Goal: Communication & Community: Answer question/provide support

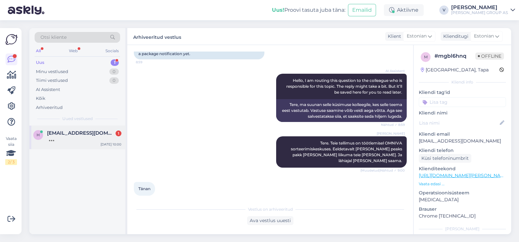
click at [93, 137] on div at bounding box center [84, 139] width 74 height 6
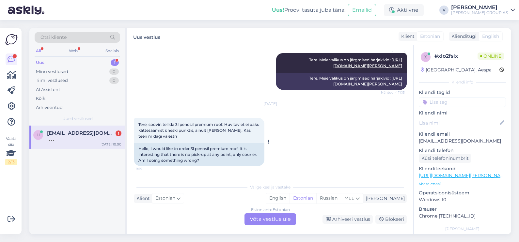
scroll to position [176, 0]
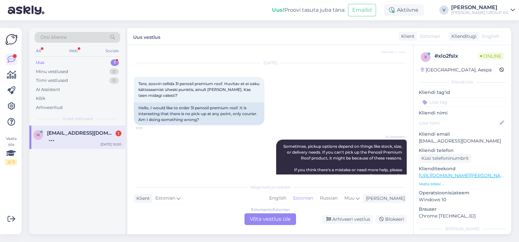
click at [269, 218] on div "Estonian to Estonian Võta vestlus üle" at bounding box center [270, 219] width 52 height 12
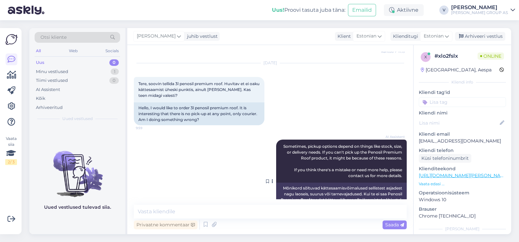
scroll to position [314, 0]
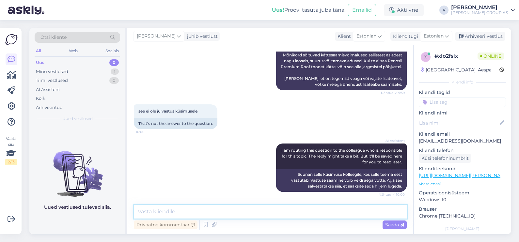
click at [217, 214] on textarea at bounding box center [270, 212] width 273 height 14
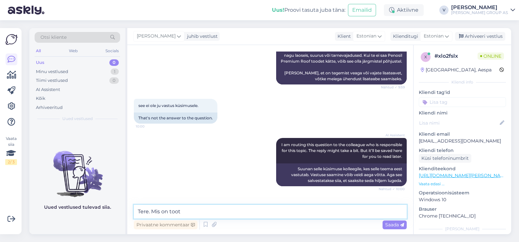
scroll to position [348, 0]
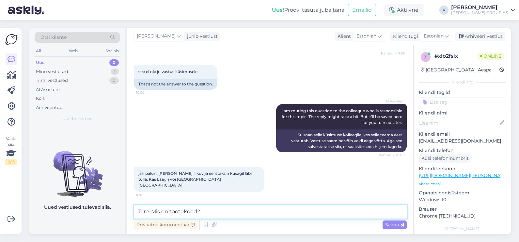
type textarea "Tere. Mis on tootekood?"
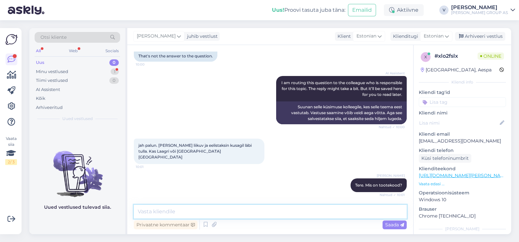
scroll to position [404, 0]
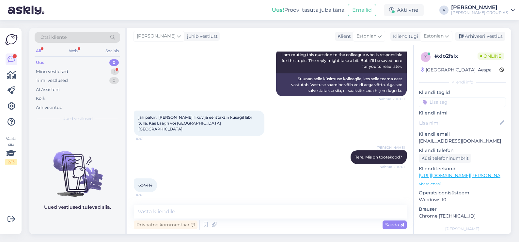
click at [141, 186] on span "604414" at bounding box center [145, 185] width 14 height 5
copy div "604414 10:01"
click at [220, 210] on textarea at bounding box center [270, 212] width 273 height 14
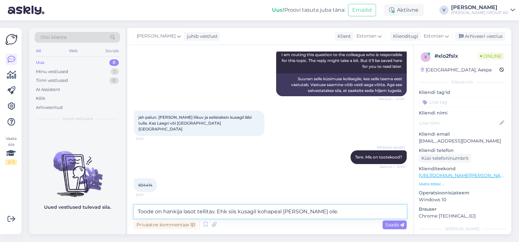
type textarea "Toode on hankija lasot tellitav. Ehk siis kusagil kohapeal [PERSON_NAME] ole."
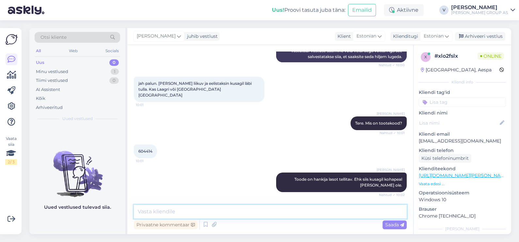
scroll to position [466, 0]
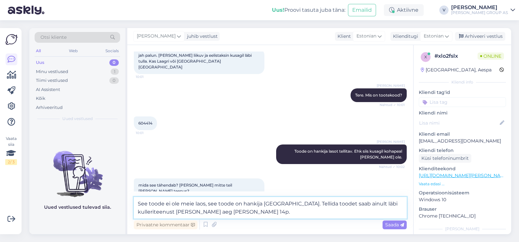
type textarea "See toode ei ole meie laos, see toode on hankija [GEOGRAPHIC_DATA]. Tellida too…"
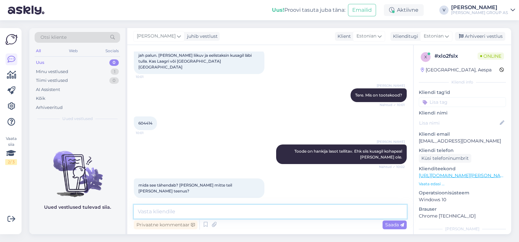
scroll to position [506, 0]
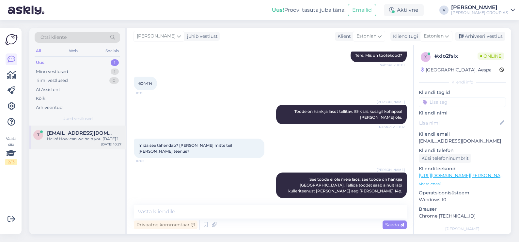
click at [96, 140] on div "Hello! How can we help you [DATE]?" at bounding box center [84, 139] width 74 height 6
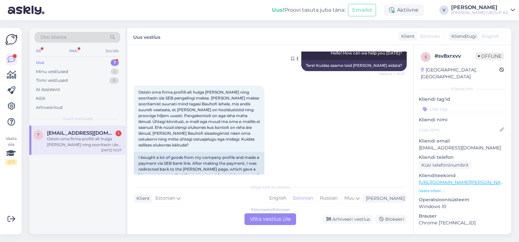
scroll to position [86, 0]
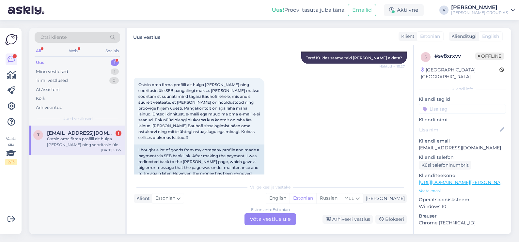
click at [261, 218] on div "Estonian to Estonian Võta vestlus üle" at bounding box center [270, 219] width 52 height 12
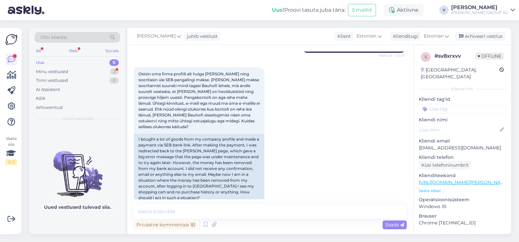
scroll to position [103, 0]
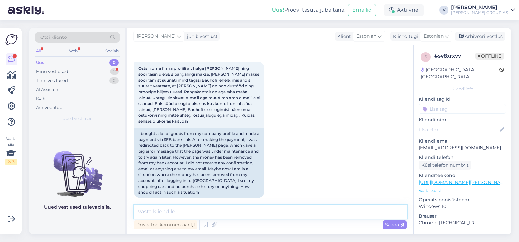
click at [268, 213] on textarea at bounding box center [270, 212] width 273 height 14
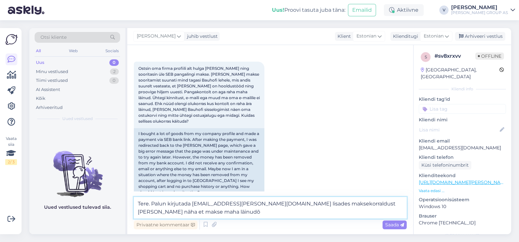
type textarea "Tere. Palun kirjutada klienditugi@bauhof.ee lisades maksekorraldust kust näha e…"
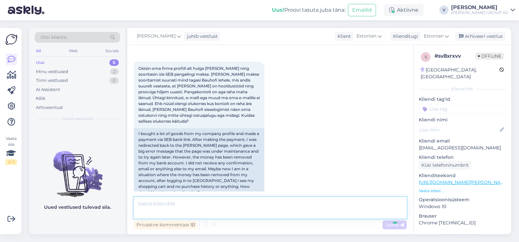
scroll to position [137, 0]
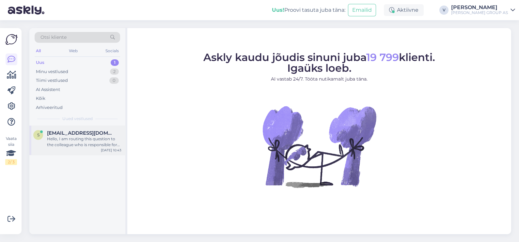
click at [73, 138] on div "Hello, I am routing this question to the colleague who is responsible for this …" at bounding box center [84, 142] width 74 height 12
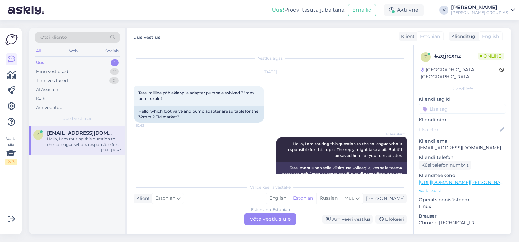
click at [275, 218] on div "Estonian to Estonian Võta vestlus üle" at bounding box center [270, 219] width 52 height 12
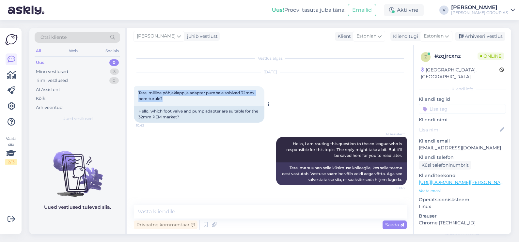
drag, startPoint x: 175, startPoint y: 100, endPoint x: 136, endPoint y: 92, distance: 39.3
click at [136, 92] on div "Tere, milline põhjaklapp ja adapter pumbale sobivad 32mm pem turule? 10:42" at bounding box center [199, 96] width 131 height 20
copy span "Tere, milline põhjaklapp ja adapter pumbale sobivad 32mm pem turule?"
click at [206, 213] on textarea at bounding box center [270, 212] width 273 height 14
paste textarea "PEM üleminek 32 × 1" (üks pumpa, teine põhjaklapi jaoks). 1" põhjaklapp sõelaga…"
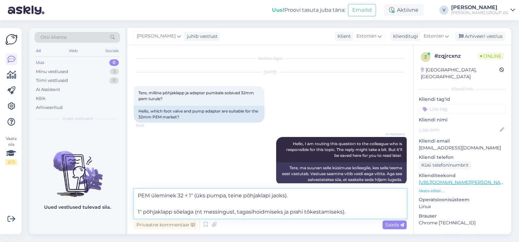
click at [137, 212] on textarea "PEM üleminek 32 × 1" (üks pumpa, teine põhjaklapi jaoks). 1" põhjaklapp sõelaga…" at bounding box center [270, 204] width 273 height 30
type textarea "PEM üleminek 32 × 1" (üks pumpa, teine põhjaklapi jaoks). 1" põhjaklapp sõelaga…"
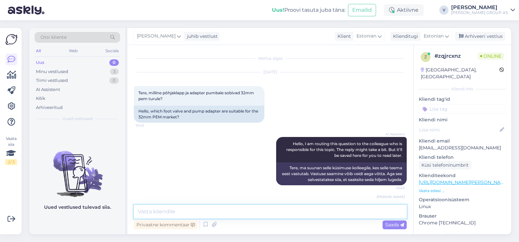
scroll to position [33, 0]
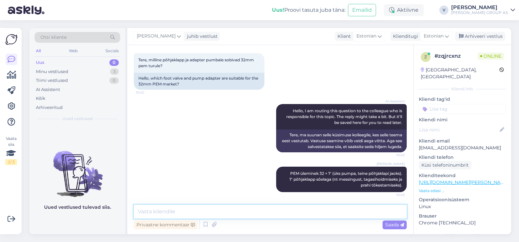
paste textarea "https://www.bauhof.ee/et/p/000294/pohjaklapp-soelaga-1?utm_source=chatgpt.com"
type textarea "https://www.bauhof.ee/et/p/000294/pohjaklapp-soelaga-1?utm_source=chatgpt.com"
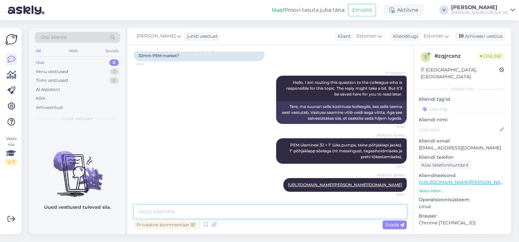
paste textarea "https://www.bauhof.ee/et/p/077805/liitmik-vk-32-1-messing?utm_source=chatgpt.com"
type textarea "https://www.bauhof.ee/et/p/077805/liitmik-vk-32-1-messing?utm_source=chatgpt.com"
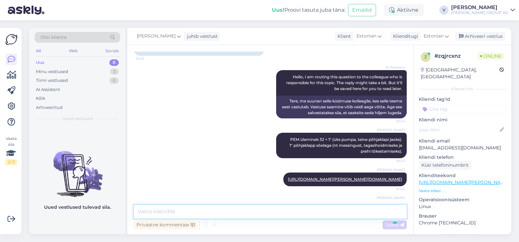
scroll to position [101, 0]
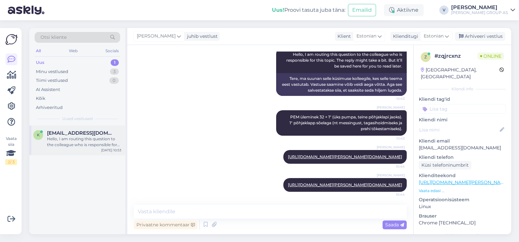
click at [54, 131] on span "Kaiu.imala@mail.ee" at bounding box center [81, 133] width 68 height 6
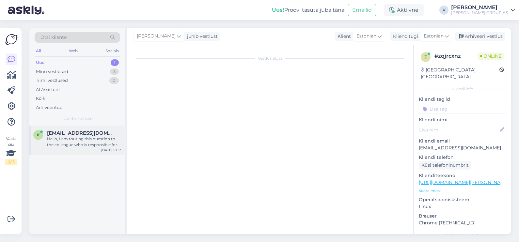
scroll to position [18, 0]
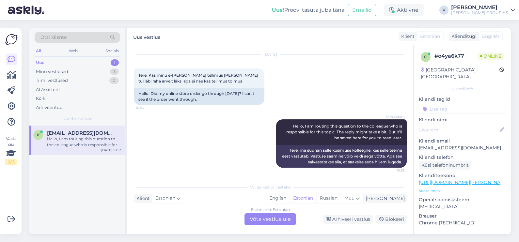
click at [273, 217] on div "Estonian to Estonian Võta vestlus üle" at bounding box center [270, 219] width 52 height 12
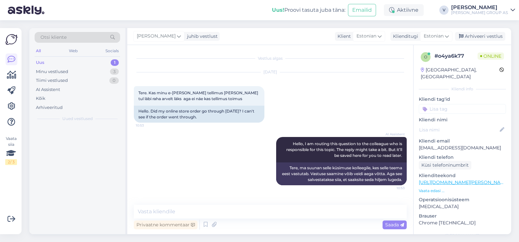
scroll to position [0, 0]
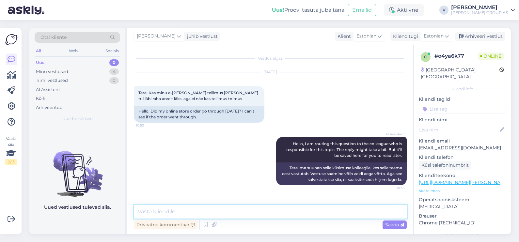
click at [258, 214] on textarea at bounding box center [270, 212] width 273 height 14
type textarea "Tere. Kelle nimele tellimus oli tehtud?"
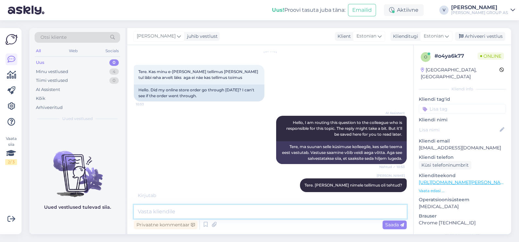
scroll to position [49, 0]
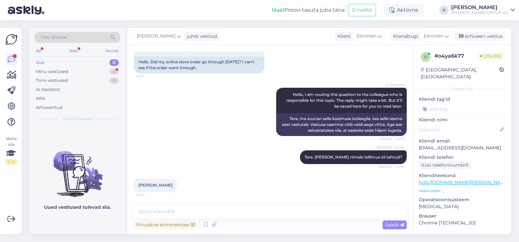
click at [153, 187] on span "Kaiu Imala" at bounding box center [155, 185] width 34 height 5
click at [153, 187] on div "Kaiu Imala 10:54" at bounding box center [155, 185] width 43 height 14
click at [152, 185] on span "Kaiu Imala" at bounding box center [155, 185] width 34 height 5
drag, startPoint x: 134, startPoint y: 186, endPoint x: 177, endPoint y: 188, distance: 42.8
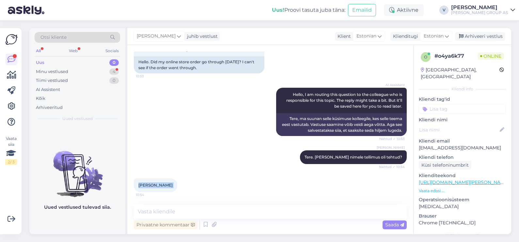
click at [169, 187] on div "Kaiu Imala 10:54" at bounding box center [155, 185] width 43 height 14
copy div "Kaiu Imala 10:54"
click at [178, 212] on textarea at bounding box center [270, 212] width 273 height 14
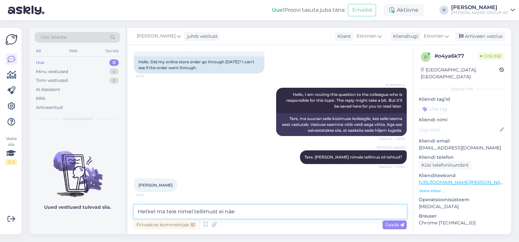
type textarea "Hetkel ma teie nimel tellimust ei näe"
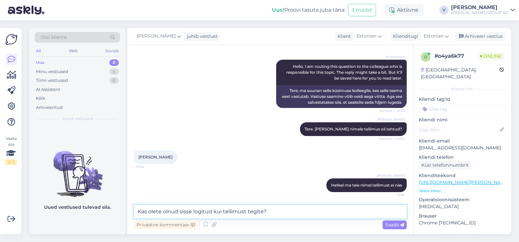
type textarea "Kas olete olnud sisse logitud kui tellimust tegite?"
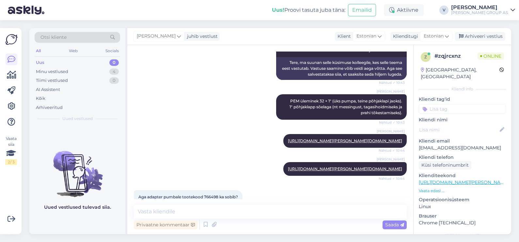
scroll to position [0, 0]
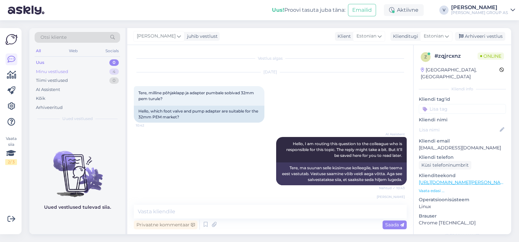
click at [73, 71] on div "Minu vestlused 4" at bounding box center [77, 71] width 85 height 9
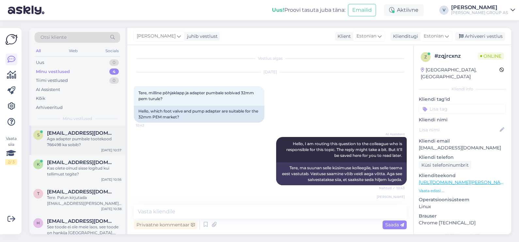
click at [71, 140] on div "Aga adapter pumbale tootekood 766498 ka sobib?" at bounding box center [84, 142] width 74 height 12
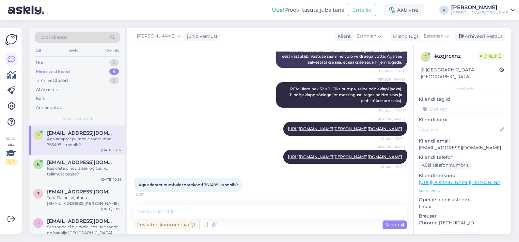
scroll to position [129, 0]
click at [212, 186] on span "Aga adapter pumbale tootekood 766498 ka sobib?" at bounding box center [188, 184] width 100 height 5
copy span "766498"
click at [184, 207] on textarea at bounding box center [270, 212] width 273 height 14
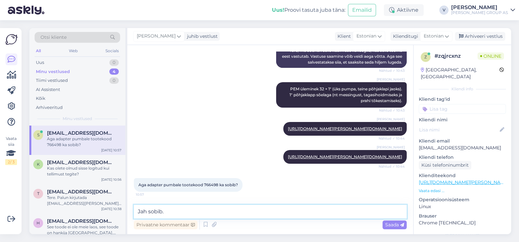
type textarea "Jah sobib."
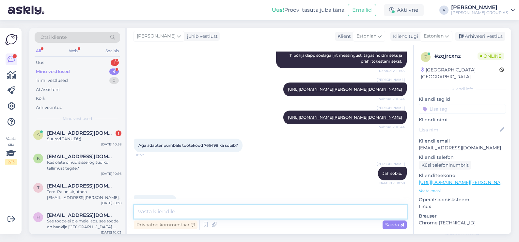
scroll to position [185, 0]
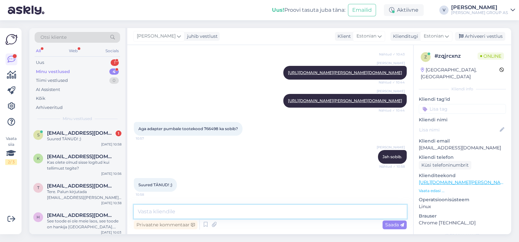
click at [158, 214] on textarea at bounding box center [270, 212] width 273 height 14
drag, startPoint x: 75, startPoint y: 133, endPoint x: 81, endPoint y: 139, distance: 7.9
click at [77, 136] on div "sven.avg@gmail.com 1 Suured TÄNUD! ;)" at bounding box center [84, 136] width 74 height 12
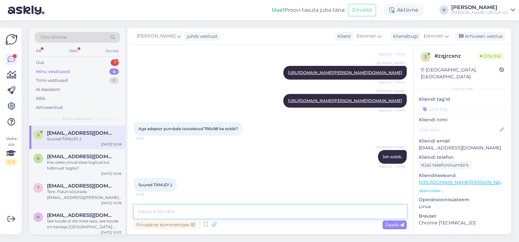
click at [165, 211] on textarea at bounding box center [270, 212] width 273 height 14
type textarea "Rõõm oli aidata."
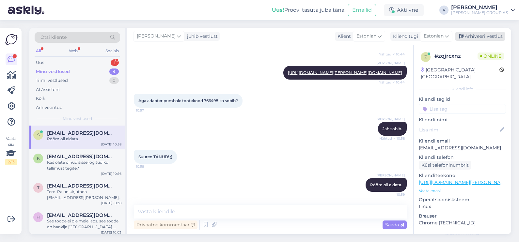
click at [478, 36] on div "Arhiveeri vestlus" at bounding box center [480, 36] width 50 height 9
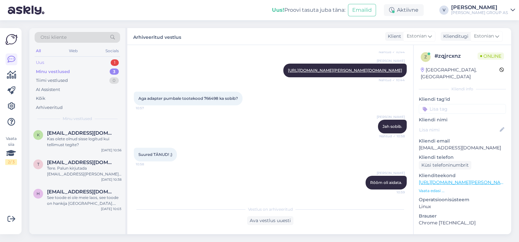
click at [62, 62] on div "Uus 1" at bounding box center [77, 62] width 85 height 9
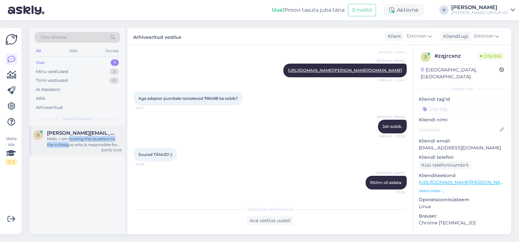
click at [68, 142] on div "Hello, I am routing this question to the colleague who is responsible for this …" at bounding box center [84, 142] width 74 height 12
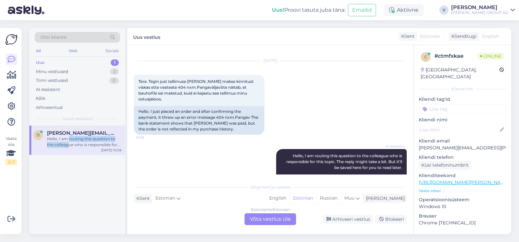
scroll to position [0, 0]
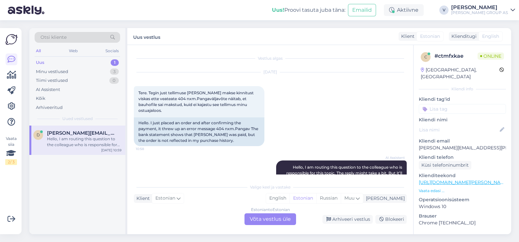
click at [264, 217] on div "Estonian to Estonian Võta vestlus üle" at bounding box center [270, 219] width 52 height 12
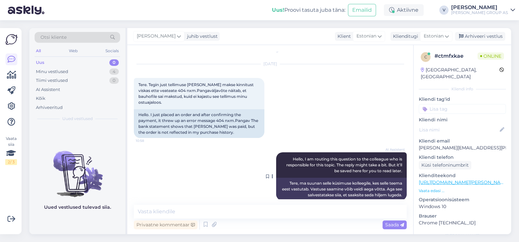
scroll to position [11, 0]
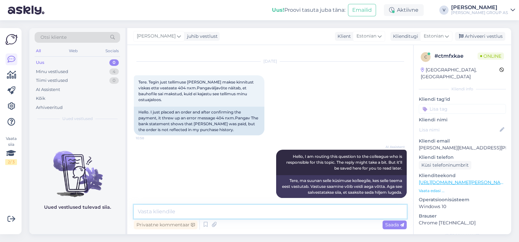
click at [254, 218] on textarea at bounding box center [270, 212] width 273 height 14
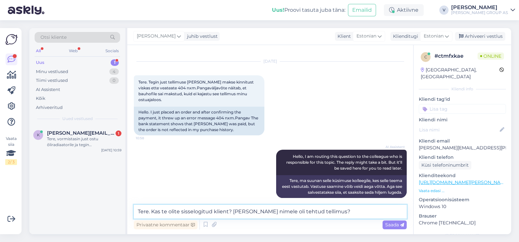
type textarea "Tere. Kas te olite sisselogitud klient? Kelle nimele oli tehtud tellimus?"
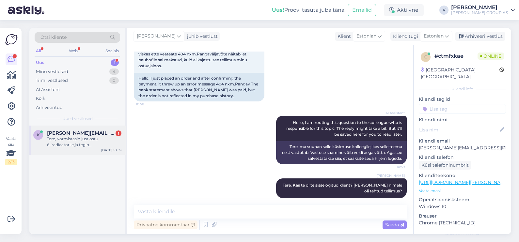
click at [87, 143] on div "Tere, vormistasin just ostu õliradiaatorile ja tegin ka makse viimases sammus k…" at bounding box center [84, 142] width 74 height 12
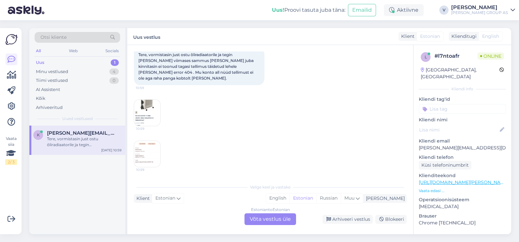
scroll to position [13, 0]
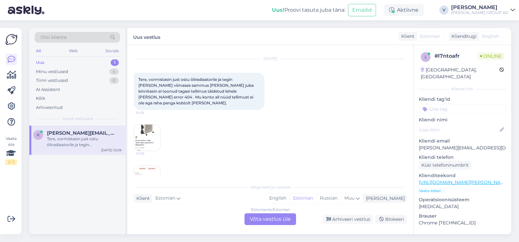
click at [267, 211] on div "Estonian to Estonian" at bounding box center [270, 210] width 39 height 6
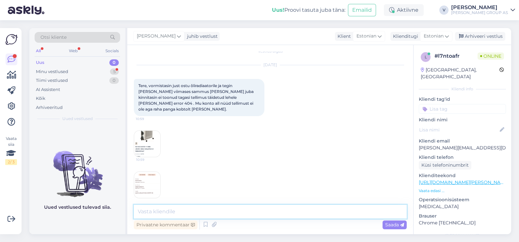
click at [162, 211] on textarea at bounding box center [270, 212] width 273 height 14
type textarea "Tere. Kelle nimele tellimus oli tehtud?"
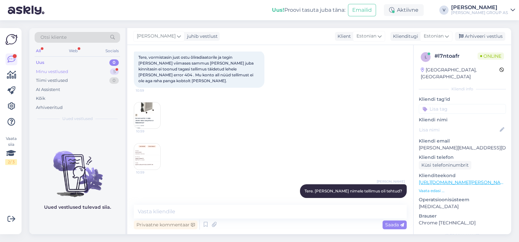
click at [72, 72] on div "Minu vestlused 5" at bounding box center [77, 71] width 85 height 9
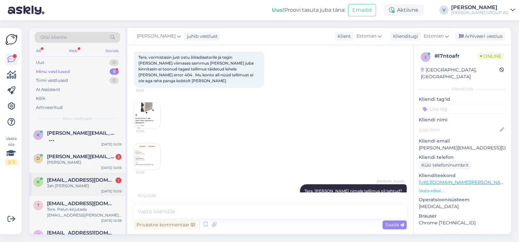
click at [72, 181] on span "Kaiu.imala@mail.ee" at bounding box center [81, 180] width 68 height 6
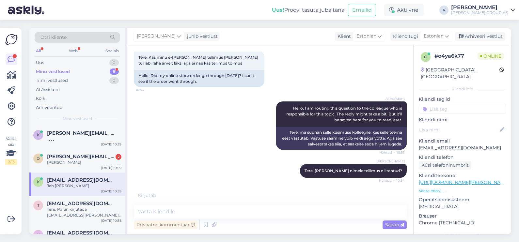
scroll to position [140, 0]
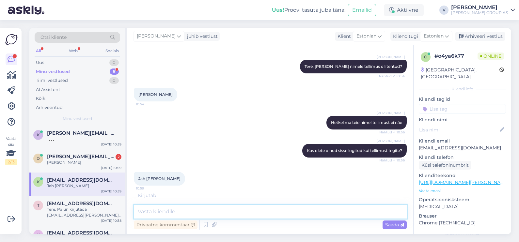
click at [218, 208] on textarea at bounding box center [270, 212] width 273 height 14
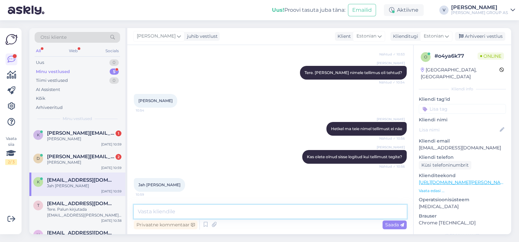
scroll to position [133, 0]
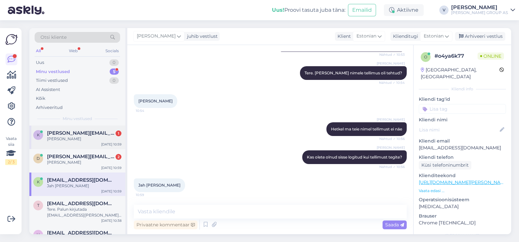
click at [84, 140] on div "Kristi Kald" at bounding box center [84, 139] width 74 height 6
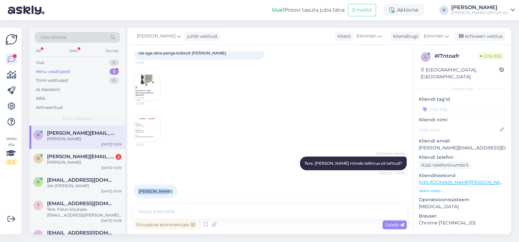
drag, startPoint x: 136, startPoint y: 185, endPoint x: 181, endPoint y: 189, distance: 44.8
click at [181, 189] on div "Kristi Kald 10:59" at bounding box center [270, 191] width 273 height 28
copy span "Kristi Kald"
click at [152, 207] on textarea at bounding box center [270, 212] width 273 height 14
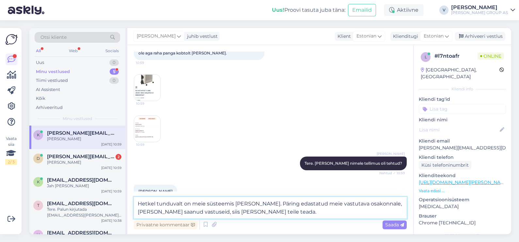
type textarea "Hetkel tunduvalt on meie süsteemis vead. Päring edastatud meie vastutava osakon…"
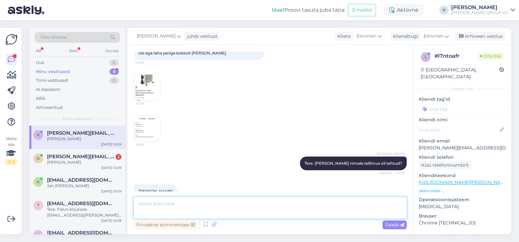
scroll to position [103, 0]
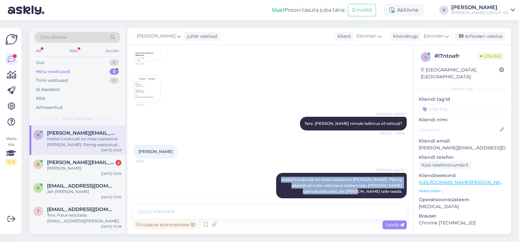
drag, startPoint x: 275, startPoint y: 173, endPoint x: 407, endPoint y: 193, distance: 132.7
click at [407, 193] on div "Vestlus algas Sep 18 2025 Tere, vormistasin just ostu õliradiaatorile ja tegin …" at bounding box center [273, 125] width 279 height 147
copy span "Hetkel tunduvalt on meie süsteemis vead. Päring edastatud meie vastutava osakon…"
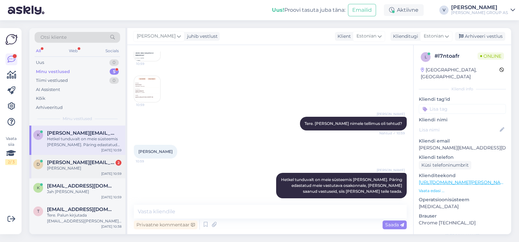
click at [79, 165] on div "Dagmar Rebane" at bounding box center [84, 168] width 74 height 6
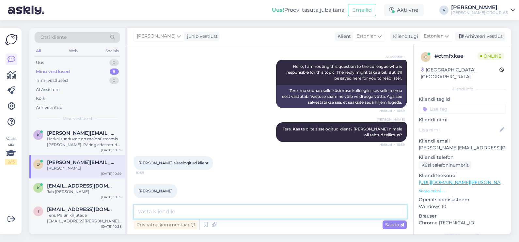
click at [228, 216] on textarea at bounding box center [270, 212] width 273 height 14
paste textarea "Hetkel tunduvalt on meie süsteemis vead. Päring edastatud meie vastutava osakon…"
type textarea "Hetkel tunduvalt on meie süsteemis vead. Päring edastatud meie vastutava osakon…"
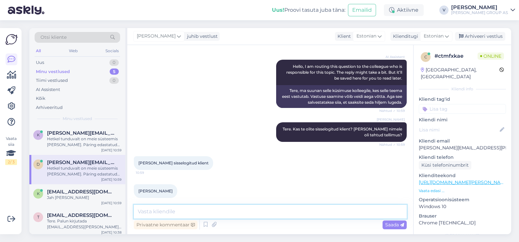
scroll to position [141, 0]
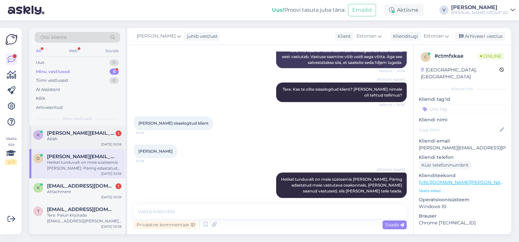
click at [62, 131] on span "Kristi.kald@outlook.com" at bounding box center [81, 133] width 68 height 6
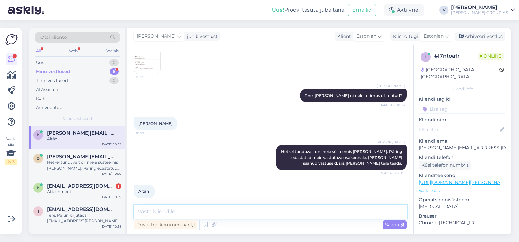
click at [196, 207] on textarea at bounding box center [270, 212] width 273 height 14
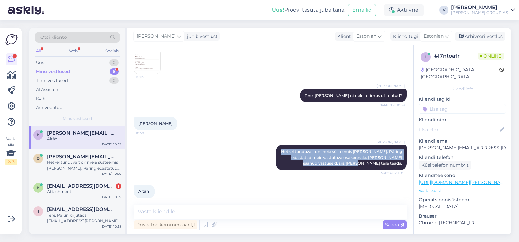
drag, startPoint x: 276, startPoint y: 145, endPoint x: 403, endPoint y: 160, distance: 127.9
click at [403, 160] on div "Vestlus algas Sep 18 2025 Tere, vormistasin just ostu õliradiaatorile ja tegin …" at bounding box center [273, 125] width 279 height 147
copy span "Hetkel tunduvalt on meie süsteemis vead. Päring edastatud meie vastutava osakon…"
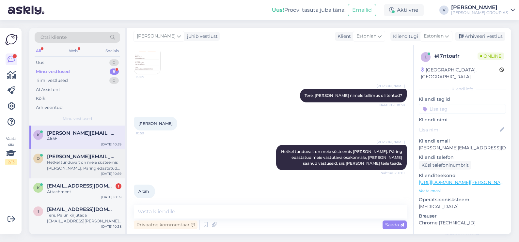
click at [70, 156] on span "dagmar.rebane@hotmail.com" at bounding box center [81, 157] width 68 height 6
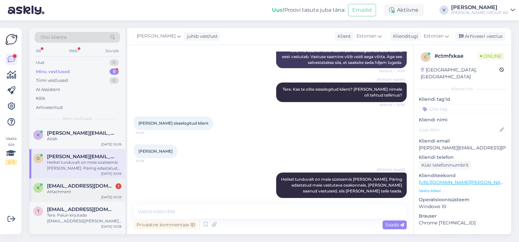
click at [87, 191] on div "Attachment" at bounding box center [84, 192] width 74 height 6
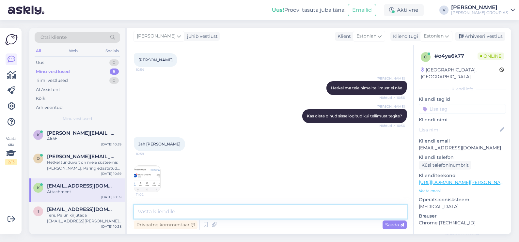
click at [210, 211] on textarea at bounding box center [270, 212] width 273 height 14
paste textarea "Hetkel tunduvalt on meie süsteemis vead. Päring edastatud meie vastutava osakon…"
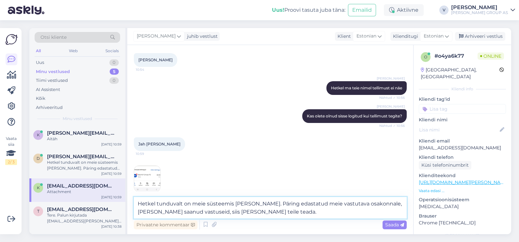
type textarea "Hetkel tunduvalt on meie süsteemis vead. Päring edastatud meie vastutava osakon…"
click at [152, 177] on img at bounding box center [147, 179] width 26 height 26
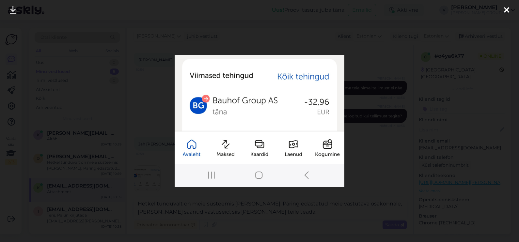
click at [412, 116] on div at bounding box center [259, 121] width 519 height 242
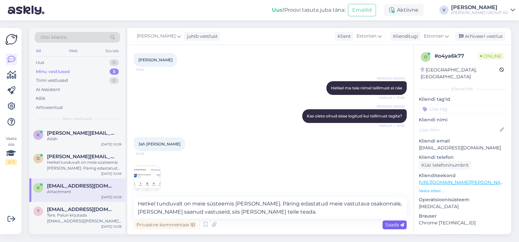
click at [388, 225] on span "Saada" at bounding box center [394, 225] width 19 height 6
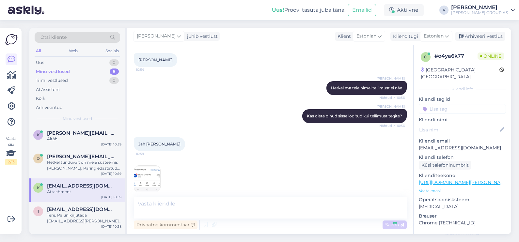
scroll to position [214, 0]
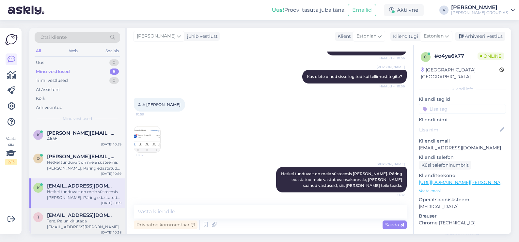
click at [113, 221] on div "Tere. Palun kirjutada klienditugi@bauhof.ee lisades maksekorraldust kust näha e…" at bounding box center [84, 224] width 74 height 12
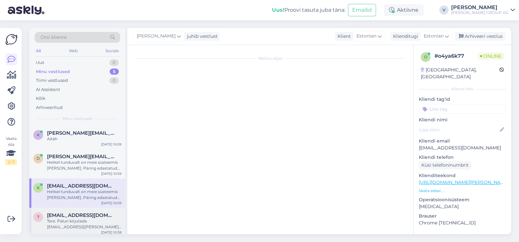
scroll to position [137, 0]
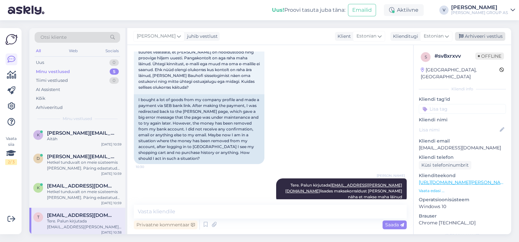
click at [486, 38] on div "Arhiveeri vestlus" at bounding box center [480, 36] width 50 height 9
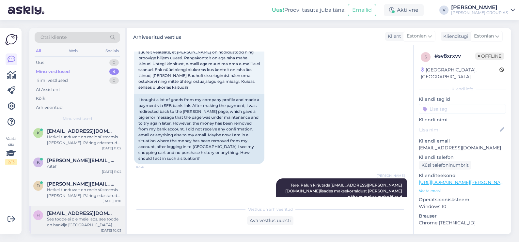
scroll to position [2, 0]
click at [70, 221] on div "See toode ei ole meie laos, see toode on hankija laos. Tellida toodet saab ainu…" at bounding box center [84, 222] width 74 height 12
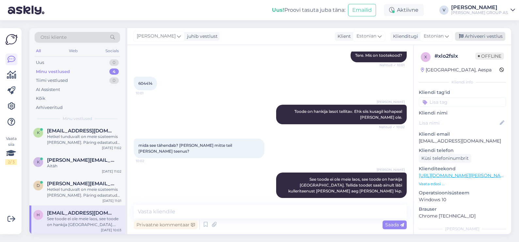
click at [483, 38] on div "Arhiveeri vestlus" at bounding box center [480, 36] width 50 height 9
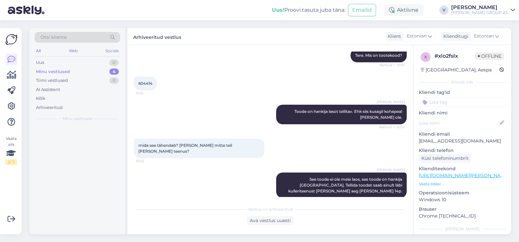
scroll to position [0, 0]
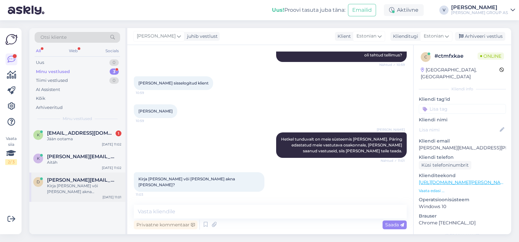
click at [72, 193] on div "d dagmar.rebane@hotmail.com Kirja teel või jätan chati akna lahti? Sep 18 11:01" at bounding box center [77, 187] width 96 height 29
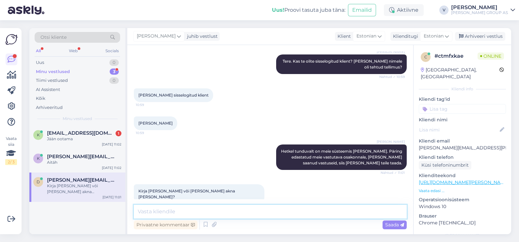
click at [179, 212] on textarea at bounding box center [270, 212] width 273 height 14
type textarea "Ma annan teule teada meili teel mida lisasite siia."
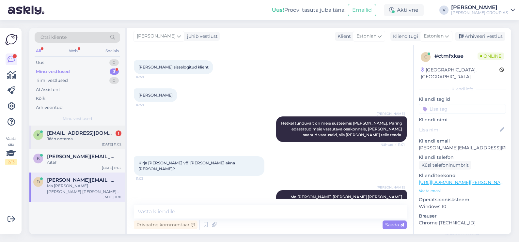
click at [78, 131] on span "Kaiu.imala@mail.ee" at bounding box center [81, 133] width 68 height 6
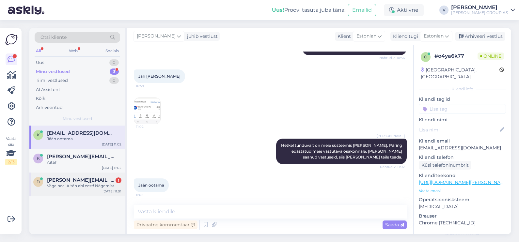
click at [84, 183] on div "Väga hea! Aitäh abi eest! Nägemist." at bounding box center [84, 186] width 74 height 6
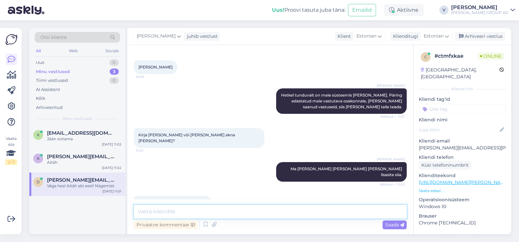
click at [207, 210] on textarea at bounding box center [270, 212] width 273 height 14
drag, startPoint x: 135, startPoint y: 61, endPoint x: 178, endPoint y: 61, distance: 42.7
click at [177, 61] on div "Dagmar Rebane 10:59" at bounding box center [155, 67] width 43 height 14
copy div "Dagmar Rebane 10:59"
click at [72, 160] on div "Aitäh" at bounding box center [84, 163] width 74 height 6
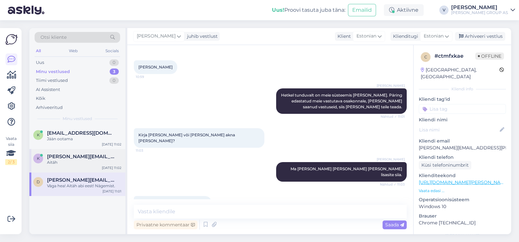
scroll to position [131, 0]
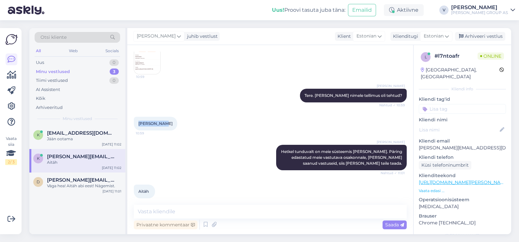
drag, startPoint x: 137, startPoint y: 117, endPoint x: 180, endPoint y: 118, distance: 43.1
click at [180, 118] on div "Kristi Kald 10:59" at bounding box center [270, 124] width 273 height 28
copy span "Kristi Kald"
click at [73, 146] on div "K Kaiu.imala@mail.ee Jään ootama Sep 18 11:02" at bounding box center [77, 137] width 96 height 23
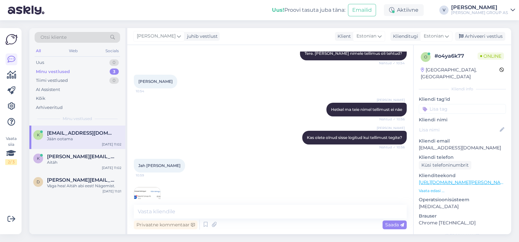
scroll to position [120, 0]
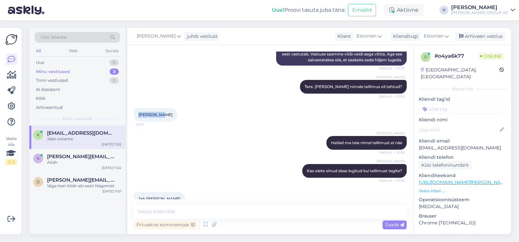
drag, startPoint x: 136, startPoint y: 114, endPoint x: 186, endPoint y: 114, distance: 49.3
click at [186, 114] on div "Kaiu Imala 10:54" at bounding box center [270, 115] width 273 height 28
copy span "Kaiu Imala"
click at [174, 214] on textarea at bounding box center [270, 212] width 273 height 14
click at [74, 60] on div "Uus 0" at bounding box center [77, 62] width 85 height 9
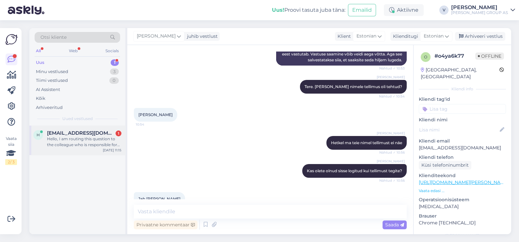
click at [78, 140] on div "Hello, I am routing this question to the colleague who is responsible for this …" at bounding box center [84, 142] width 74 height 12
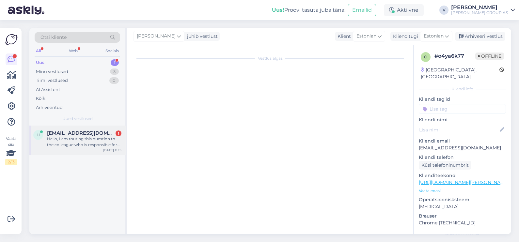
scroll to position [769, 0]
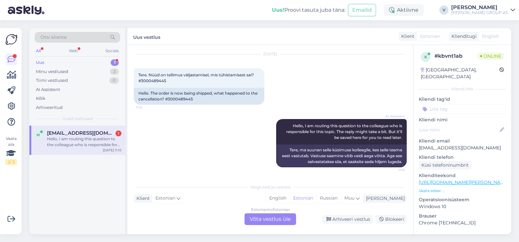
click at [273, 218] on div "Estonian to Estonian Võta vestlus üle" at bounding box center [270, 219] width 52 height 12
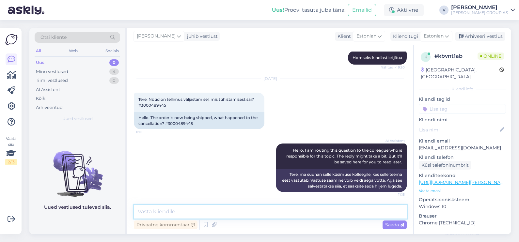
click at [218, 205] on textarea at bounding box center [270, 212] width 273 height 14
type textarea "Tere. Kohe uurin"
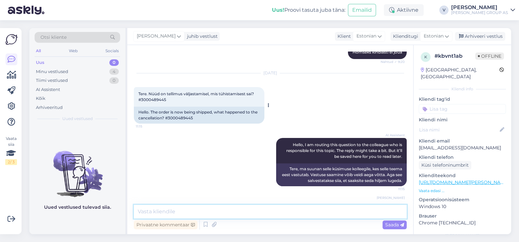
scroll to position [777, 0]
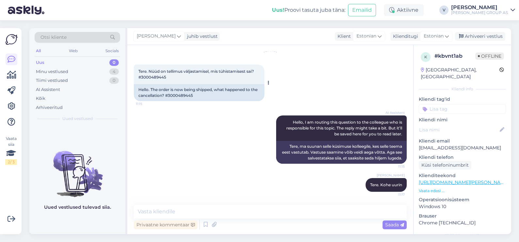
click at [150, 80] on div "Tere. Nüüd on tellimus väljastamisel, mis tühistamisest sai? #3000489445 11:15" at bounding box center [199, 75] width 131 height 20
copy div "3000489445 11:15"
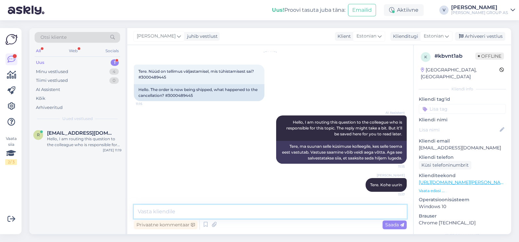
click at [212, 216] on textarea at bounding box center [270, 212] width 273 height 14
type textarea "Vabandame, juhtus väike segadus. Võetakse aluse pealt maha. Kauplus ei näiud mu…"
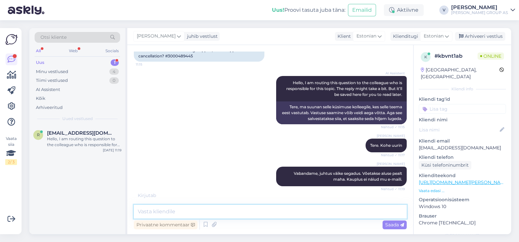
click at [174, 214] on textarea at bounding box center [270, 212] width 273 height 14
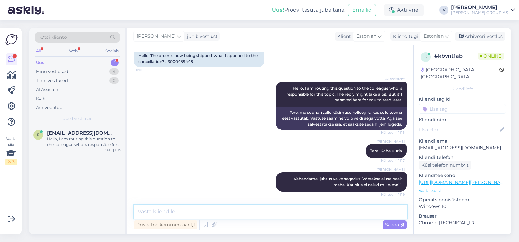
click at [232, 209] on textarea at bounding box center [270, 212] width 273 height 14
click at [235, 213] on textarea at bounding box center [270, 212] width 273 height 14
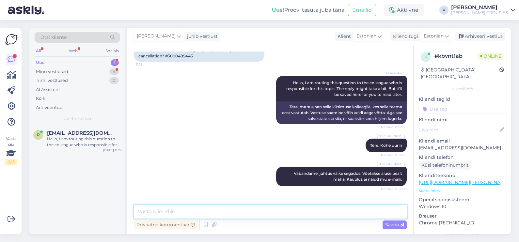
scroll to position [839, 0]
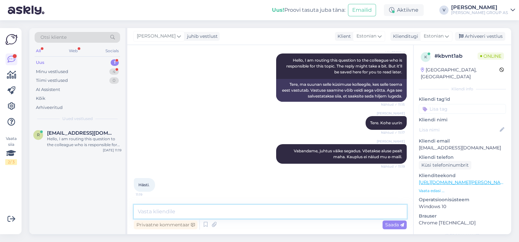
click at [265, 213] on textarea at bounding box center [270, 212] width 273 height 14
click at [54, 130] on div "r rauno438@gmail.com Hello, I am routing this question to the colleague who is …" at bounding box center [77, 140] width 96 height 29
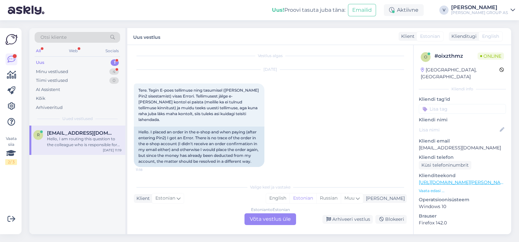
scroll to position [0, 0]
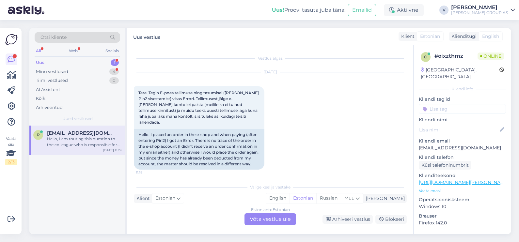
click at [262, 214] on div "Estonian to Estonian Võta vestlus üle" at bounding box center [270, 219] width 52 height 12
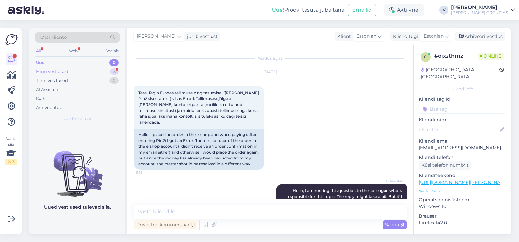
click at [70, 69] on div "Minu vestlused 5" at bounding box center [77, 71] width 85 height 9
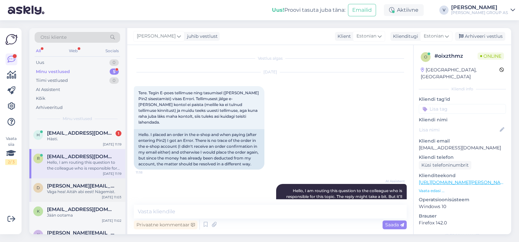
click at [74, 193] on div "Väga hea! Aitäh abi eest! Nägemist." at bounding box center [84, 192] width 74 height 6
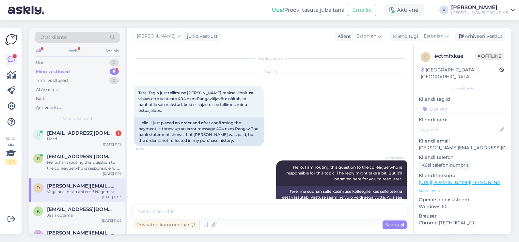
scroll to position [225, 0]
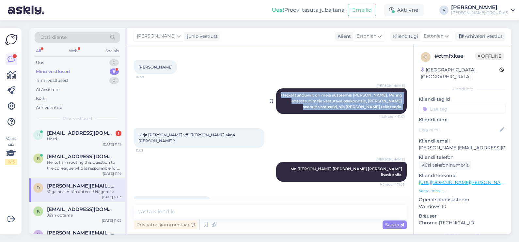
drag, startPoint x: 288, startPoint y: 91, endPoint x: 396, endPoint y: 110, distance: 109.9
click at [396, 110] on div "Viktoria Hetkel tunduvalt on meie süsteemis vead. Päring edastatud meie vastuta…" at bounding box center [341, 100] width 131 height 25
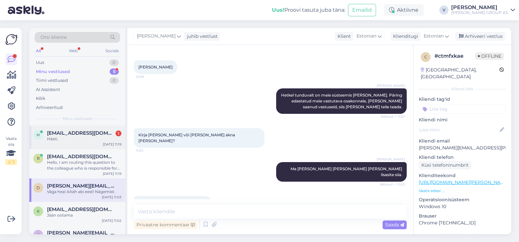
click at [71, 137] on div "Hästi." at bounding box center [84, 139] width 74 height 6
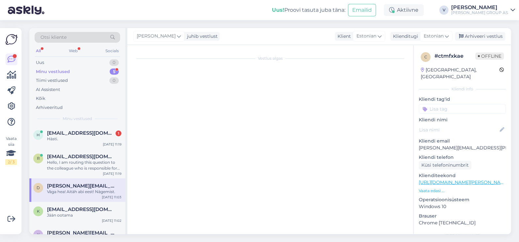
scroll to position [839, 0]
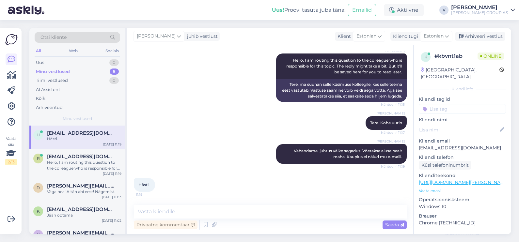
click at [69, 69] on div "Minu vestlused 5" at bounding box center [77, 71] width 85 height 9
click at [179, 209] on textarea at bounding box center [270, 212] width 273 height 14
click at [71, 168] on div "Hello, I am routing this question to the colleague who is responsible for this …" at bounding box center [84, 166] width 74 height 12
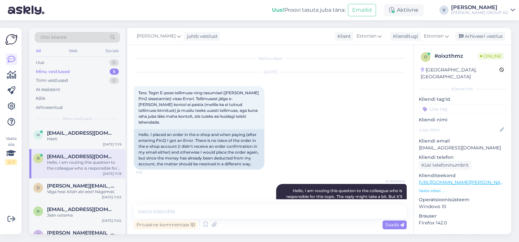
scroll to position [34, 0]
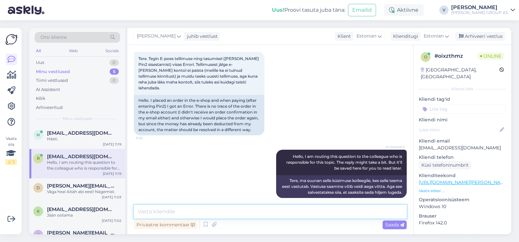
click at [186, 212] on textarea at bounding box center [270, 212] width 273 height 14
paste textarea "Hetkel tunduvalt on meie süsteemis vead. Päring edastatud meie vastutava osakon…"
type textarea "Hetkel tunduvalt on meie süsteemis vead. Päring edastatud meie vastutava osakon…"
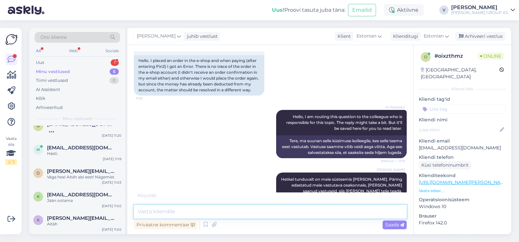
scroll to position [8, 0]
click at [72, 62] on div "Uus 1" at bounding box center [77, 62] width 85 height 9
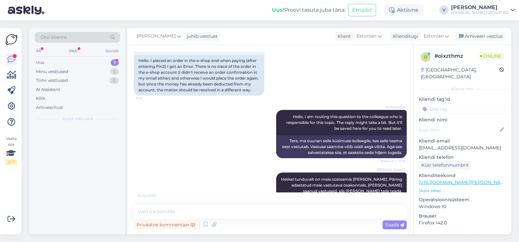
scroll to position [0, 0]
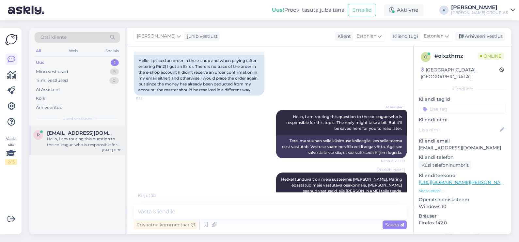
click at [75, 146] on div "Hello, I am routing this question to the colleague who is responsible for this …" at bounding box center [84, 142] width 74 height 12
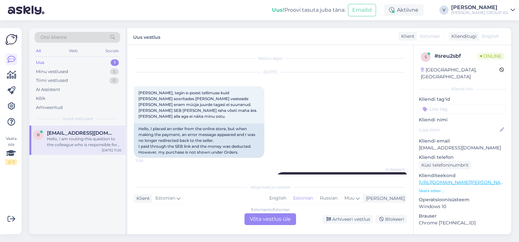
click at [262, 220] on div "Estonian to Estonian Võta vestlus üle" at bounding box center [270, 219] width 52 height 12
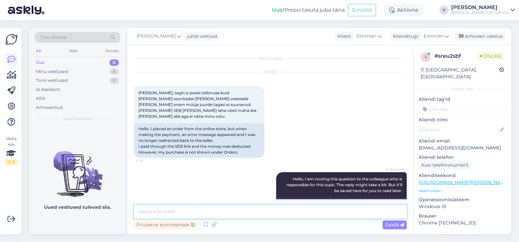
click at [187, 206] on textarea at bounding box center [270, 212] width 273 height 14
paste textarea "Hetkel tunduvalt on meie süsteemis vead. Päring edastatud meie vastutava osakon…"
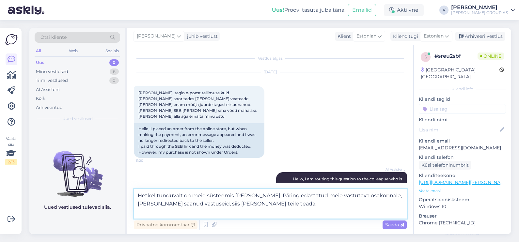
click at [255, 201] on textarea "Hetkel tunduvalt on meie süsteemis vead. Päring edastatud meie vastutava osakon…" at bounding box center [270, 204] width 273 height 30
type textarea "Hetkel tunduvalt on meie süsteemis vead. Päring edastatud meie vastutava osakon…"
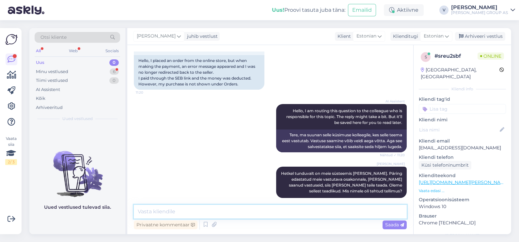
scroll to position [108, 0]
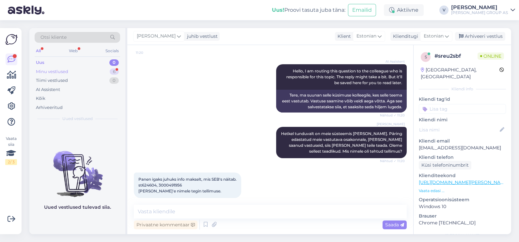
click at [89, 69] on div "Minu vestlused 6" at bounding box center [77, 71] width 85 height 9
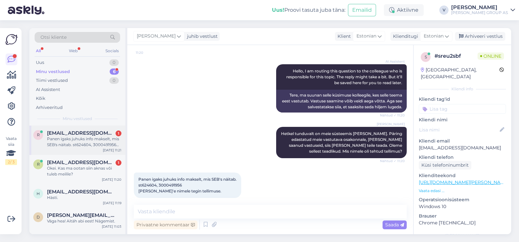
click at [72, 145] on div "Panen igaks juhuks info makselt, mis SEB's näitab. st624604, 3000491956 Ragnar …" at bounding box center [84, 142] width 74 height 12
click at [62, 165] on div "Okei. Kas ma ootan siin aknas või tuleb meilile?" at bounding box center [84, 171] width 74 height 12
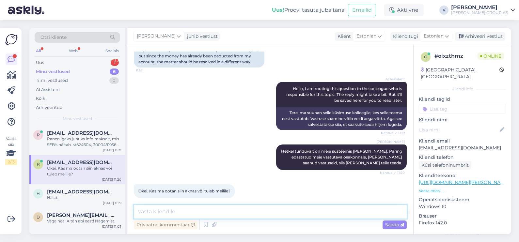
click at [207, 212] on textarea at bounding box center [270, 212] width 273 height 14
type textarea "Vastus tuleb meilile"
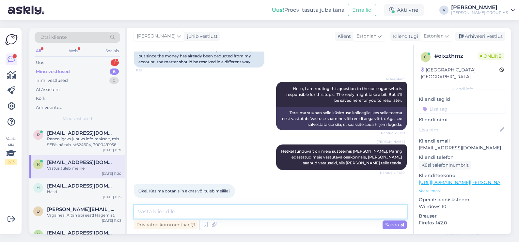
scroll to position [130, 0]
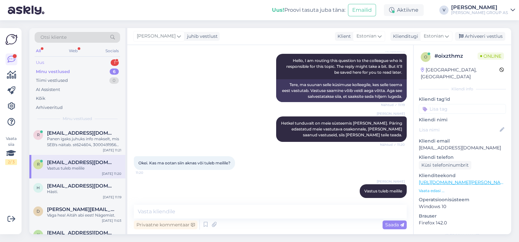
click at [79, 61] on div "Uus 1" at bounding box center [77, 62] width 85 height 9
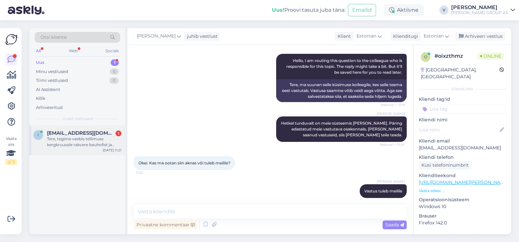
click at [77, 136] on div "Tere, tegime veebis tellimuse kergkruusale rakvere bauhofist ja tasusime pangal…" at bounding box center [84, 142] width 74 height 12
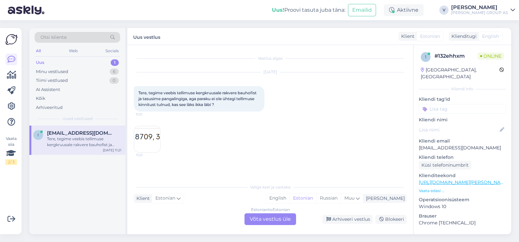
click at [273, 220] on div "Estonian to Estonian Võta vestlus üle" at bounding box center [270, 219] width 52 height 12
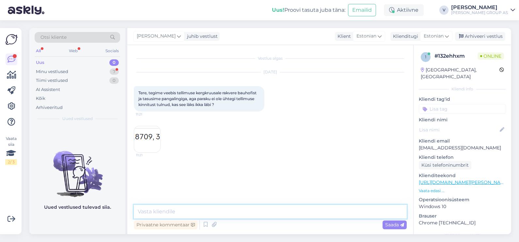
click at [227, 209] on textarea at bounding box center [270, 212] width 273 height 14
paste textarea "Hetkel tunduvalt on meie süsteemis vead. Päring edastatud meie vastutava osakon…"
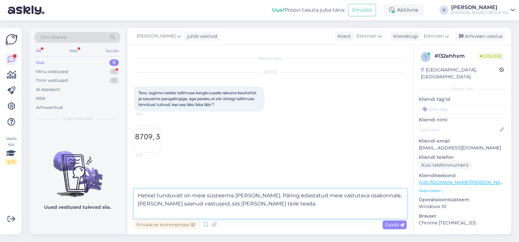
click at [266, 206] on textarea "Hetkel tunduvalt on meie süsteemis vead. Päring edastatud meie vastutava osakon…" at bounding box center [270, 204] width 273 height 30
type textarea "Hetkel tunduvalt on meie süsteemis vead. Päring edastatud meie vastutava osakon…"
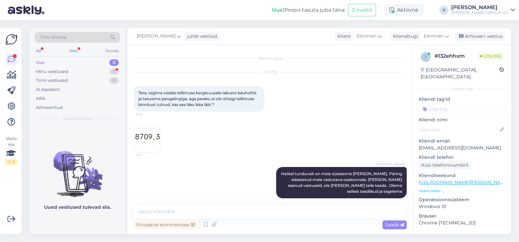
click at [156, 133] on img at bounding box center [147, 139] width 26 height 26
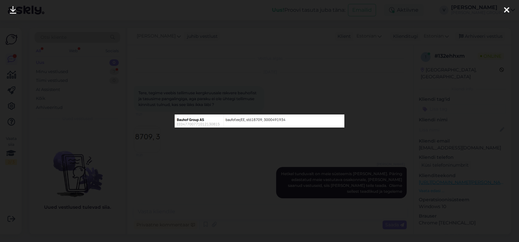
scroll to position [28, 0]
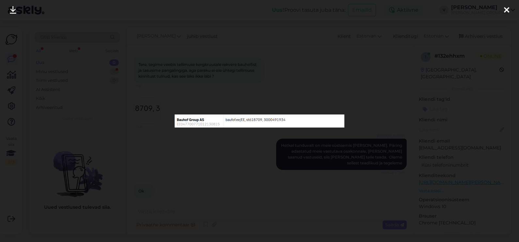
click at [339, 103] on div at bounding box center [259, 121] width 519 height 242
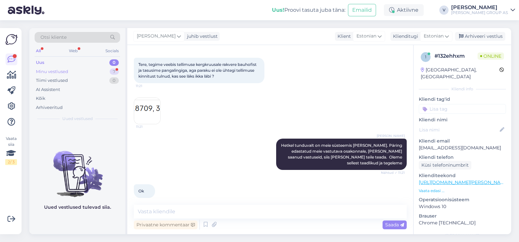
click at [84, 72] on div "Minu vestlused 7" at bounding box center [77, 71] width 85 height 9
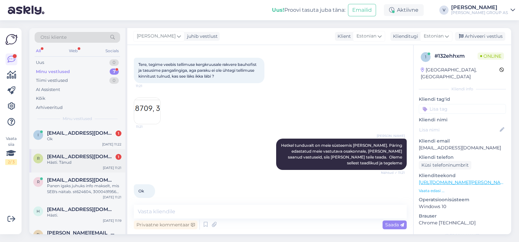
click at [90, 163] on div "Hästi. Tänud" at bounding box center [84, 163] width 74 height 6
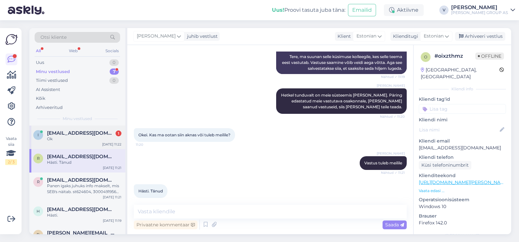
click at [78, 133] on span "info@virtel.ee" at bounding box center [81, 133] width 68 height 6
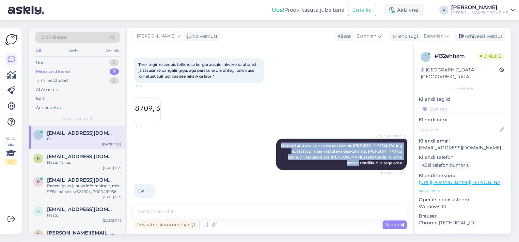
drag, startPoint x: 395, startPoint y: 158, endPoint x: 259, endPoint y: 145, distance: 136.1
click at [259, 145] on div "Viktoria Hetkel tunduvalt on meie süsteemis vead. Päring edastatud meie vastuta…" at bounding box center [270, 154] width 273 height 46
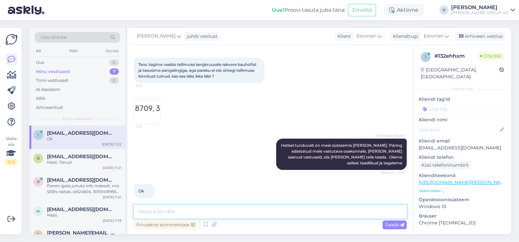
click at [181, 208] on textarea at bounding box center [270, 212] width 273 height 14
paste textarea "Hetkel tunduvalt on meie süsteemis vead. Päring edastatud meie vastutava osakon…"
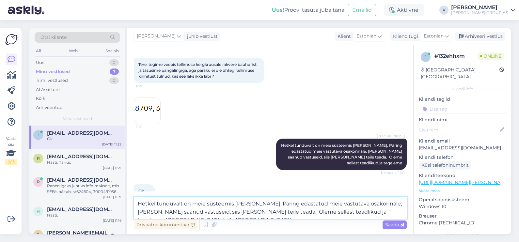
drag, startPoint x: 396, startPoint y: 213, endPoint x: 129, endPoint y: 194, distance: 267.9
click at [130, 194] on div "Vestlus algas Sep 18 2025 Tere, tegime veebis tellimuse kergkruusale rakvere ba…" at bounding box center [270, 139] width 286 height 189
type textarea "Hetkel tunduvalt on meie süsteemis vead. Päring edastatud meie vastutava osakon…"
click at [58, 63] on div "Uus 0" at bounding box center [77, 62] width 85 height 9
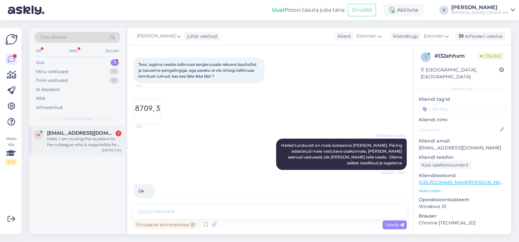
click at [85, 133] on span "Merkerkermo@gmail.com" at bounding box center [81, 133] width 68 height 6
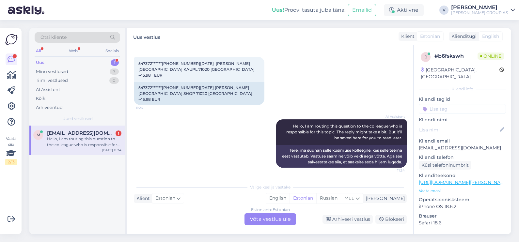
scroll to position [0, 0]
click at [263, 221] on div "Estonian to Estonian Võta vestlus üle" at bounding box center [270, 219] width 52 height 12
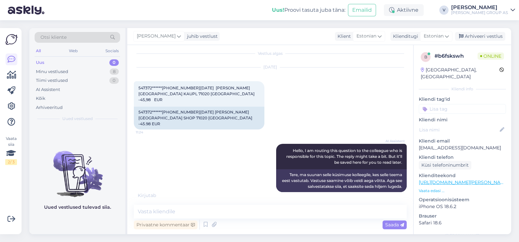
scroll to position [12, 0]
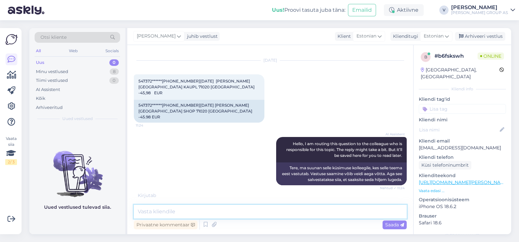
click at [224, 210] on textarea at bounding box center [270, 212] width 273 height 14
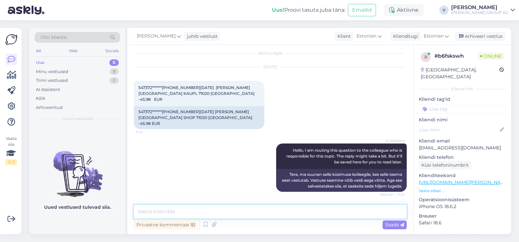
scroll to position [5, 0]
type textarea "K"
type textarea "Tere. Kuidas saan aidata?"
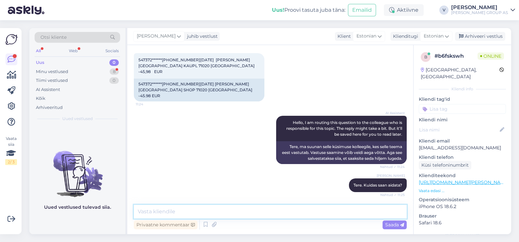
scroll to position [73, 0]
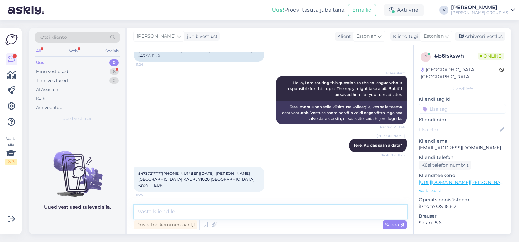
click at [174, 207] on textarea at bounding box center [270, 212] width 273 height 14
type textarea "Mis ma saan selle indormatsiooniga teha? Soovite arvet?"
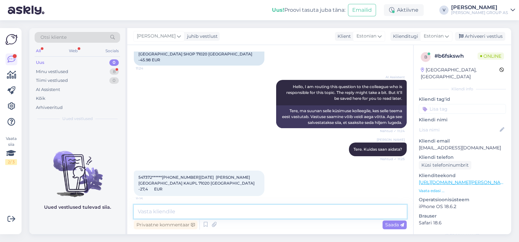
scroll to position [129, 0]
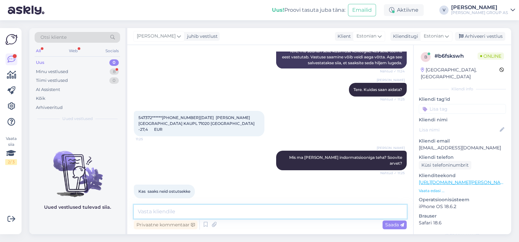
click at [199, 212] on textarea at bounding box center [270, 212] width 273 height 14
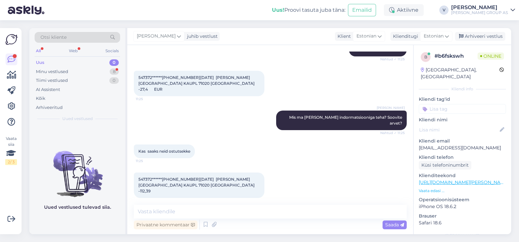
scroll to position [197, 0]
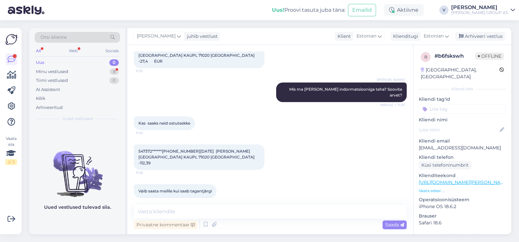
click at [209, 90] on div "Viktoria Mis ma saan selle indormatsiooniga teha? Soovite arvet? Nähtud ✓ 11:25" at bounding box center [270, 92] width 273 height 34
click at [215, 224] on icon at bounding box center [213, 225] width 9 height 10
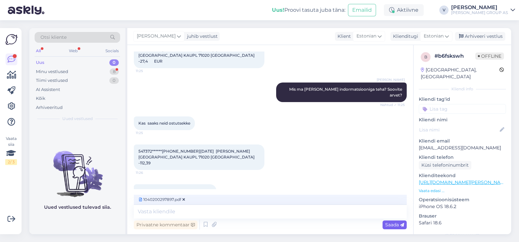
click at [390, 224] on span "Saada" at bounding box center [394, 225] width 19 height 6
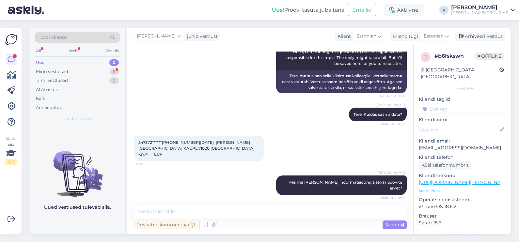
scroll to position [163, 0]
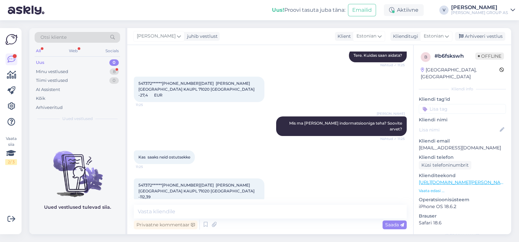
drag, startPoint x: 273, startPoint y: 88, endPoint x: 273, endPoint y: 92, distance: 3.6
click at [273, 88] on div "547372******7691 24.07.25 BAUHOF VILJANDI KAUPL 71020 VILJANDI -27,4 EUR 11:25" at bounding box center [270, 89] width 273 height 40
drag, startPoint x: 186, startPoint y: 91, endPoint x: 133, endPoint y: 83, distance: 52.8
click at [134, 83] on div "547372******7691 24.07.25 BAUHOF VILJANDI KAUPL 71020 VILJANDI -27,4 EUR 11:25" at bounding box center [199, 89] width 131 height 25
drag, startPoint x: 133, startPoint y: 83, endPoint x: 165, endPoint y: 92, distance: 32.6
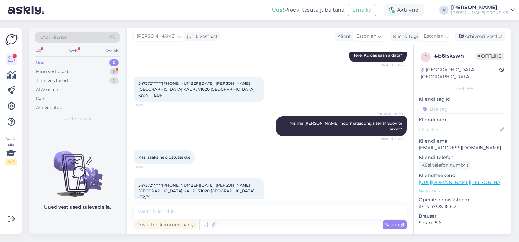
click at [165, 92] on div "547372******7691 24.07.25 BAUHOF VILJANDI KAUPL 71020 VILJANDI -27,4 EUR 11:25" at bounding box center [199, 89] width 131 height 25
drag, startPoint x: 167, startPoint y: 94, endPoint x: 132, endPoint y: 83, distance: 36.1
click at [132, 83] on div "Vestlus algas Sep 18 2025 547372******7691 17.08.25 BAUHOF VILJANDI KAUPL 71020…" at bounding box center [270, 139] width 286 height 189
click at [241, 209] on textarea at bounding box center [270, 212] width 273 height 14
paste textarea "547372******7691 24.07.25 BAUHOF VILJANDI KAUPL 71020 VILJANDI -27,4 EUR"
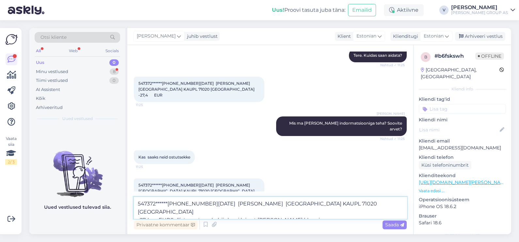
type textarea "547372******7691 24.07.25 BAUHOF VILJANDI KAUPL 71020 VILJANDI -27,4 EURSellist…"
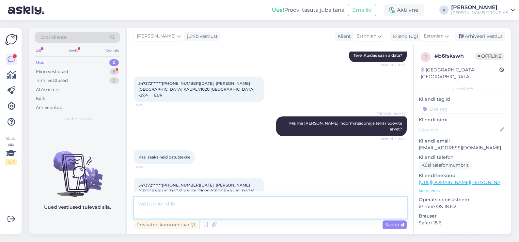
scroll to position [270, 0]
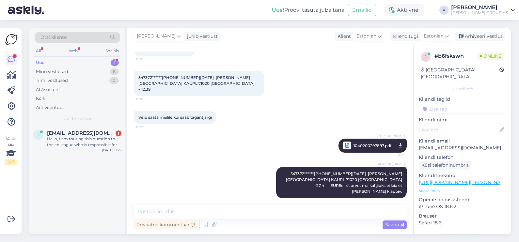
click at [154, 103] on div "Vøib saata meilile kui saab tagantjärgi 11:27" at bounding box center [270, 117] width 273 height 28
click at [214, 224] on icon at bounding box center [213, 225] width 9 height 10
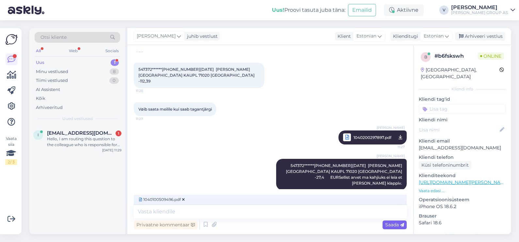
click at [397, 227] on span "Saada" at bounding box center [394, 225] width 19 height 6
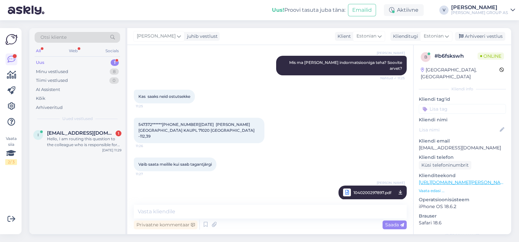
scroll to position [177, 0]
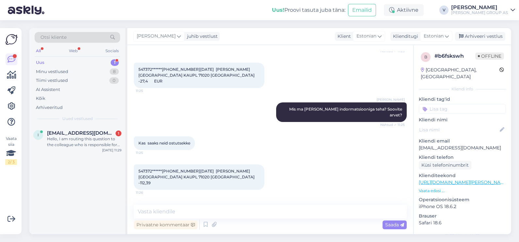
click at [192, 97] on div "Viktoria Mis ma saan selle indormatsiooniga teha? Soovite arvet? Nähtud ✓ 11:25" at bounding box center [270, 112] width 273 height 34
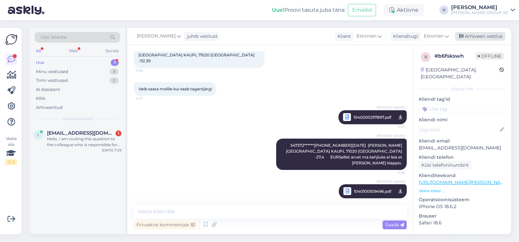
click at [485, 39] on div "Arhiveeri vestlus" at bounding box center [480, 36] width 50 height 9
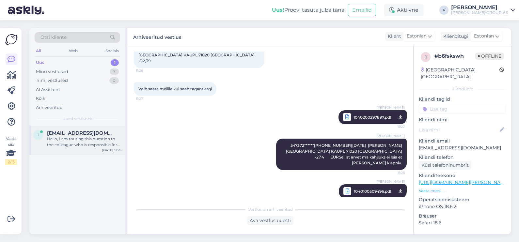
click at [80, 146] on div "Hello, I am routing this question to the colleague who is responsible for this …" at bounding box center [84, 142] width 74 height 12
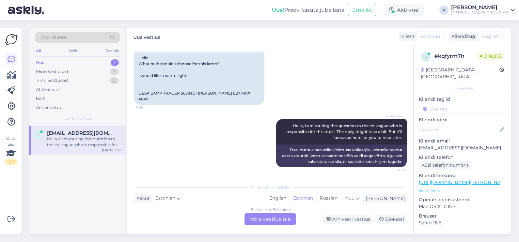
scroll to position [0, 0]
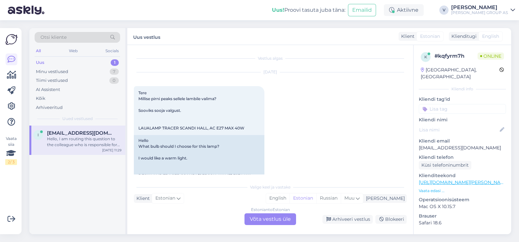
click at [261, 217] on div "Estonian to Estonian Võta vestlus üle" at bounding box center [270, 219] width 52 height 12
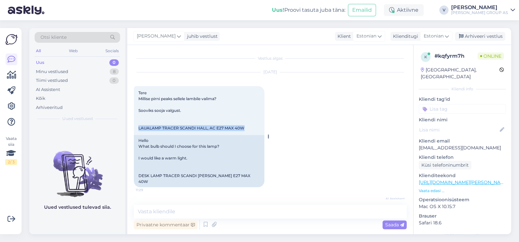
drag, startPoint x: 139, startPoint y: 128, endPoint x: 247, endPoint y: 126, distance: 108.0
click at [247, 126] on div "Tere Millise pirni peaks sellele lambile valima? Sooviks sooja valgust. LAUALAM…" at bounding box center [199, 110] width 131 height 49
drag, startPoint x: 137, startPoint y: 91, endPoint x: 244, endPoint y: 129, distance: 113.7
click at [244, 129] on div "Tere Millise pirni peaks sellele lambile valima? Sooviks sooja valgust. LAUALAM…" at bounding box center [199, 110] width 131 height 49
click at [199, 210] on textarea at bounding box center [270, 212] width 273 height 14
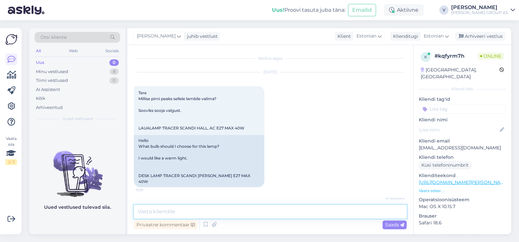
paste textarea "E27 LED pirn, 2700 K, 4–6 W, matt klaas (et valgus oleks pehmem)."
type textarea "E27 LED pirn, 2700 K, 4–6 W, matt klaas (et valgus oleks pehmem)."
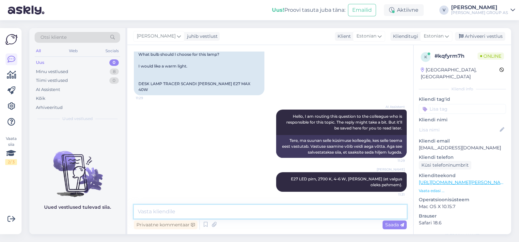
paste textarea "https://www.bauhof.ee/et/c/elekter-ja-valgustus/valgusallikad/led-lambid?utm_so…"
type textarea "https://www.bauhof.ee/et/c/elekter-ja-valgustus/valgusallikad/led-lambid?utm_so…"
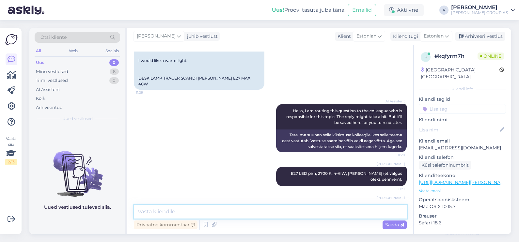
scroll to position [137, 0]
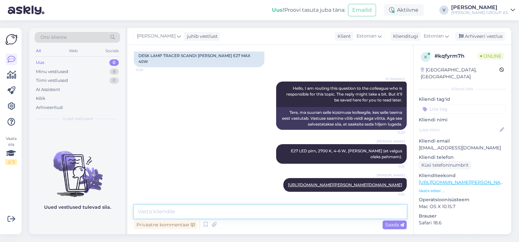
paste textarea "Osram – Big Globe 200, 7,3 W, 2700 K, E27 Bauhof Osram – Globe 80, 4 W, 1800 K …"
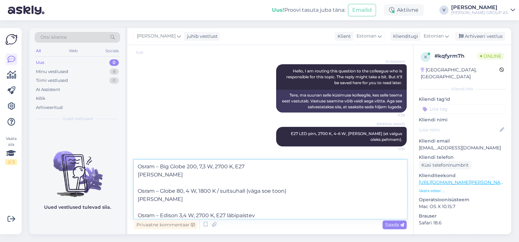
scroll to position [0, 0]
drag, startPoint x: 157, startPoint y: 176, endPoint x: 130, endPoint y: 179, distance: 26.9
click at [130, 179] on div "Vestlus algas Sep 18 2025 Tere Millise pirni peaks sellele lambile valima? Soov…" at bounding box center [270, 139] width 286 height 189
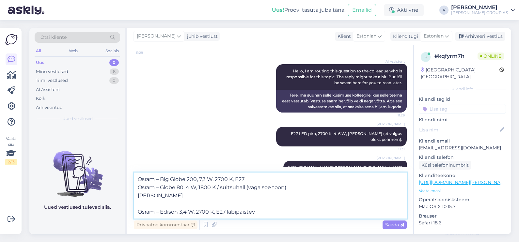
drag, startPoint x: 160, startPoint y: 196, endPoint x: 133, endPoint y: 200, distance: 27.7
click at [133, 200] on div "Vestlus algas Sep 18 2025 Tere Millise pirni peaks sellele lambile valima? Soov…" at bounding box center [270, 139] width 286 height 189
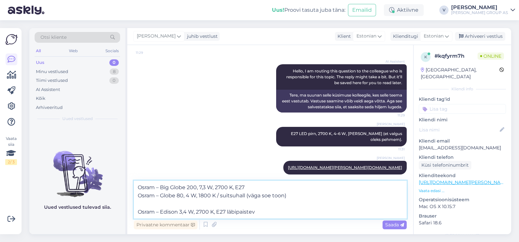
click at [144, 206] on textarea "Osram – Big Globe 200, 7,3 W, 2700 K, E27 Osram – Globe 80, 4 W, 1800 K / suits…" at bounding box center [270, 200] width 273 height 38
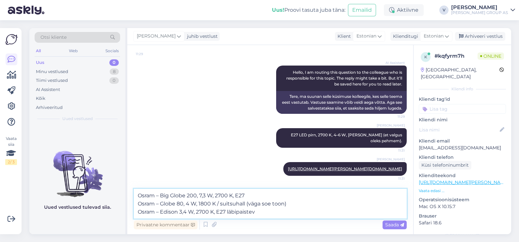
click at [298, 212] on textarea "Osram – Big Globe 200, 7,3 W, 2700 K, E27 Osram – Globe 80, 4 W, 1800 K / suits…" at bounding box center [270, 204] width 273 height 30
type textarea "Osram – Big Globe 200, 7,3 W, 2700 K, E27 Osram – Globe 80, 4 W, 1800 K / suits…"
click at [393, 223] on span "Saada" at bounding box center [394, 225] width 19 height 6
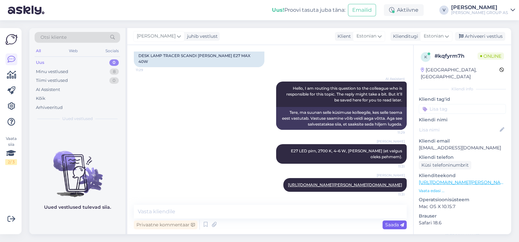
scroll to position [177, 0]
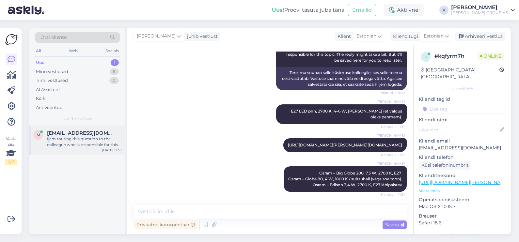
click at [49, 139] on div "I am routing this question to the colleague who is responsible for this topic. …" at bounding box center [84, 142] width 74 height 12
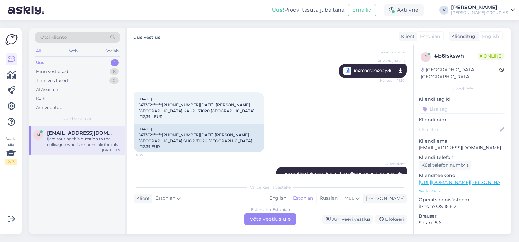
scroll to position [420, 0]
click at [371, 67] on span "1040100509496.pdf" at bounding box center [373, 71] width 38 height 8
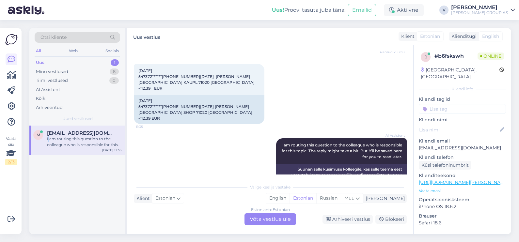
scroll to position [460, 0]
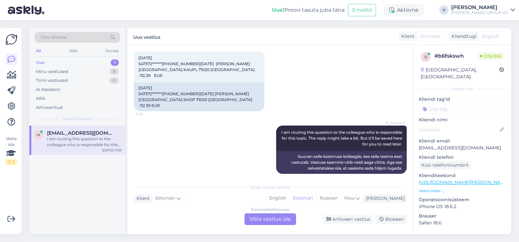
click at [263, 216] on div "Estonian to Estonian Võta vestlus üle" at bounding box center [270, 219] width 52 height 12
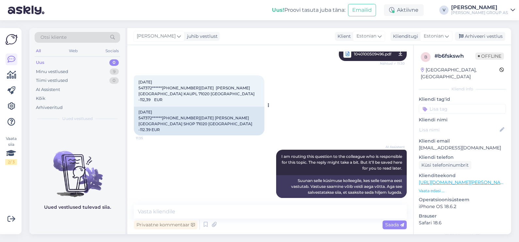
click at [262, 84] on div "05.06.2025 547372******7691 03.06.25 BAUHOF VILJANDI KAUPL 71020 VILJANDI -112,…" at bounding box center [199, 90] width 131 height 31
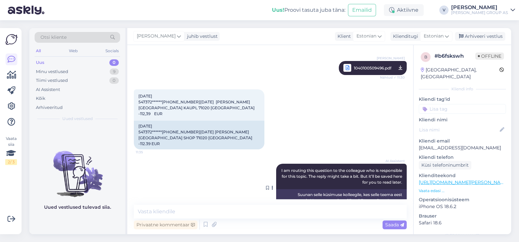
scroll to position [436, 0]
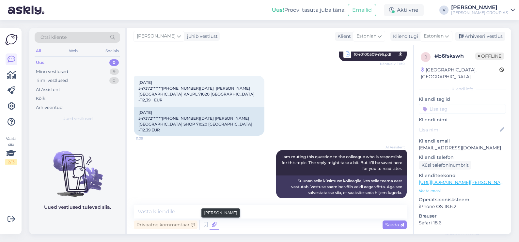
click at [215, 225] on icon at bounding box center [213, 225] width 9 height 10
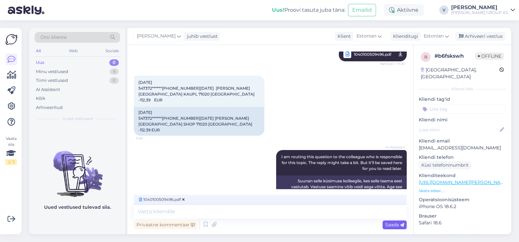
click at [398, 224] on span "Saada" at bounding box center [394, 225] width 19 height 6
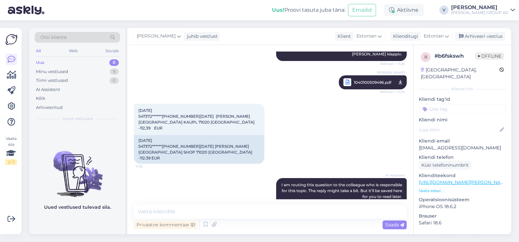
scroll to position [465, 0]
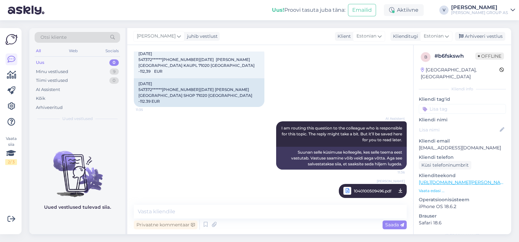
click at [354, 187] on span "1040100509496.pdf" at bounding box center [373, 191] width 38 height 8
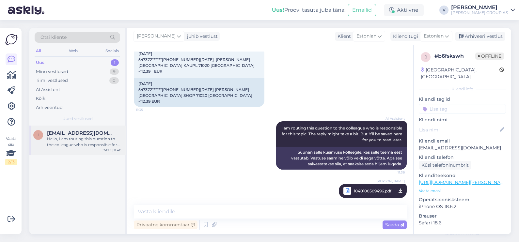
click at [90, 138] on div "Hello, I am routing this question to the colleague who is responsible for this …" at bounding box center [84, 142] width 74 height 12
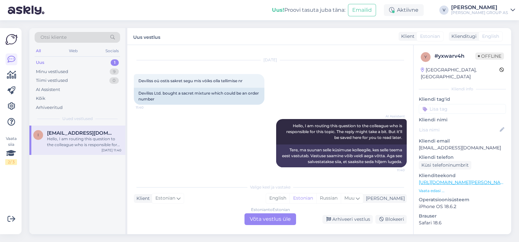
scroll to position [12, 0]
click at [262, 218] on div "Estonian to Estonian Võta vestlus üle" at bounding box center [270, 219] width 52 height 12
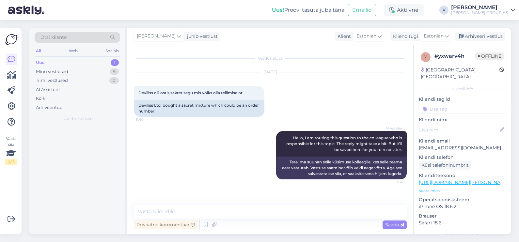
scroll to position [0, 0]
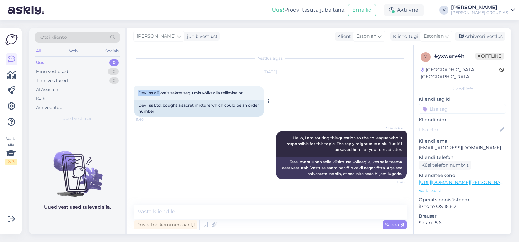
drag, startPoint x: 137, startPoint y: 93, endPoint x: 160, endPoint y: 93, distance: 22.8
click at [160, 93] on div "Deviliss oü ostis sakret segu mis vöiks olla tellimise nr 11:40" at bounding box center [199, 93] width 131 height 14
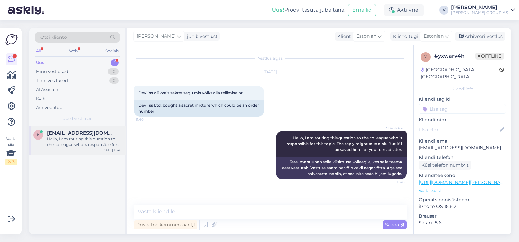
click at [62, 135] on span "karine.sepp@gmail.com" at bounding box center [81, 133] width 68 height 6
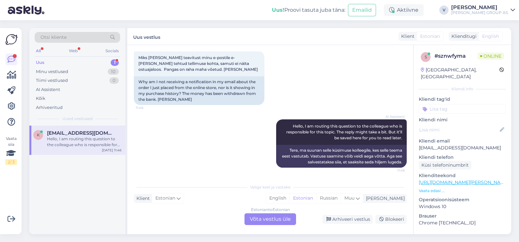
click at [256, 222] on div "Estonian to Estonian Võta vestlus üle" at bounding box center [270, 219] width 52 height 12
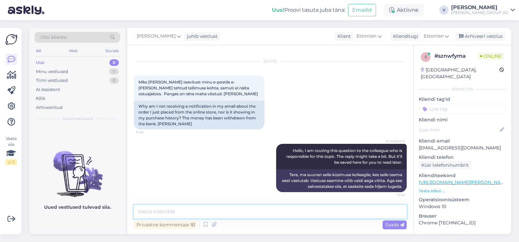
click at [227, 213] on textarea at bounding box center [270, 212] width 273 height 14
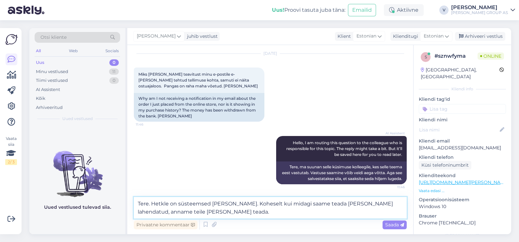
type textarea "Tere. Hetkle on süsteemsed vead. Koheselt kui midagi saame teada ja mure lahend…"
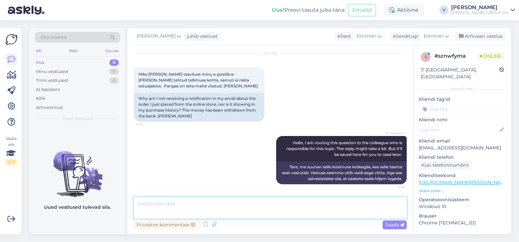
scroll to position [45, 0]
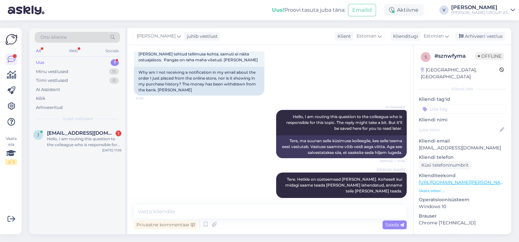
click at [48, 120] on div "Uued vestlused" at bounding box center [77, 119] width 85 height 6
click at [56, 135] on span "josegpogar31@gmail.com" at bounding box center [81, 133] width 68 height 6
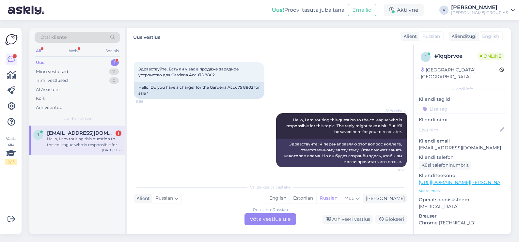
scroll to position [13, 0]
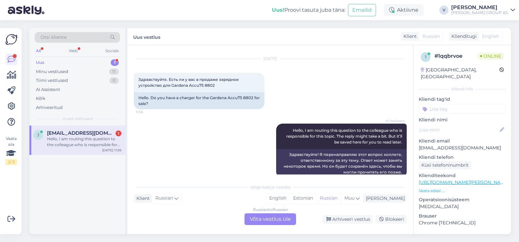
click at [279, 217] on div "Russian to Russian Võta vestlus üle" at bounding box center [270, 219] width 52 height 12
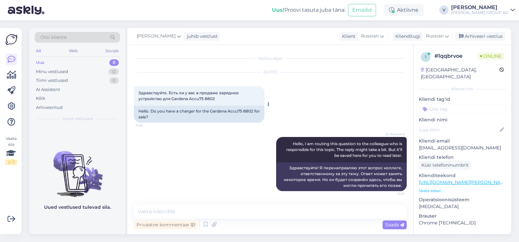
drag, startPoint x: 139, startPoint y: 92, endPoint x: 219, endPoint y: 104, distance: 81.4
click at [219, 104] on div "Здравствуйте. Есть ли у вас в продаже зарядное устройство для Gardena Accu75 88…" at bounding box center [199, 96] width 131 height 20
click at [190, 212] on textarea at bounding box center [270, 212] width 273 height 14
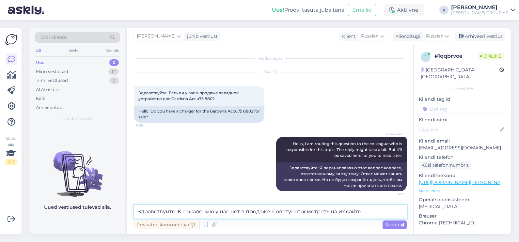
type textarea "Здравствуйте. К сожалению у нас нет в продаже. Советую посмотреть на их сайте."
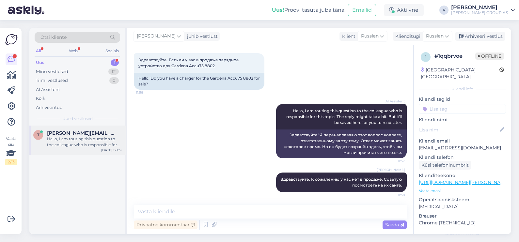
click at [77, 144] on div "Hello, I am routing this question to the colleague who is responsible for this …" at bounding box center [84, 142] width 74 height 12
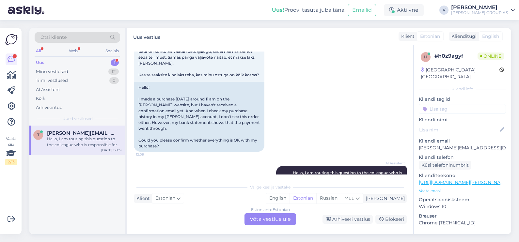
scroll to position [24, 0]
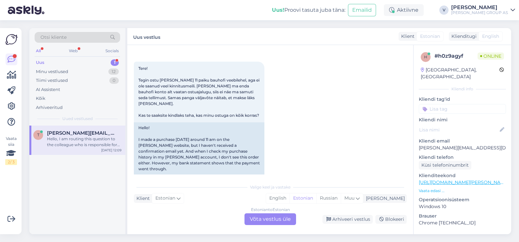
click at [263, 214] on div "Estonian to Estonian Võta vestlus üle" at bounding box center [270, 219] width 52 height 12
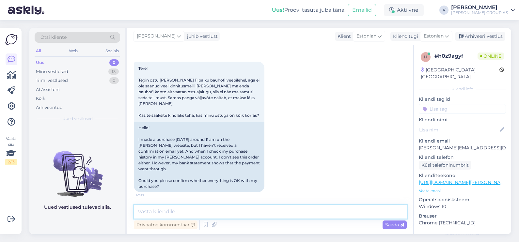
drag, startPoint x: 215, startPoint y: 212, endPoint x: 221, endPoint y: 212, distance: 5.9
click at [215, 212] on textarea at bounding box center [270, 212] width 273 height 14
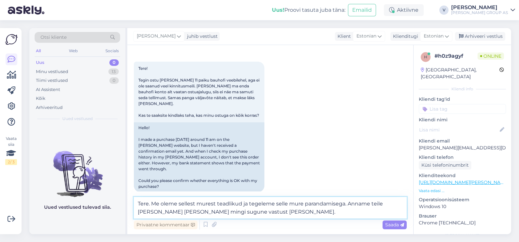
type textarea "Tere. Me oleme sellest murest teadlikud ja tegeleme selle mure parandamisega. A…"
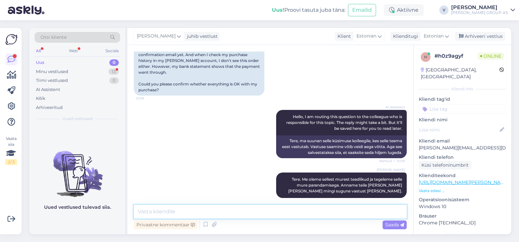
scroll to position [149, 0]
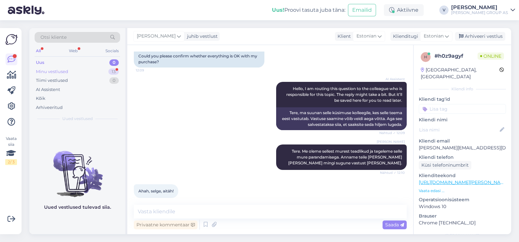
click at [72, 70] on div "Minu vestlused 13" at bounding box center [77, 71] width 85 height 9
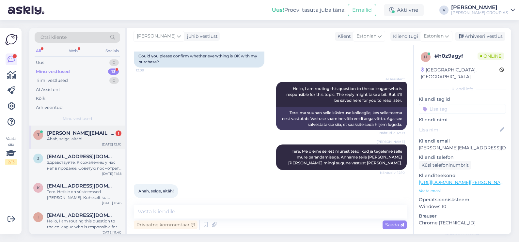
click at [70, 133] on span "teele.tars@gmail.com" at bounding box center [81, 133] width 68 height 6
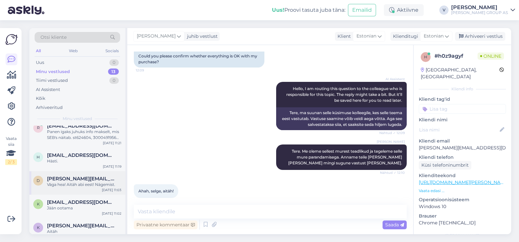
scroll to position [225, 0]
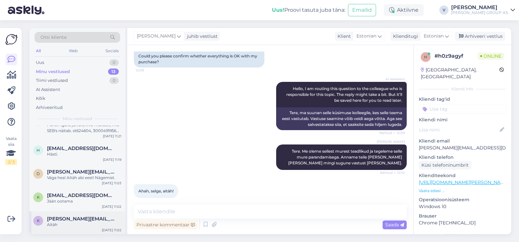
click at [83, 223] on div "Aitäh" at bounding box center [84, 225] width 74 height 6
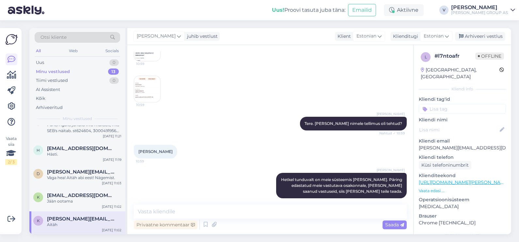
scroll to position [90, 0]
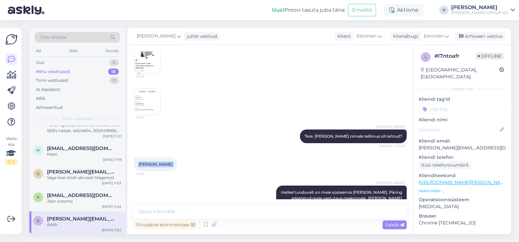
drag, startPoint x: 137, startPoint y: 158, endPoint x: 165, endPoint y: 158, distance: 27.4
click at [165, 158] on div "Kristi Kald 10:59" at bounding box center [155, 165] width 43 height 14
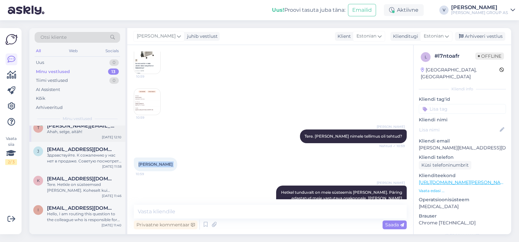
scroll to position [0, 0]
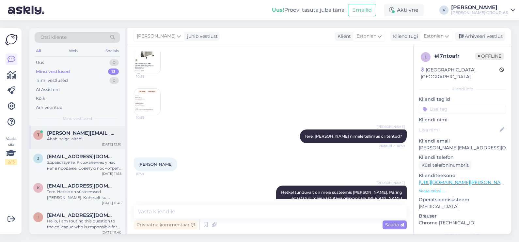
click at [77, 140] on div "Ahah, selge, aitäh!" at bounding box center [84, 139] width 74 height 6
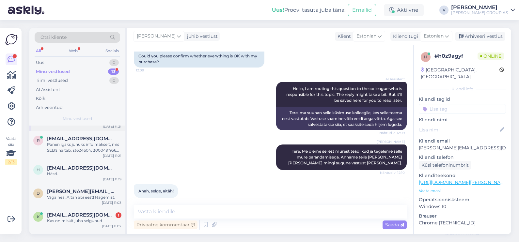
scroll to position [225, 0]
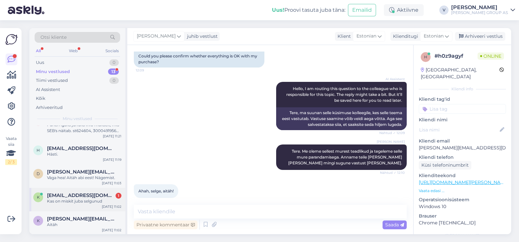
click at [94, 194] on span "Kaiu.imala@mail.ee" at bounding box center [81, 196] width 68 height 6
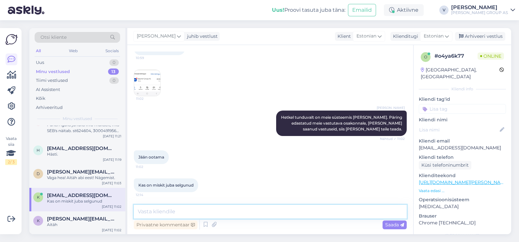
click at [175, 209] on textarea at bounding box center [270, 212] width 273 height 14
type textarea "Me anname teile vastuse meili teel."
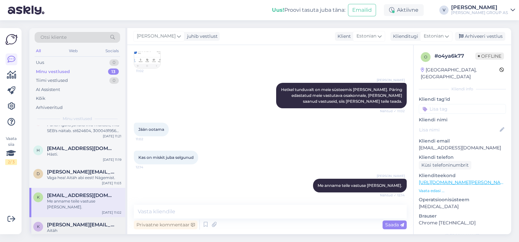
click at [79, 228] on div "Aitäh" at bounding box center [84, 231] width 74 height 6
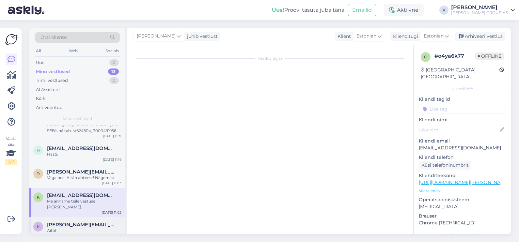
scroll to position [131, 0]
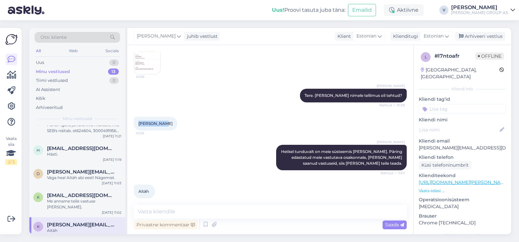
drag, startPoint x: 139, startPoint y: 117, endPoint x: 179, endPoint y: 117, distance: 40.1
click at [179, 117] on div "Kristi Kald 10:59" at bounding box center [270, 124] width 273 height 28
drag, startPoint x: 482, startPoint y: 140, endPoint x: 416, endPoint y: 141, distance: 65.6
click at [416, 141] on div "l # l7ntoafr Offline Estonia, Tallinn Kliendi info Kliendi tag'id Kliendi nimi …" at bounding box center [462, 182] width 98 height 275
click at [217, 207] on textarea at bounding box center [270, 212] width 273 height 14
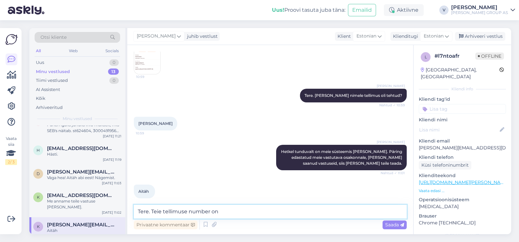
paste textarea "E3000491936"
type textarea "Tere. Teie tellimuse number on E3000491936. Meie süsteemis tellimus ilusti seis…"
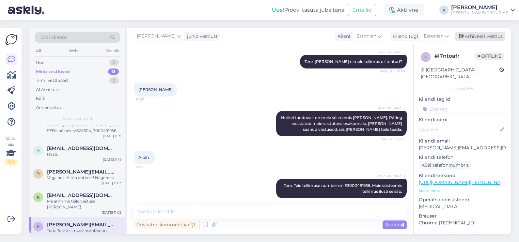
click at [475, 39] on div "Arhiveeri vestlus" at bounding box center [480, 36] width 50 height 9
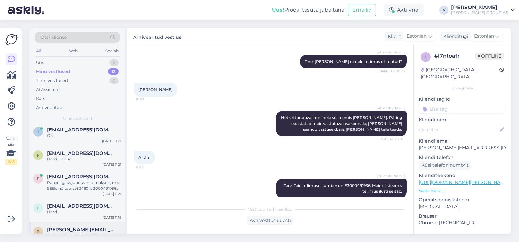
scroll to position [202, 0]
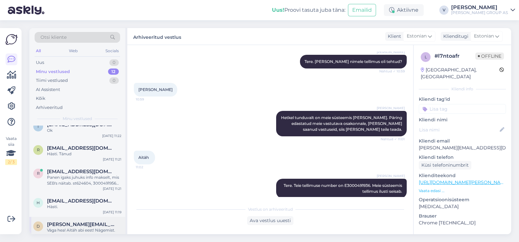
click at [78, 228] on div "d dagmar.rebane@hotmail.com Väga hea! Aitäh abi eest! Nägemist. Sep 18 11:03" at bounding box center [77, 228] width 96 height 23
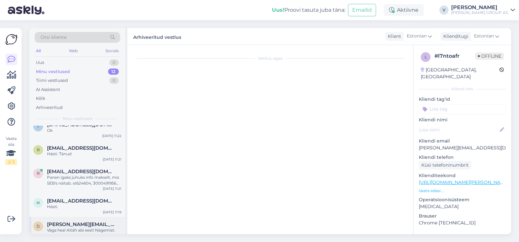
scroll to position [225, 0]
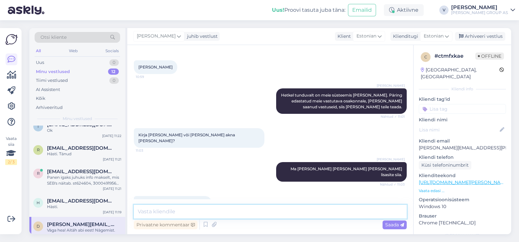
click at [251, 209] on textarea at bounding box center [270, 212] width 273 height 14
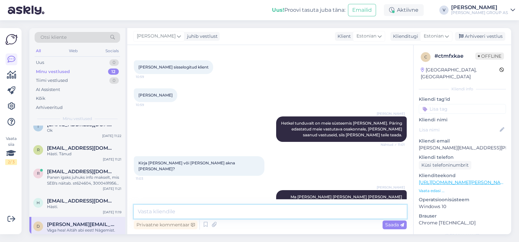
scroll to position [184, 0]
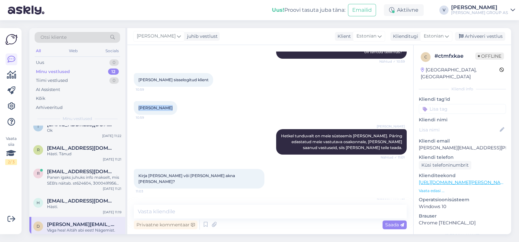
drag, startPoint x: 153, startPoint y: 102, endPoint x: 172, endPoint y: 102, distance: 18.6
click at [172, 102] on div "Dagmar Rebane 10:59" at bounding box center [155, 108] width 43 height 14
click at [59, 193] on div "h holgerehrlich@hotmail.com Hästi. Sep 18 11:19" at bounding box center [77, 204] width 96 height 23
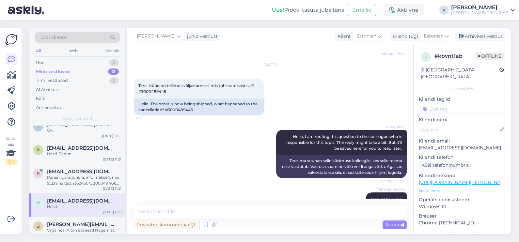
scroll to position [839, 0]
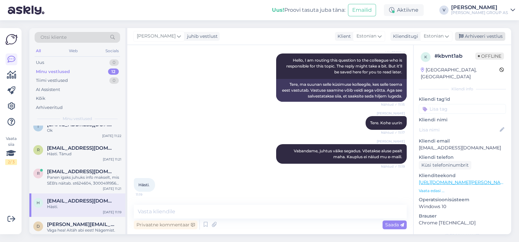
click at [475, 38] on div "Arhiveeri vestlus" at bounding box center [480, 36] width 50 height 9
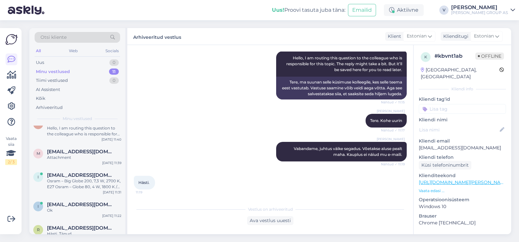
scroll to position [178, 0]
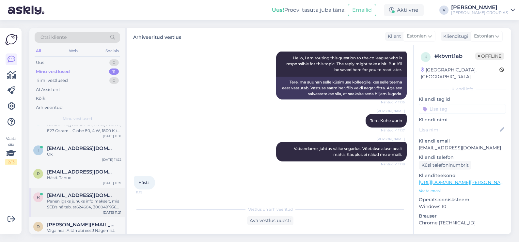
click at [74, 198] on div "Panen igaks juhuks info makselt, mis SEB's näitab. st624604, 3000491956 Ragnar …" at bounding box center [84, 204] width 74 height 12
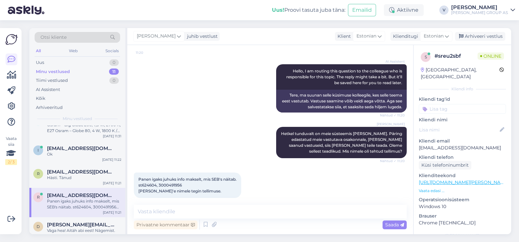
scroll to position [108, 0]
click at [170, 180] on span "Panen igaks juhuks info makselt, mis SEB's näitab. st624604, 3000491956 Ragnar …" at bounding box center [187, 185] width 98 height 17
click at [56, 175] on div "Hästi. Tänud" at bounding box center [84, 178] width 74 height 6
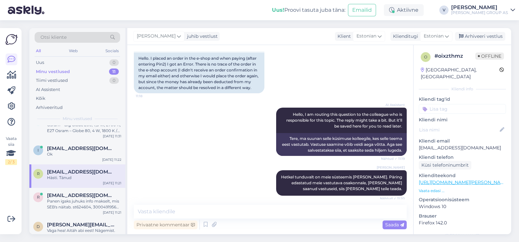
scroll to position [0, 0]
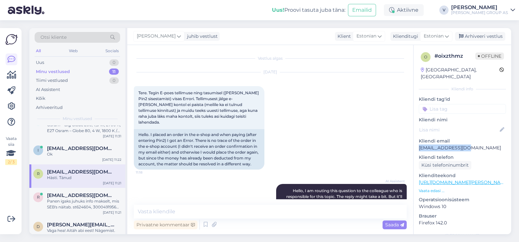
drag, startPoint x: 471, startPoint y: 141, endPoint x: 418, endPoint y: 142, distance: 53.2
click at [418, 142] on div "o # oixzthmz Offline Estonia, Tallinn Kliendi info Kliendi tag'id Kliendi nimi …" at bounding box center [462, 182] width 98 height 275
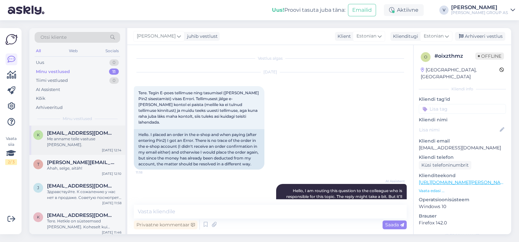
click at [69, 138] on div "Me anname teile vastuse meili teel." at bounding box center [84, 142] width 74 height 12
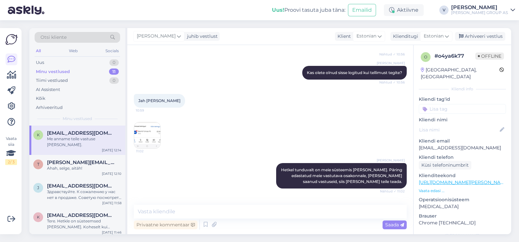
scroll to position [217, 0]
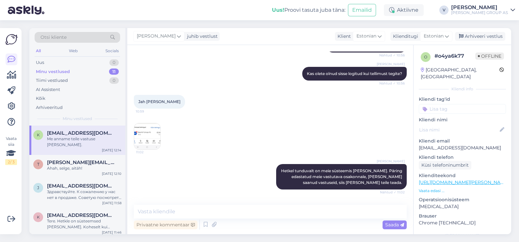
click at [156, 138] on img at bounding box center [147, 136] width 26 height 26
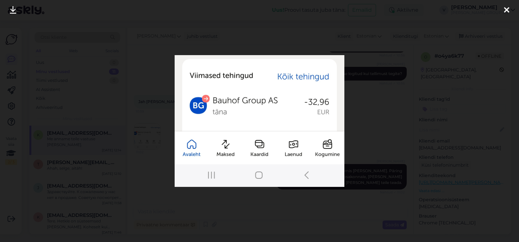
click at [411, 112] on div at bounding box center [259, 121] width 519 height 242
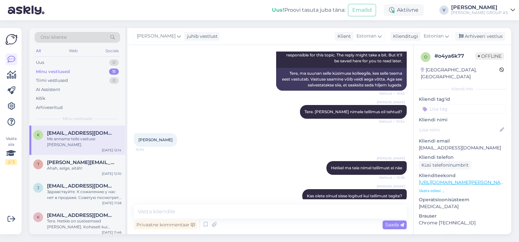
scroll to position [135, 0]
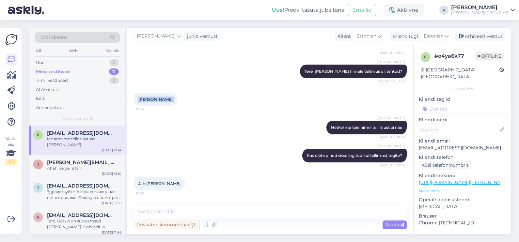
drag, startPoint x: 136, startPoint y: 99, endPoint x: 233, endPoint y: 135, distance: 103.7
click at [164, 97] on div "Kaiu Imala 10:54" at bounding box center [155, 100] width 43 height 14
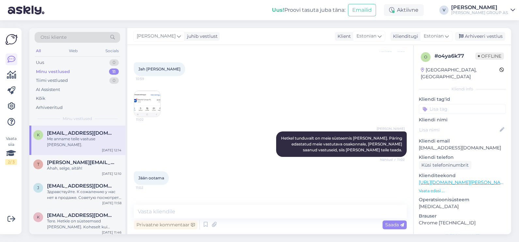
scroll to position [298, 0]
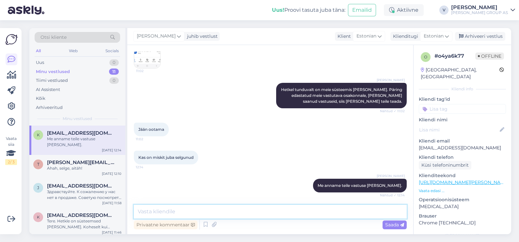
click at [206, 208] on textarea at bounding box center [270, 212] width 273 height 14
paste textarea "E3000491928"
type textarea "Tere. Teie tellimuse number on ilusti meie süsteemis E3000491928"
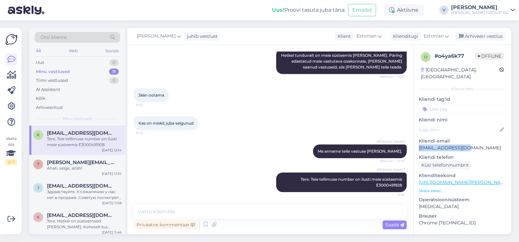
drag, startPoint x: 465, startPoint y: 139, endPoint x: 419, endPoint y: 142, distance: 46.1
click at [419, 145] on p "Kaiu.imala@mail.ee" at bounding box center [462, 148] width 87 height 7
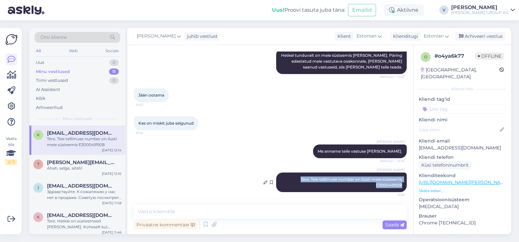
drag, startPoint x: 285, startPoint y: 181, endPoint x: 395, endPoint y: 183, distance: 109.7
click at [395, 183] on div "Viktoria Tere. Teie tellimuse number on ilusti meie süsteemis E3000491928 12:35" at bounding box center [341, 183] width 131 height 20
click at [488, 33] on div "Arhiveeri vestlus" at bounding box center [480, 36] width 50 height 9
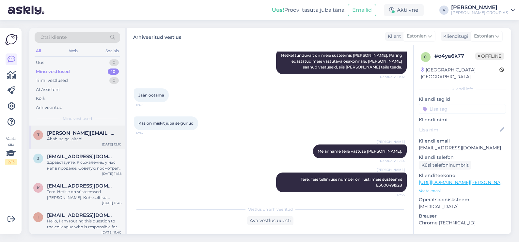
click at [64, 134] on span "teele.tars@gmail.com" at bounding box center [81, 133] width 68 height 6
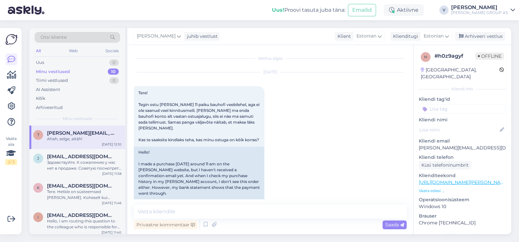
scroll to position [149, 0]
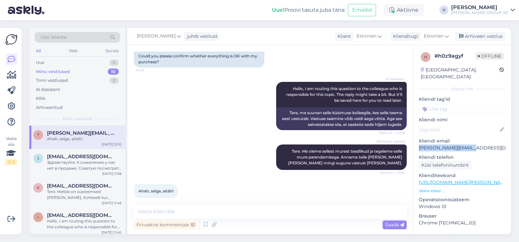
drag, startPoint x: 471, startPoint y: 143, endPoint x: 418, endPoint y: 139, distance: 53.7
click at [418, 139] on div "h # h0z9agyf Offline Estonia, Tartu Kliendi info Kliendi tag'id Kliendi nimi Kl…" at bounding box center [462, 182] width 98 height 275
click at [176, 211] on textarea at bounding box center [270, 212] width 273 height 14
click at [54, 179] on div "k karine.sepp@gmail.com Tere. Hetkle on süsteemsed vead. Koheselt kui midagi sa…" at bounding box center [77, 192] width 96 height 29
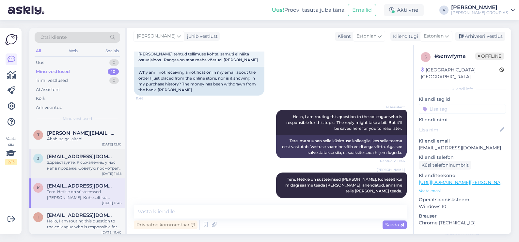
click at [59, 161] on div "Здравствуйте. К сожалению у нас нет в продаже. Советую посмотреть на их сайте." at bounding box center [84, 166] width 74 height 12
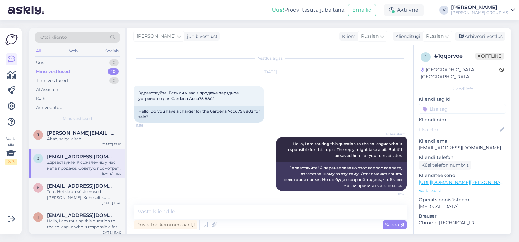
scroll to position [33, 0]
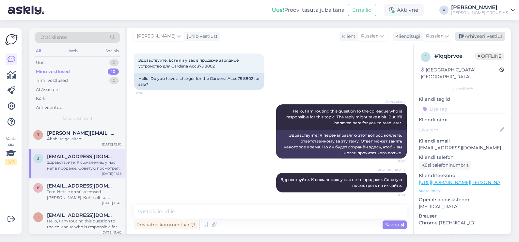
click at [481, 35] on div "Arhiveeri vestlus" at bounding box center [480, 36] width 50 height 9
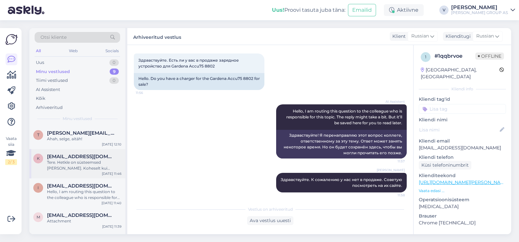
click at [68, 164] on div "Tere. Hetkle on süsteemsed vead. Koheselt kui midagi saame teada ja mure lahend…" at bounding box center [84, 166] width 74 height 12
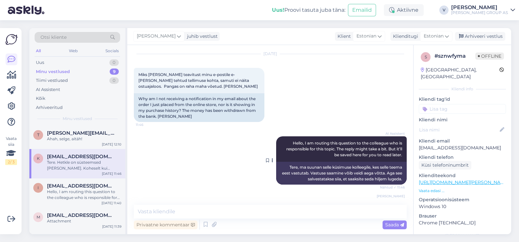
scroll to position [0, 0]
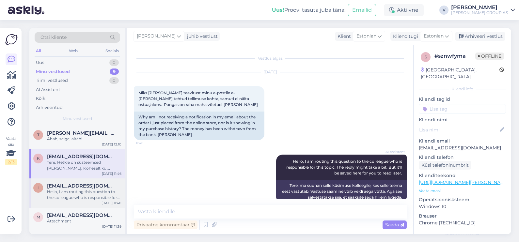
click at [72, 197] on div "Hello, I am routing this question to the colleague who is responsible for this …" at bounding box center [84, 195] width 74 height 12
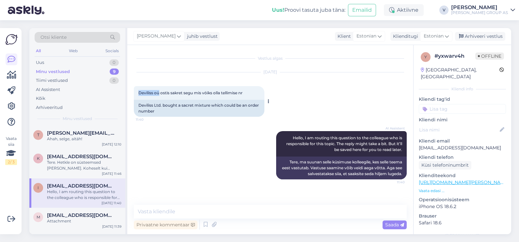
drag, startPoint x: 150, startPoint y: 94, endPoint x: 160, endPoint y: 94, distance: 10.1
click at [160, 94] on span "Deviliss oü ostis sakret segu mis vöiks olla tellimise nr" at bounding box center [190, 92] width 104 height 5
click at [173, 212] on textarea at bounding box center [270, 212] width 273 height 14
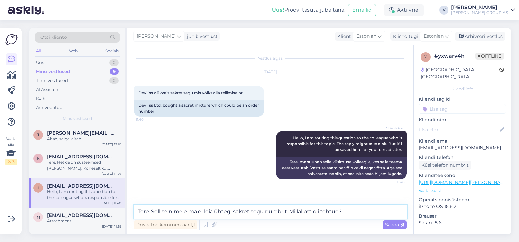
type textarea "Tere. Sellise nimele ma ei leia ühtegi sakret segu numbrit. Millal ost oli teht…"
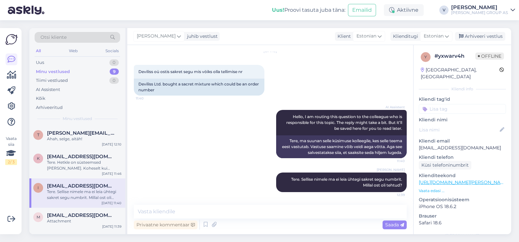
click at [482, 30] on div "Viktoria juhib vestlust Klient Estonian Klienditugi Estonian Arhiveeri vestlus" at bounding box center [319, 36] width 384 height 17
click at [490, 36] on div "Arhiveeri vestlus" at bounding box center [480, 36] width 50 height 9
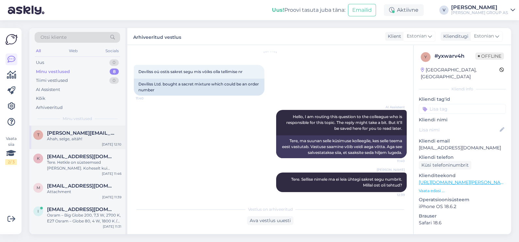
click at [68, 135] on span "teele.tars@gmail.com" at bounding box center [81, 133] width 68 height 6
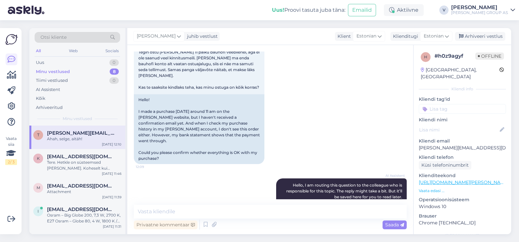
scroll to position [27, 0]
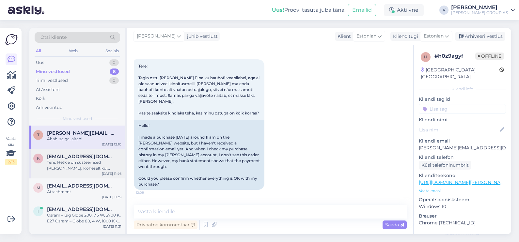
click at [85, 167] on div "Tere. Hetkle on süsteemsed vead. Koheselt kui midagi saame teada ja mure lahend…" at bounding box center [84, 166] width 74 height 12
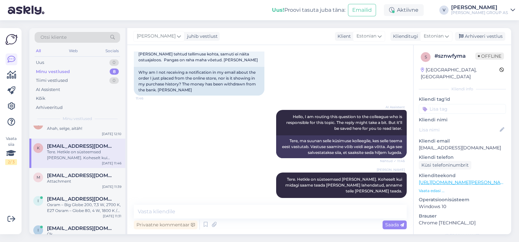
scroll to position [40, 0]
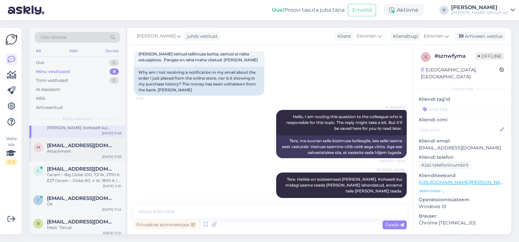
click at [67, 154] on div "M Merkerkermo@gmail.com Attachment Sep 18 11:39" at bounding box center [77, 149] width 96 height 23
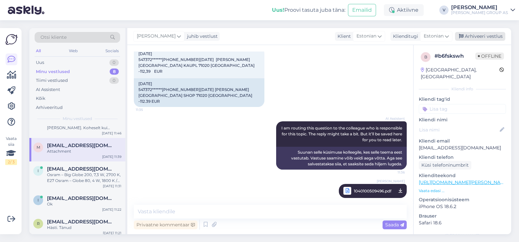
click at [479, 34] on div "Arhiveeri vestlus" at bounding box center [480, 36] width 50 height 9
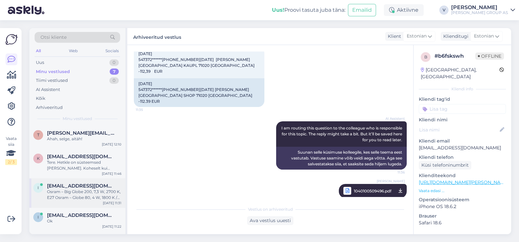
click at [72, 190] on div "Osram – Big Globe 200, 7,3 W, 2700 K, E27 Osram – Globe 80, 4 W, 1800 K / suits…" at bounding box center [84, 195] width 74 height 12
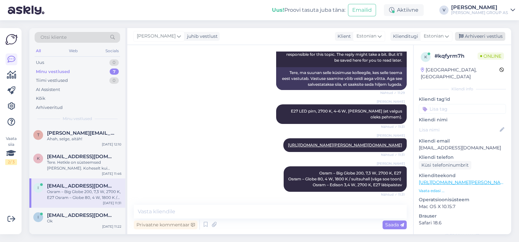
click at [481, 36] on div "Arhiveeri vestlus" at bounding box center [480, 36] width 50 height 9
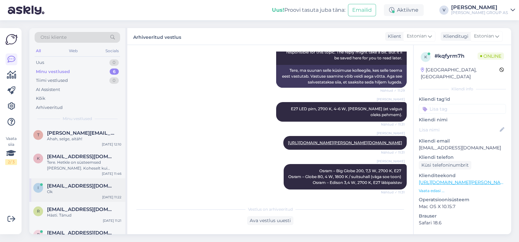
click at [79, 193] on div "Ok" at bounding box center [84, 192] width 74 height 6
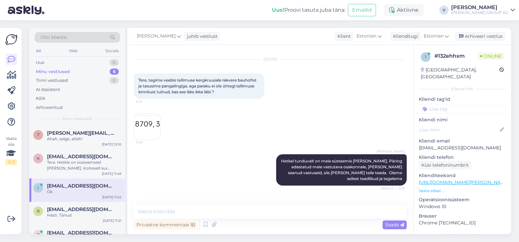
scroll to position [0, 0]
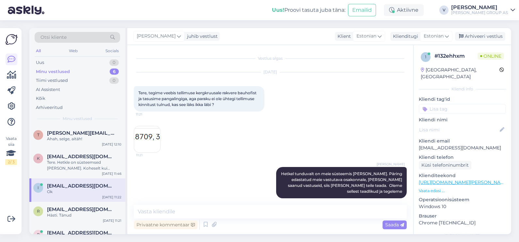
click at [134, 141] on img at bounding box center [147, 139] width 26 height 26
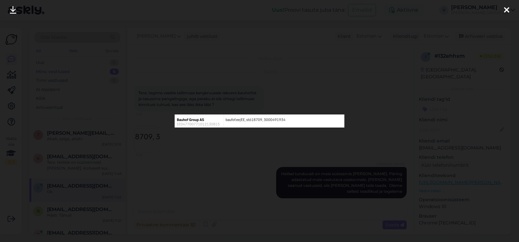
click at [379, 111] on div at bounding box center [259, 121] width 519 height 242
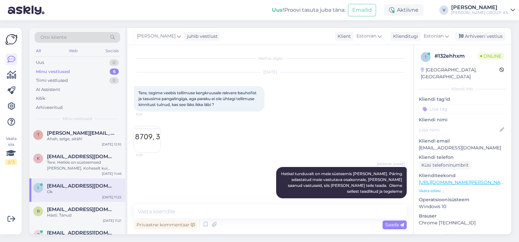
scroll to position [40, 0]
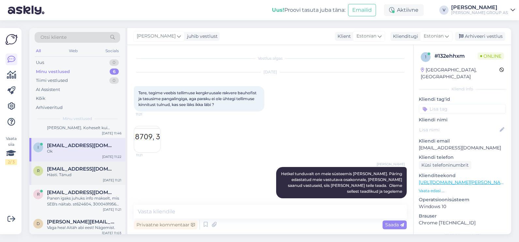
drag, startPoint x: 68, startPoint y: 165, endPoint x: 71, endPoint y: 167, distance: 3.7
click at [68, 165] on div "r rauno438@gmail.com Hästi. Tänud Sep 18 11:21" at bounding box center [77, 173] width 96 height 23
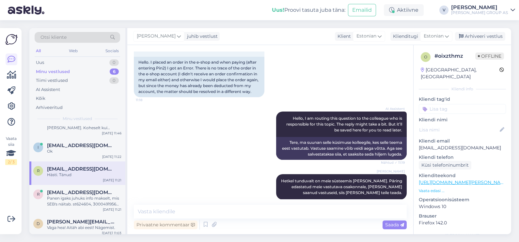
scroll to position [122, 0]
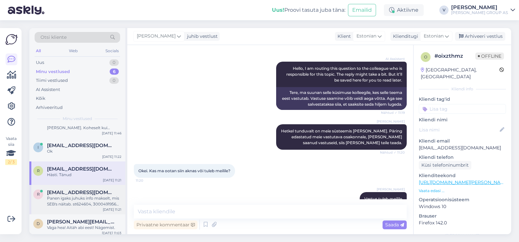
click at [78, 192] on span "ragnar.kikas@gmail.com" at bounding box center [81, 193] width 68 height 6
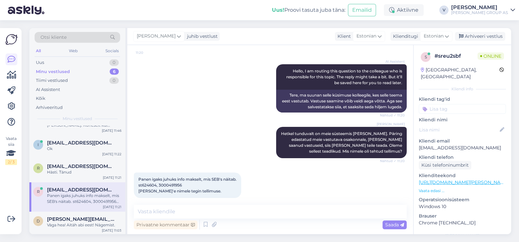
scroll to position [44, 0]
click at [97, 224] on div "Väga hea! Aitäh abi eest! Nägemist." at bounding box center [84, 225] width 74 height 6
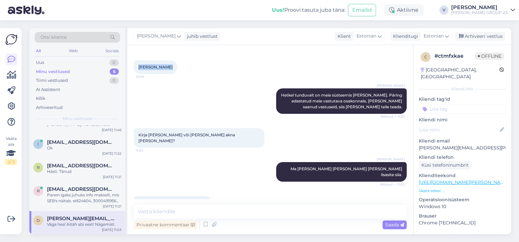
drag, startPoint x: 139, startPoint y: 60, endPoint x: 173, endPoint y: 61, distance: 34.3
click at [173, 61] on div "Dagmar Rebane 10:59" at bounding box center [155, 67] width 43 height 14
click at [77, 60] on div "Uus 1" at bounding box center [77, 62] width 85 height 9
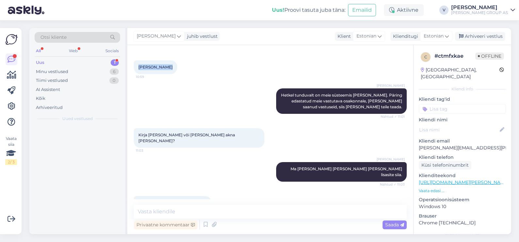
scroll to position [0, 0]
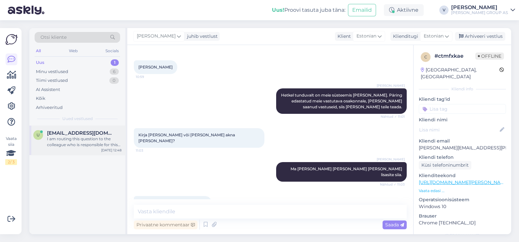
click at [70, 144] on div "I am routing this question to the colleague who is responsible for this topic. …" at bounding box center [84, 142] width 74 height 12
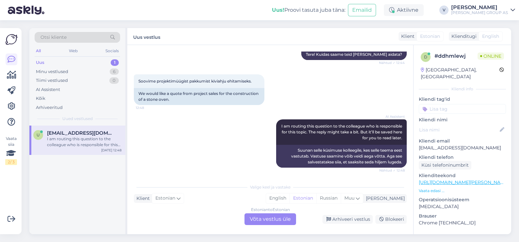
click at [268, 222] on div "Estonian to Estonian Võta vestlus üle" at bounding box center [270, 219] width 52 height 12
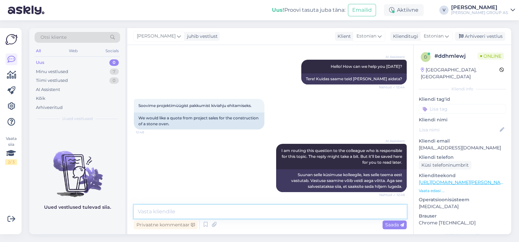
click at [209, 211] on textarea at bounding box center [270, 212] width 273 height 14
paste textarea "[URL][DOMAIN_NAME][PERSON_NAME]"
type textarea "Tere. Palun võtke ärikliendiga ühendust. https://www.bauhof.ee/et/info/ariklien…"
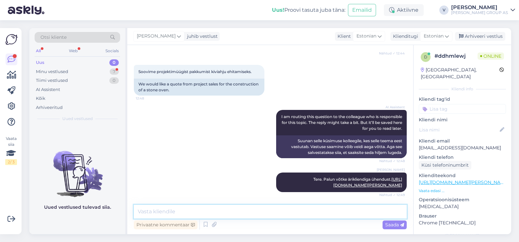
scroll to position [139, 0]
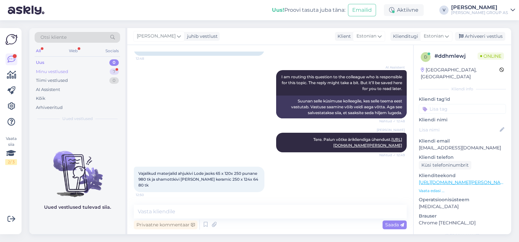
click at [70, 70] on div "Minu vestlused 7" at bounding box center [77, 71] width 85 height 9
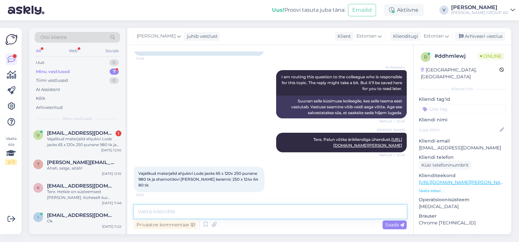
click at [198, 205] on textarea at bounding box center [270, 212] width 273 height 14
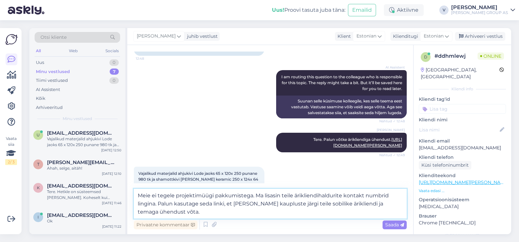
type textarea "Meie ei tegele projektimüügi pakkumistega. Ma lisasin teile ärikliendihaldurite…"
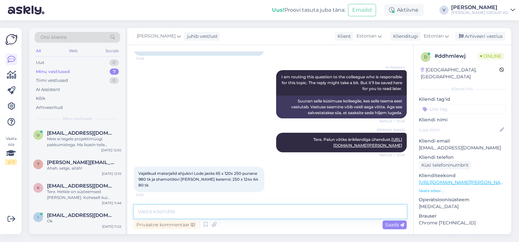
scroll to position [185, 0]
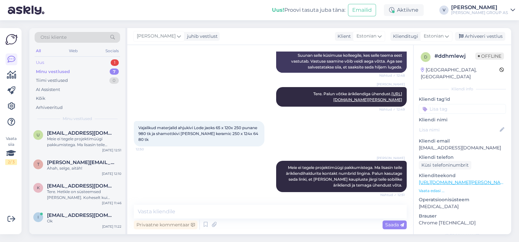
click at [80, 61] on div "Uus 1" at bounding box center [77, 62] width 85 height 9
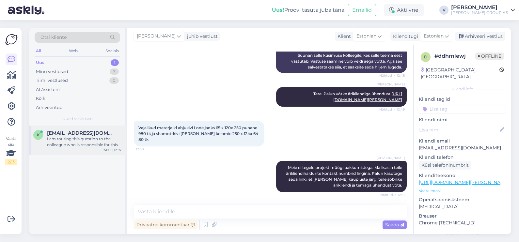
click at [79, 140] on div "I am routing this question to the colleague who is responsible for this topic. …" at bounding box center [84, 142] width 74 height 12
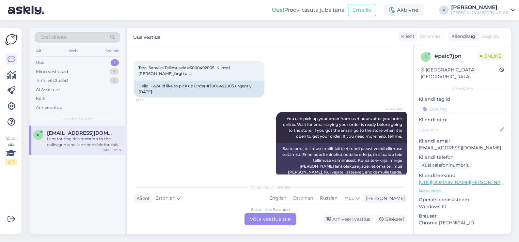
scroll to position [0, 0]
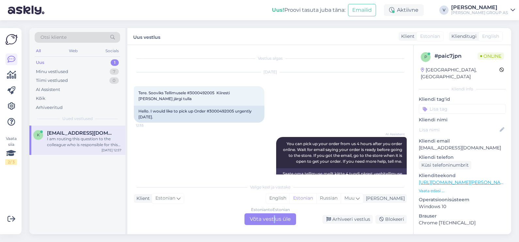
click at [274, 218] on div "Estonian to Estonian Võta vestlus üle" at bounding box center [270, 219] width 52 height 12
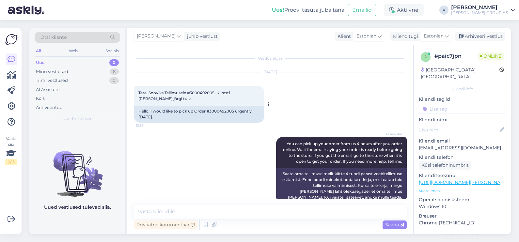
click at [199, 93] on span "Tere. Sooviks Tellimusele #3000492005 Kiiresti täna järgi tulla" at bounding box center [184, 95] width 92 height 11
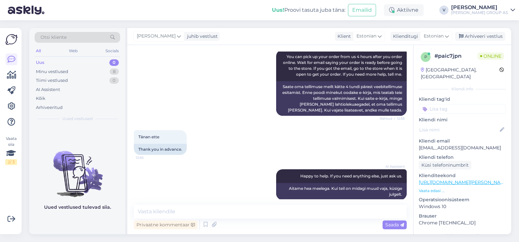
scroll to position [122, 0]
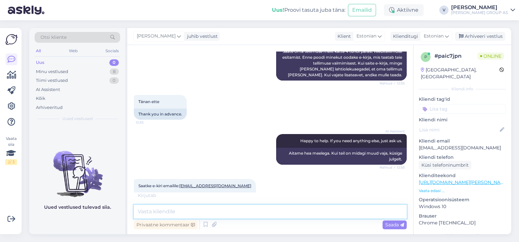
click at [193, 210] on textarea at bounding box center [270, 212] width 273 height 14
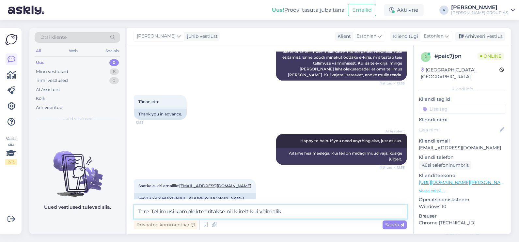
type textarea "Tere. Tellimusi komplekteeritakse nii kiirelt kui võimalik."
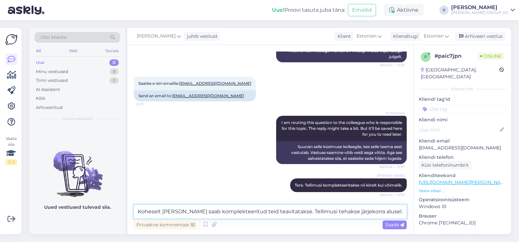
type textarea "Koheselt kui kaup saab komplekteeritud teid teavitatakse. Tellimusi tehakse jär…"
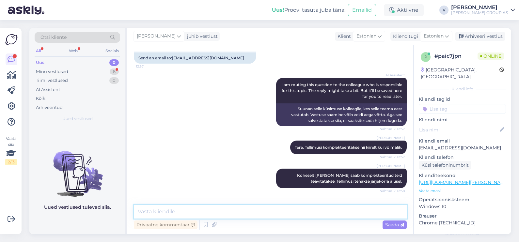
scroll to position [287, 0]
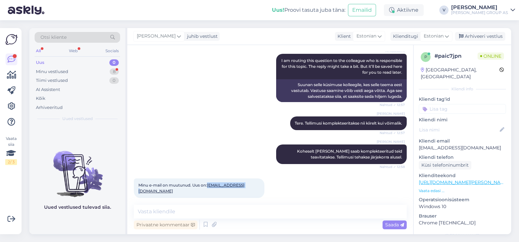
drag, startPoint x: 207, startPoint y: 186, endPoint x: 247, endPoint y: 188, distance: 40.2
click at [247, 188] on div "Minu e-mail on muutunud. Uus on: kaits777@mail.ee 12:58" at bounding box center [199, 188] width 131 height 20
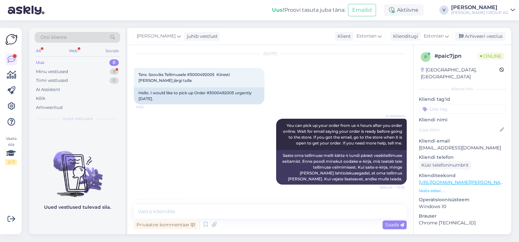
scroll to position [0, 0]
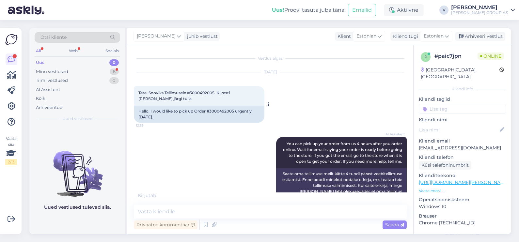
click at [204, 93] on span "Tere. Sooviks Tellimusele #3000492005 Kiiresti täna järgi tulla" at bounding box center [184, 95] width 92 height 11
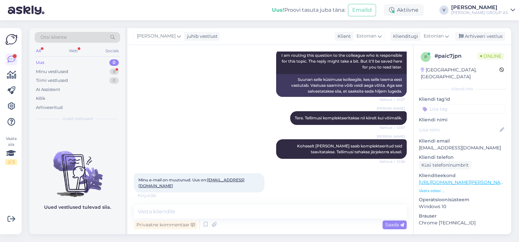
scroll to position [293, 0]
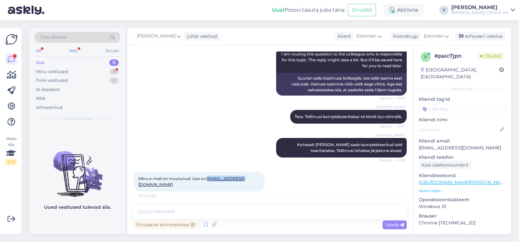
drag, startPoint x: 243, startPoint y: 180, endPoint x: 209, endPoint y: 178, distance: 34.7
click at [209, 178] on div "Minu e-mail on muutunud. Uus on: kaits777@mail.ee 12:58" at bounding box center [199, 182] width 131 height 20
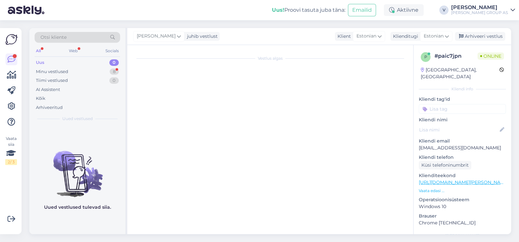
scroll to position [0, 0]
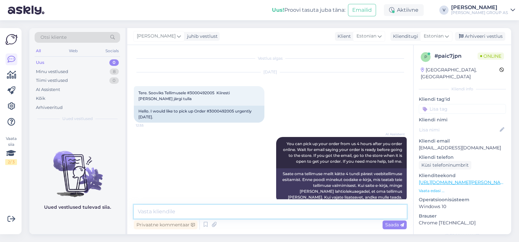
click at [246, 208] on textarea at bounding box center [270, 212] width 273 height 14
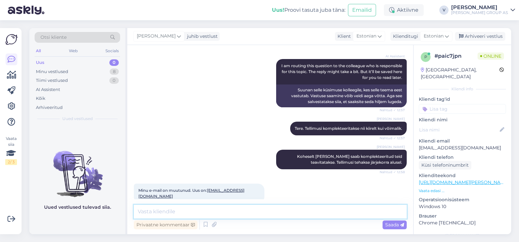
scroll to position [315, 0]
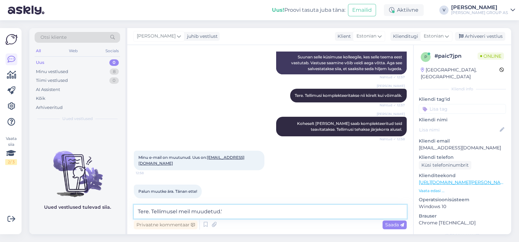
type textarea "Tere. Tellimusel meil muudetud."
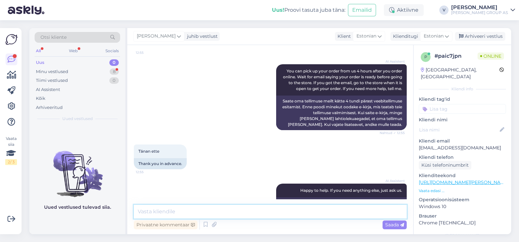
scroll to position [4, 0]
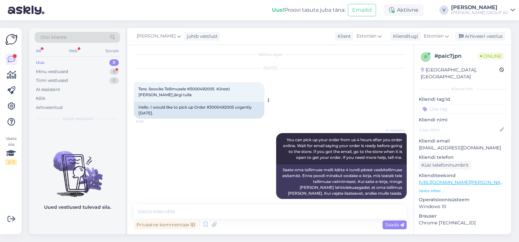
click at [221, 107] on div "Hello. I would like to pick up Order #3000492005 urgently today." at bounding box center [199, 110] width 131 height 17
click at [222, 107] on div "Hello. I would like to pick up Order #3000492005 urgently today." at bounding box center [199, 110] width 131 height 17
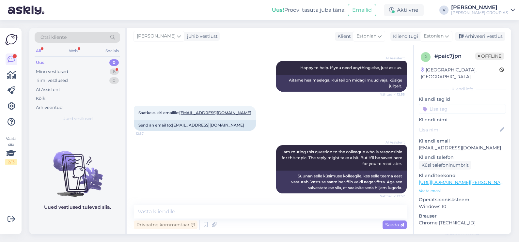
scroll to position [208, 0]
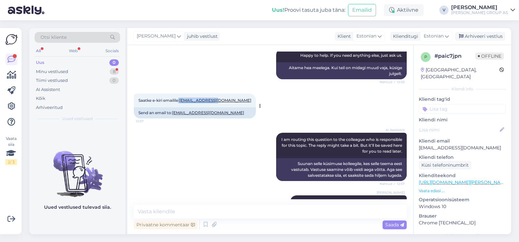
drag, startPoint x: 180, startPoint y: 101, endPoint x: 217, endPoint y: 101, distance: 36.9
click at [217, 101] on div "Saatke e-kiri emailile: kaits777@mail.ee 12:57" at bounding box center [195, 101] width 122 height 14
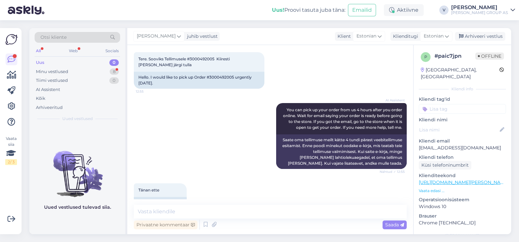
scroll to position [0, 0]
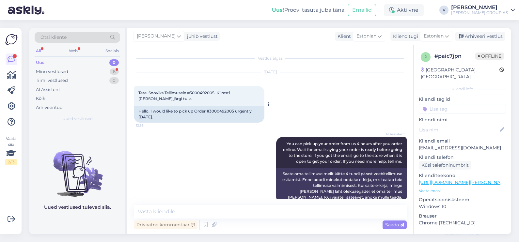
click at [201, 94] on span "Tere. Sooviks Tellimusele #3000492005 Kiiresti täna järgi tulla" at bounding box center [184, 95] width 92 height 11
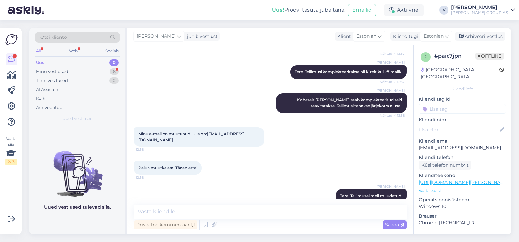
scroll to position [371, 0]
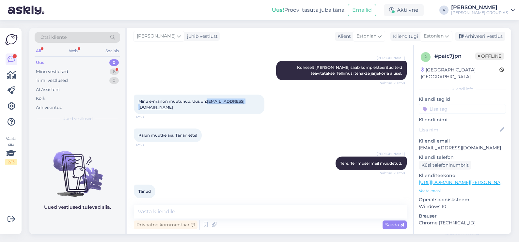
drag, startPoint x: 208, startPoint y: 103, endPoint x: 246, endPoint y: 103, distance: 37.5
click at [246, 103] on div "Minu e-mail on muutunud. Uus on: kaits777@mail.ee 12:58" at bounding box center [199, 105] width 131 height 20
click at [484, 36] on div "Arhiveeri vestlus" at bounding box center [480, 36] width 50 height 9
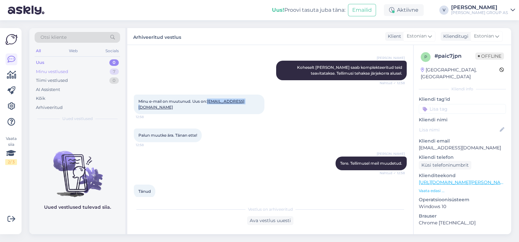
click at [59, 69] on div "Minu vestlused" at bounding box center [52, 72] width 32 height 7
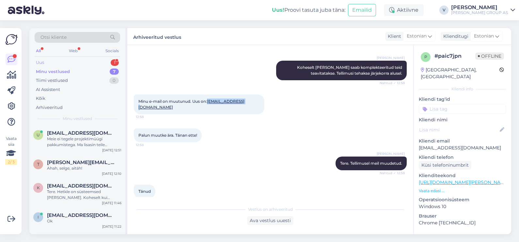
click at [77, 59] on div "Uus 1" at bounding box center [77, 62] width 85 height 9
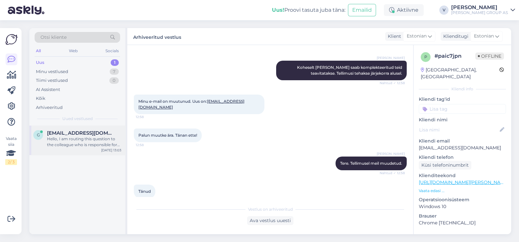
click at [78, 141] on div "Hello, I am routing this question to the colleague who is responsible for this …" at bounding box center [84, 142] width 74 height 12
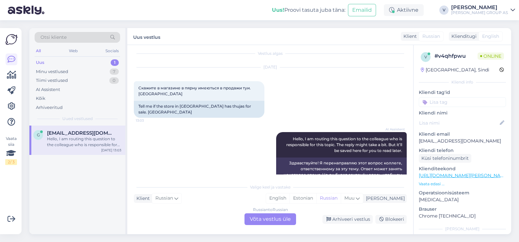
scroll to position [0, 0]
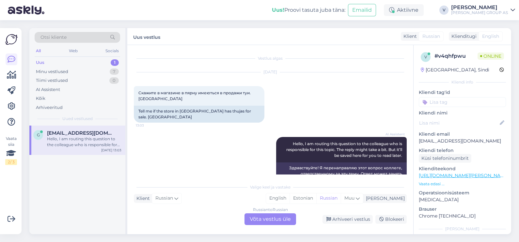
click at [266, 219] on div "Russian to Russian Võta vestlus üle" at bounding box center [270, 219] width 52 height 12
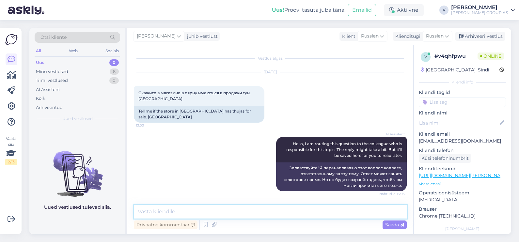
click at [214, 215] on textarea at bounding box center [270, 212] width 273 height 14
type textarea "Х"
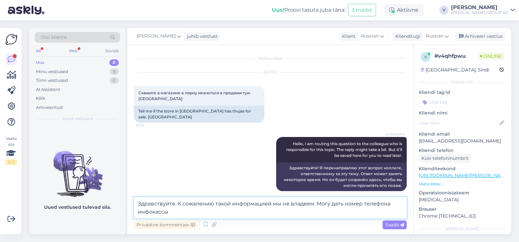
type textarea "Здравствуйте. К сожалению такой информацией мы не владеем. Могу дать номер теле…"
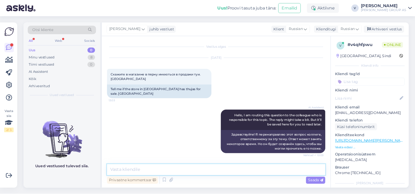
scroll to position [27, 0]
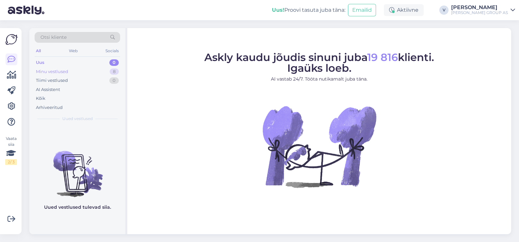
click at [42, 69] on div "Minu vestlused" at bounding box center [52, 72] width 32 height 7
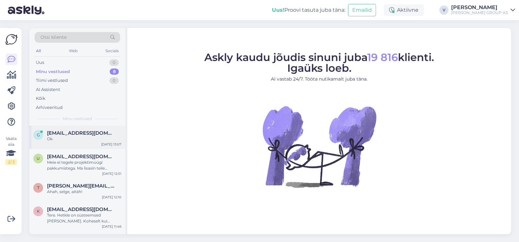
click at [72, 145] on div "g [EMAIL_ADDRESS][DOMAIN_NAME] Ok [DATE] 13:07" at bounding box center [77, 137] width 96 height 23
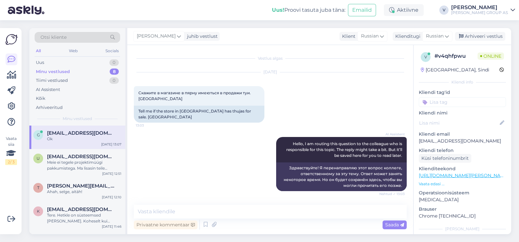
scroll to position [55, 0]
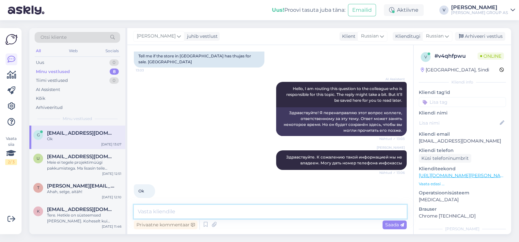
click at [177, 212] on textarea at bounding box center [270, 212] width 273 height 14
paste textarea "58557949"
click at [139, 213] on textarea "58557949" at bounding box center [270, 212] width 273 height 14
type textarea "+372 58557949"
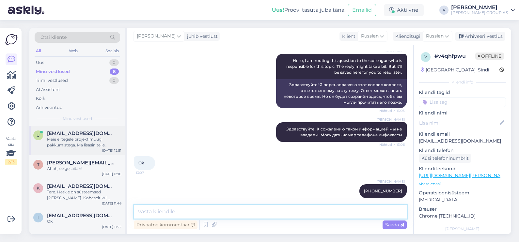
scroll to position [0, 0]
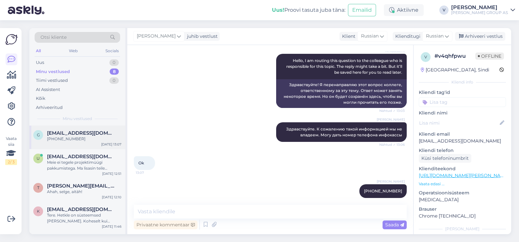
click at [76, 139] on div "+372 58557949" at bounding box center [84, 139] width 74 height 6
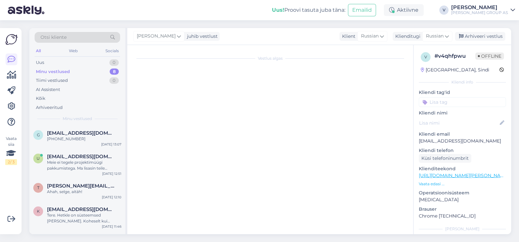
scroll to position [83, 0]
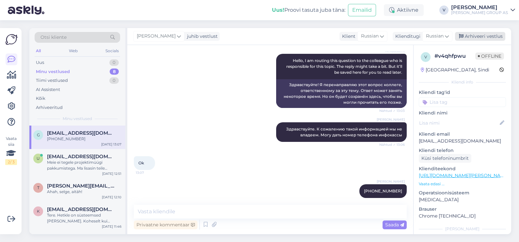
click at [476, 35] on div "Arhiveeri vestlus" at bounding box center [480, 36] width 50 height 9
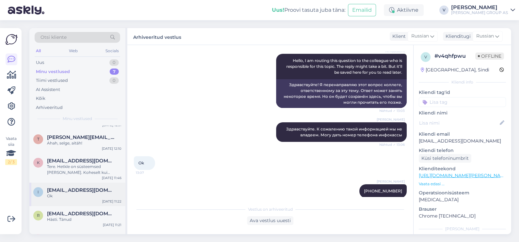
scroll to position [73, 0]
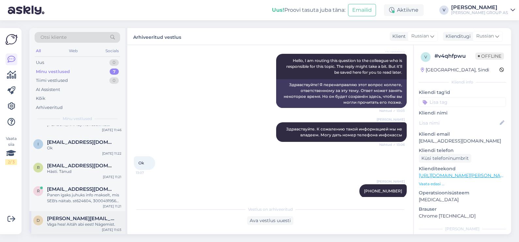
click at [74, 221] on span "dagmar.rebane@hotmail.com" at bounding box center [81, 219] width 68 height 6
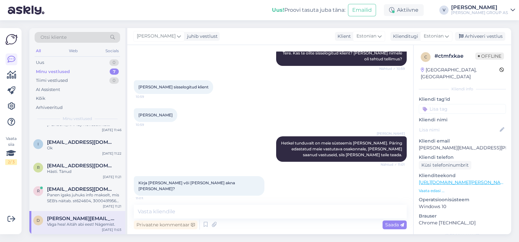
scroll to position [143, 0]
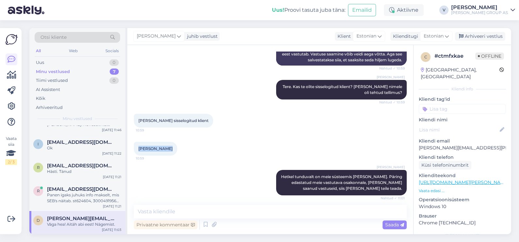
drag, startPoint x: 137, startPoint y: 141, endPoint x: 195, endPoint y: 142, distance: 57.8
click at [195, 142] on div "Dagmar Rebane 10:59" at bounding box center [270, 149] width 273 height 28
copy span "Dagmar Rebane"
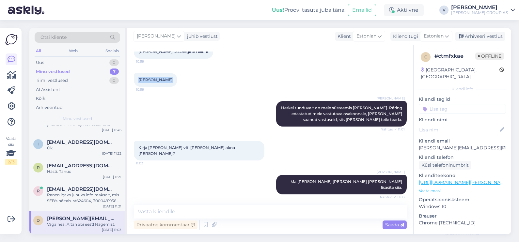
scroll to position [225, 0]
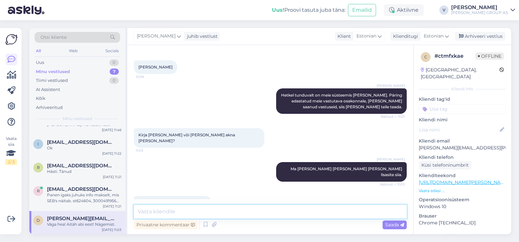
click at [202, 215] on textarea at bounding box center [270, 212] width 273 height 14
drag, startPoint x: 490, startPoint y: 139, endPoint x: 418, endPoint y: 140, distance: 71.5
click at [419, 145] on p "dagmar.rebane@hotmail.com" at bounding box center [462, 148] width 87 height 7
copy p "dagmar.rebane@hotmail.com"
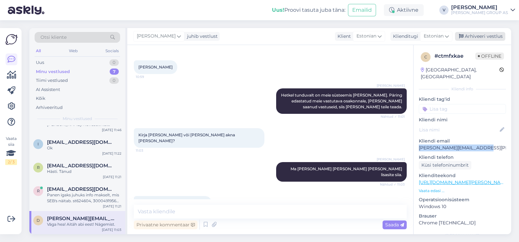
click at [475, 38] on div "Arhiveeri vestlus" at bounding box center [480, 36] width 50 height 9
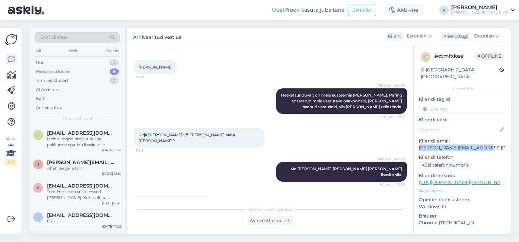
scroll to position [49, 0]
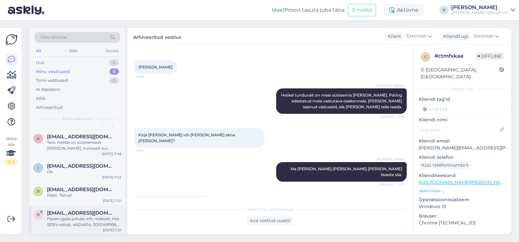
click at [82, 217] on div "Panen igaks juhuks info makselt, mis SEB's näitab. st624604, 3000491956 Ragnar …" at bounding box center [84, 222] width 74 height 12
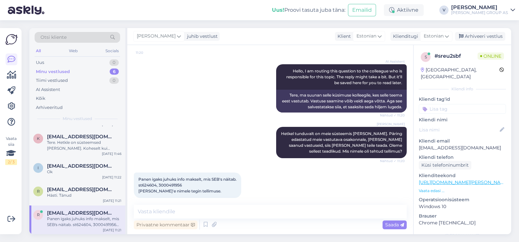
scroll to position [108, 0]
click at [170, 177] on span "Panen igaks juhuks info makselt, mis SEB's näitab. st624604, 3000491956 Ragnar …" at bounding box center [187, 185] width 98 height 17
copy span "3000491956"
click at [188, 212] on textarea at bounding box center [270, 212] width 273 height 14
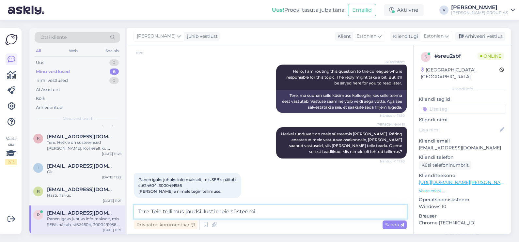
type textarea "Tere. Teie tellimus jõudsi ilusti meie süsteemi."
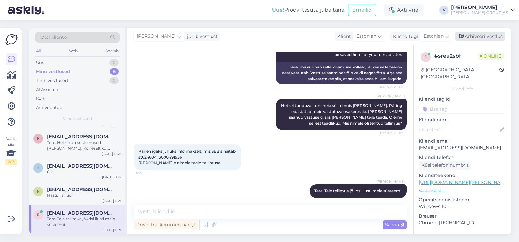
click at [493, 37] on div "Arhiveeri vestlus" at bounding box center [480, 36] width 50 height 9
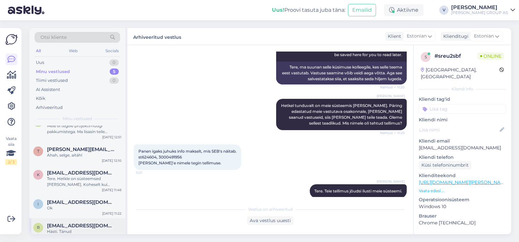
scroll to position [20, 0]
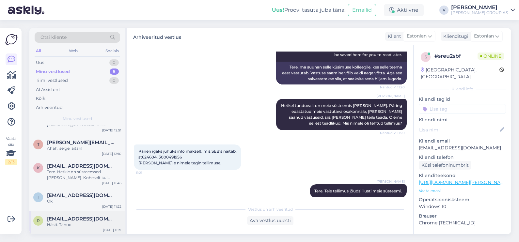
click at [73, 220] on span "rauno438@gmail.com" at bounding box center [81, 219] width 68 height 6
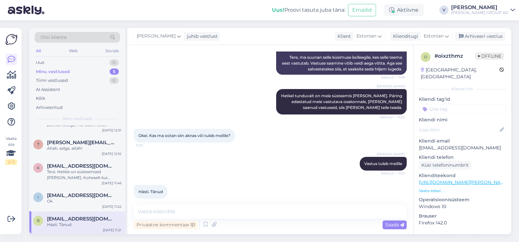
scroll to position [158, 0]
click at [183, 211] on textarea at bounding box center [270, 212] width 273 height 14
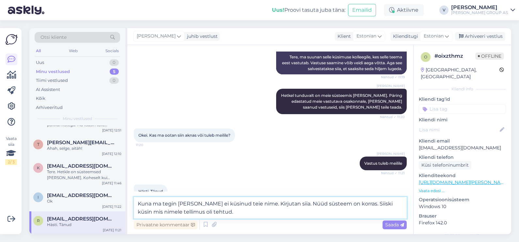
type textarea "Kuna ma tegin vea ja ei küsinud teie nime. Kirjutan siia. Nüüd süsteem on korra…"
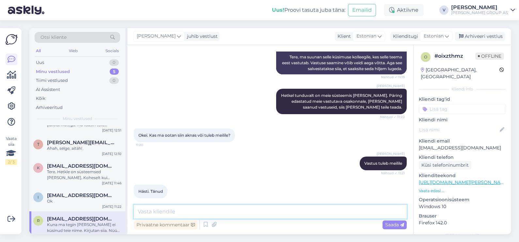
scroll to position [198, 0]
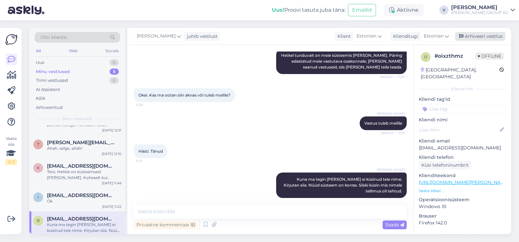
click at [471, 38] on div "Arhiveeri vestlus" at bounding box center [480, 36] width 50 height 9
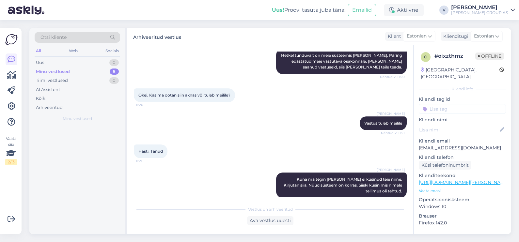
scroll to position [200, 0]
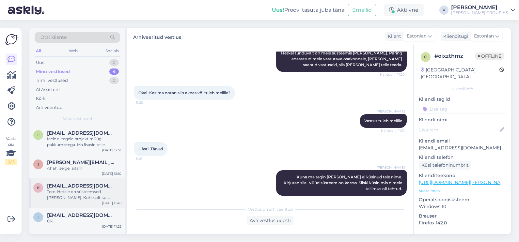
click at [61, 207] on div "k karine.sepp@gmail.com Tere. Hetkle on süsteemsed vead. Koheselt kui midagi sa…" at bounding box center [77, 192] width 96 height 29
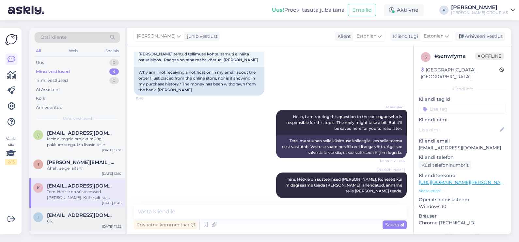
click at [69, 213] on span "info@virtel.ee" at bounding box center [81, 215] width 68 height 6
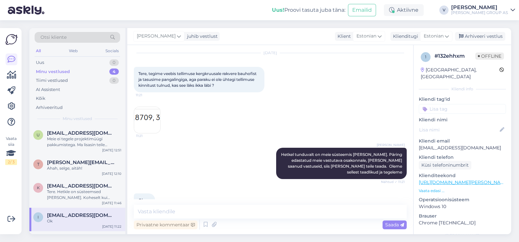
scroll to position [28, 0]
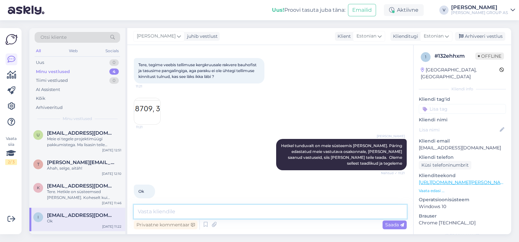
click at [234, 213] on textarea at bounding box center [270, 212] width 273 height 14
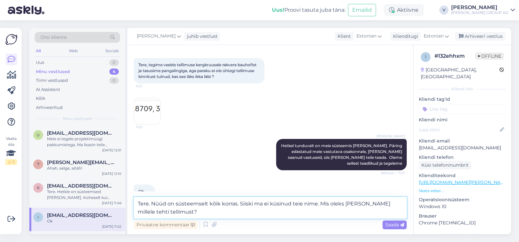
type textarea "Tere. Nüüd on süsteemselt kõik korras. Siiski ma ei küsinud teie nime. Mis olek…"
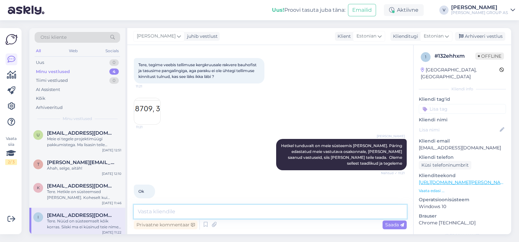
scroll to position [62, 0]
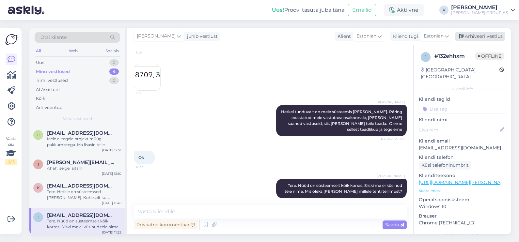
click at [493, 39] on div "Arhiveeri vestlus" at bounding box center [480, 36] width 50 height 9
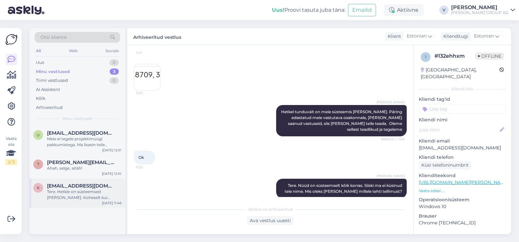
click at [75, 195] on div "Tere. Hetkle on süsteemsed vead. Koheselt kui midagi saame teada ja mure lahend…" at bounding box center [84, 195] width 74 height 12
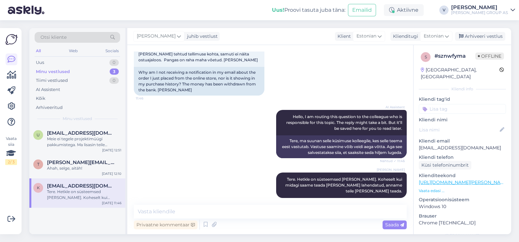
click at [184, 203] on div "Vestlus algas Sep 18 2025 Miks ei tule teavitust minu e-postile e-poest äsja te…" at bounding box center [270, 139] width 286 height 189
click at [187, 208] on textarea at bounding box center [270, 212] width 273 height 14
drag, startPoint x: 168, startPoint y: 62, endPoint x: 215, endPoint y: 64, distance: 47.7
click at [215, 64] on div "Miks ei tule teavitust minu e-postile e-poest äsja tehtud tellimuse kohta, samu…" at bounding box center [199, 53] width 131 height 25
copy span "Karin Sepp"
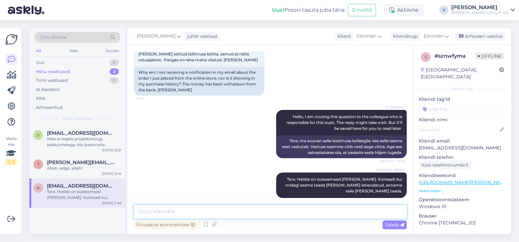
click at [191, 210] on textarea at bounding box center [270, 212] width 273 height 14
type textarea "T"
paste textarea "E3000491968"
type textarea "Teie tellimus jõudis meie süsteemi. Tellimuse number on E3000491968"
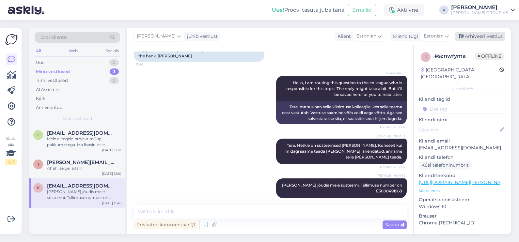
click at [476, 40] on div "Arhiveeri vestlus" at bounding box center [480, 36] width 50 height 9
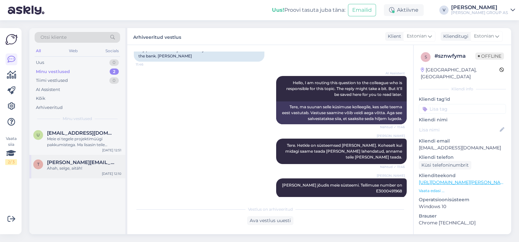
click at [43, 168] on div "t teele.tars@gmail.com Ahah, selge, aitäh!" at bounding box center [77, 166] width 88 height 12
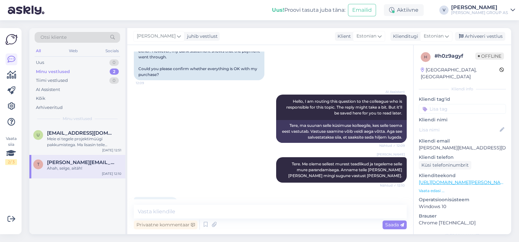
scroll to position [149, 0]
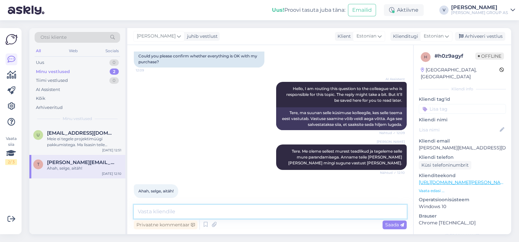
click at [249, 210] on textarea at bounding box center [270, 212] width 273 height 14
type textarea "Vabandan. Aga ma jätsin nime küsimata. Mis oleks teie nimi millele on tehtud te…"
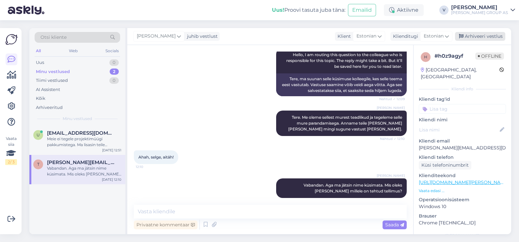
click at [496, 37] on div "Arhiveeri vestlus" at bounding box center [480, 36] width 50 height 9
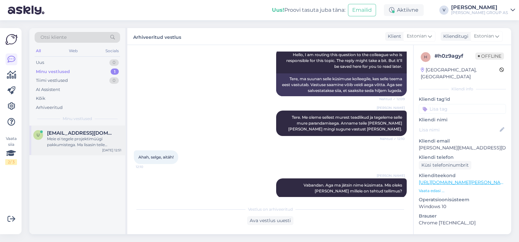
click at [90, 136] on div "Meie ei tegele projektimüügi pakkumistega. Ma lisasin teile ärikliendihaldurite…" at bounding box center [84, 142] width 74 height 12
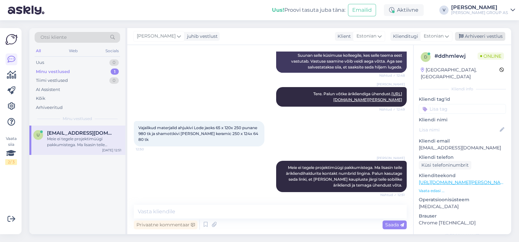
click at [491, 35] on div "Arhiveeri vestlus" at bounding box center [480, 36] width 50 height 9
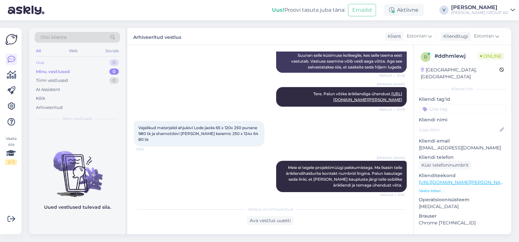
drag, startPoint x: 81, startPoint y: 64, endPoint x: 79, endPoint y: 60, distance: 4.3
click at [80, 64] on div "Uus 0" at bounding box center [77, 62] width 85 height 9
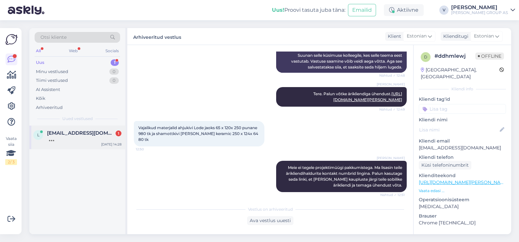
click at [52, 137] on div at bounding box center [84, 139] width 74 height 6
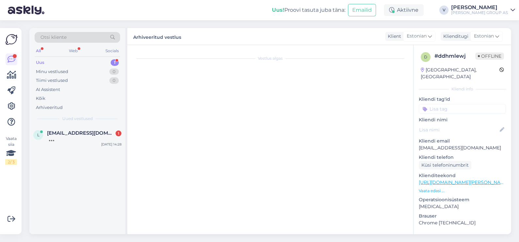
scroll to position [226, 0]
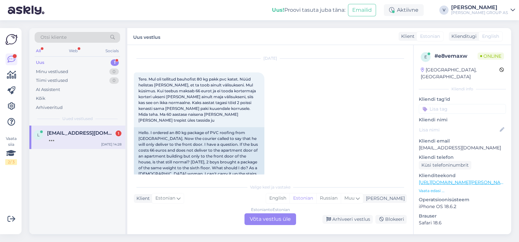
click at [267, 220] on div "Estonian to Estonian Võta vestlus üle" at bounding box center [270, 219] width 52 height 12
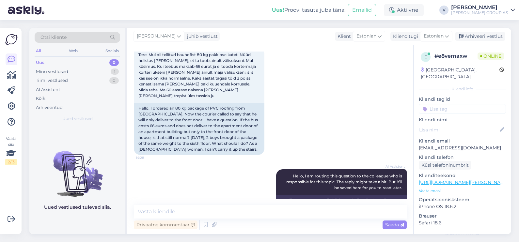
scroll to position [270, 0]
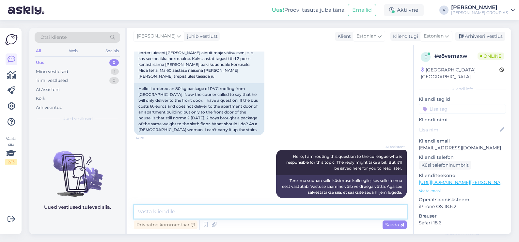
click at [182, 208] on textarea at bounding box center [270, 212] width 273 height 14
type textarea "Tere. Meie transpordi tingimustes on selgelt kirjas et kuller ei vii korterisse…"
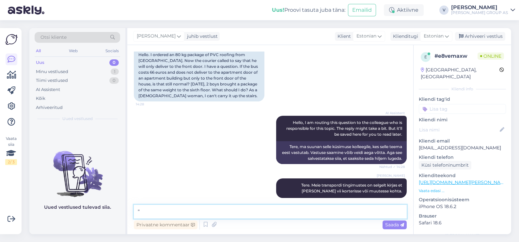
paste textarea "Sisestades ostukorvis postikoodi, leiame täpse maksumuse välisukse või aiavärav…"
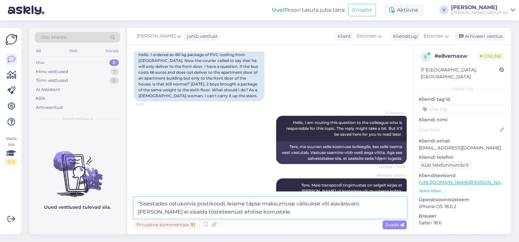
type textarea ""Sisestades ostukorvis postikoodi, leiame täpse maksumuse välisukse või aiavära…"
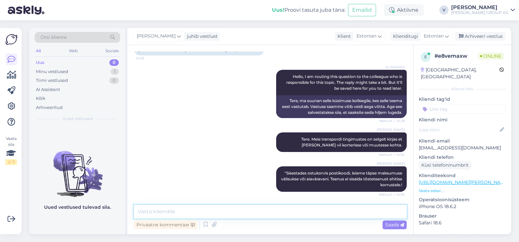
scroll to position [344, 0]
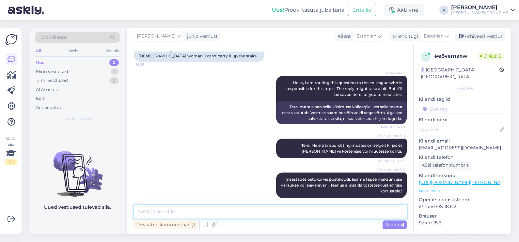
paste textarea "Maksimaalne tegelik kaal pakkeühiku kohta: 1500 kg, see eeldab, et vastuvõtjal …"
type textarea "Maksimaalne tegelik kaal pakkeühiku kohta: 1500 kg, see eeldab, et vastuvõtjal …"
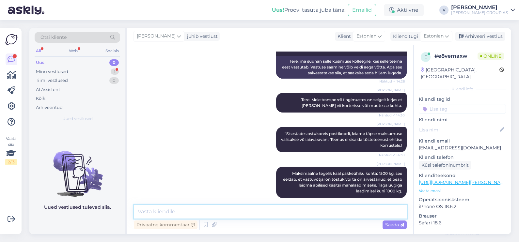
scroll to position [424, 0]
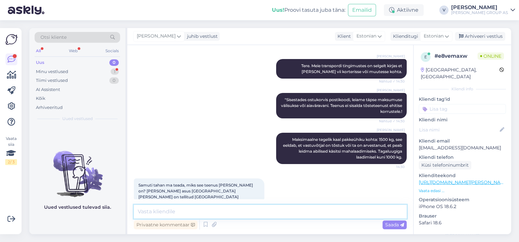
click at [198, 211] on textarea at bounding box center [270, 212] width 273 height 14
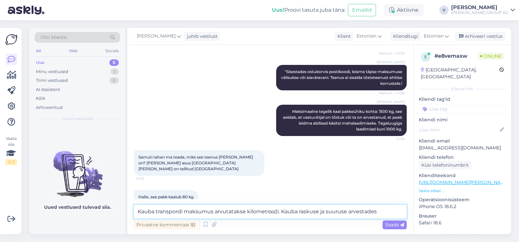
type textarea "Kauba transpordi maksumus arvutatakse kilometraaži. Kauba raskuse ja suuruse ar…"
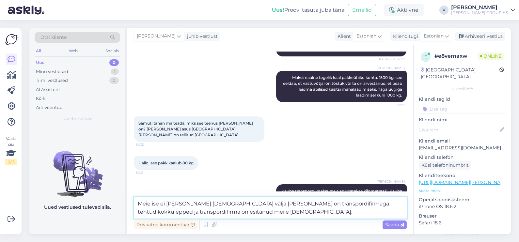
type textarea "Meie ise ei mõtle neid hindu välja vaid meil on transpordifirmaga tehtud kokkul…"
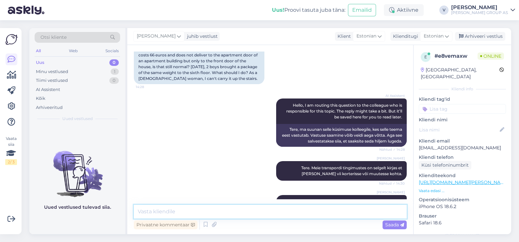
scroll to position [525, 0]
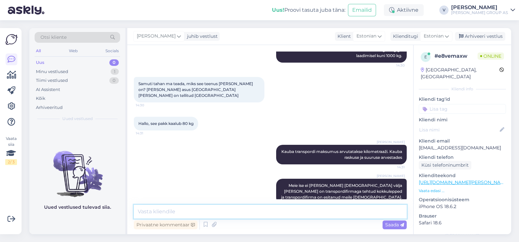
paste textarea "Bauhofi eritransport - suuremahuliste kaupade mugav kojuvedu Suuremõõtmeliste j…"
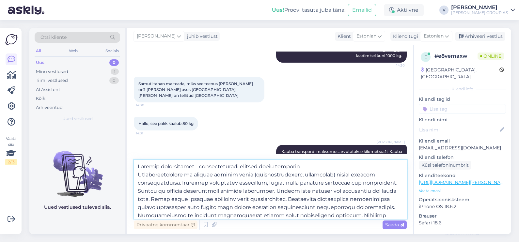
scroll to position [41, 0]
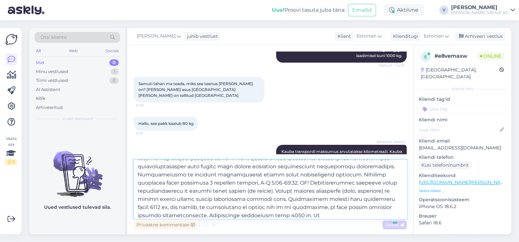
type textarea "Bauhofi eritransport - suuremahuliste kaupade mugav kojuvedu Suuremõõtmeliste j…"
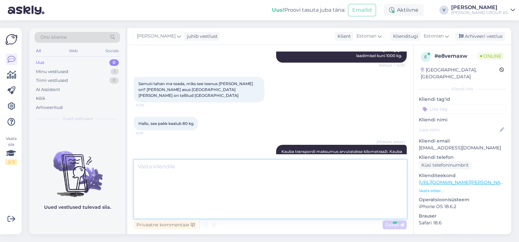
scroll to position [0, 0]
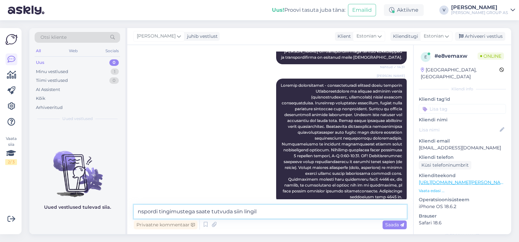
paste textarea "https://www.bauhof.ee/et/info/transporditingimused"
type textarea "nspordi tingimustega saate tutvuda siin lingil https://www.bauhof.ee/et/info/tr…"
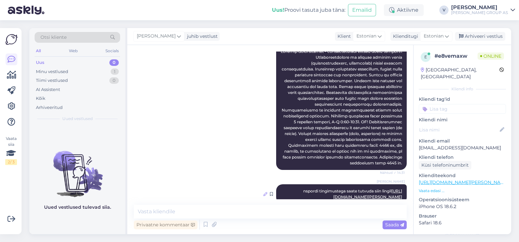
click at [263, 192] on icon at bounding box center [265, 194] width 4 height 4
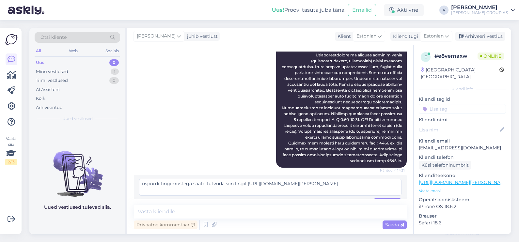
click at [144, 179] on textarea "nspordi tingimustega saate tutvuda siin lingil https://www.bauhof.ee/et/info/tr…" at bounding box center [270, 187] width 262 height 17
click at [144, 179] on textarea "transpordi tingimustega saate tutvuda siin lingil https://www.bauhof.ee/et/info…" at bounding box center [270, 187] width 262 height 17
type textarea "Transpordi tingimustega saate tutvuda siin lingil https://www.bauhof.ee/et/info…"
click at [383, 200] on span "Muuda" at bounding box center [387, 203] width 23 height 6
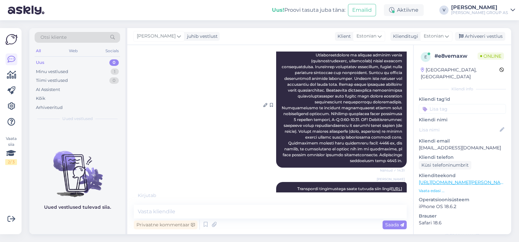
scroll to position [739, 0]
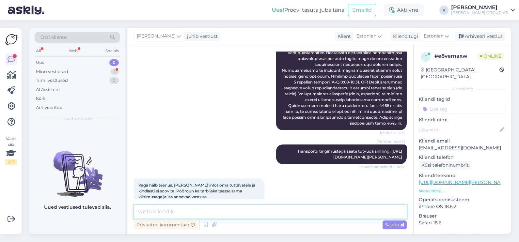
click at [286, 209] on textarea at bounding box center [270, 212] width 273 height 14
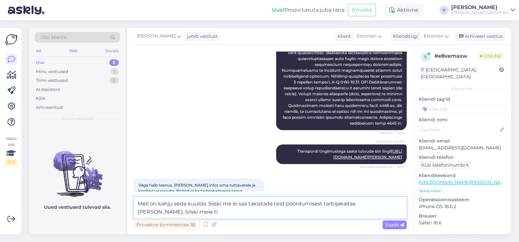
scroll to position [746, 0]
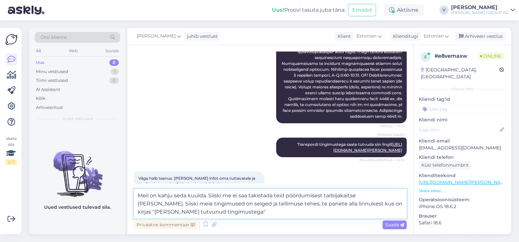
type textarea "Meil on kahju seda kuulda. Siiski me ei saa takistada teid pöördumisest tarbija…"
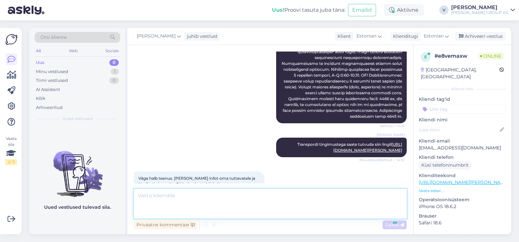
scroll to position [785, 0]
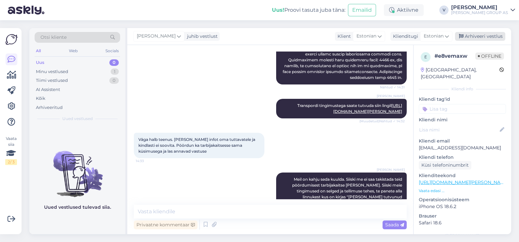
click at [494, 40] on div "Arhiveeri vestlus" at bounding box center [480, 36] width 50 height 9
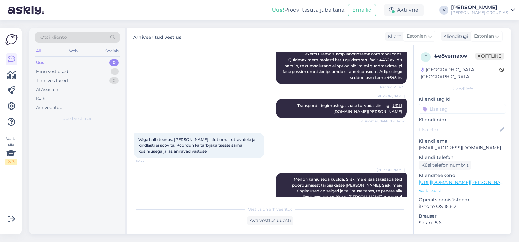
scroll to position [787, 0]
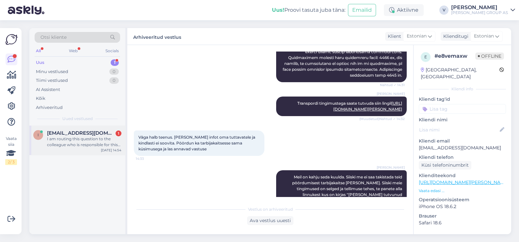
click at [71, 147] on div "I am routing this question to the colleague who is responsible for this topic. …" at bounding box center [84, 142] width 74 height 12
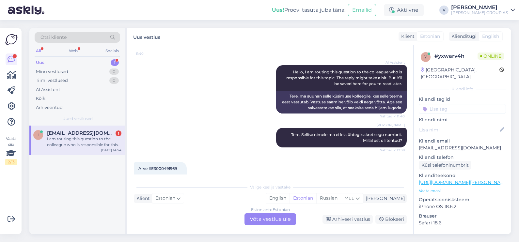
scroll to position [0, 0]
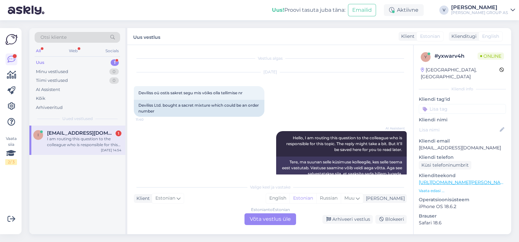
click at [282, 218] on div "Estonian to Estonian Võta vestlus üle" at bounding box center [270, 219] width 52 height 12
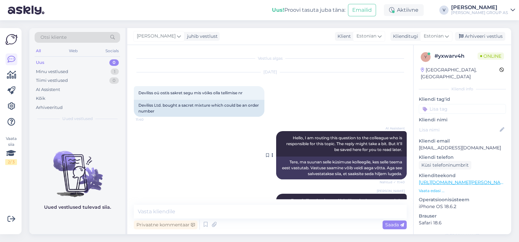
scroll to position [123, 0]
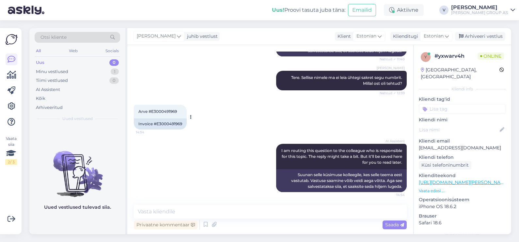
click at [170, 108] on div "Arve #E3000491969 14:54" at bounding box center [160, 112] width 53 height 14
copy div "E3000491969 14:54"
click at [209, 212] on textarea at bounding box center [270, 212] width 273 height 14
paste textarea "E3000491969"
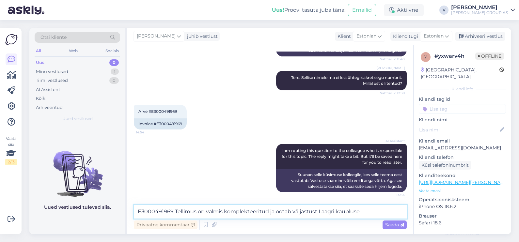
type textarea "E3000491969 Tellimus on valmis komplekteeritud ja ootab väljastust Laagri kaupl…"
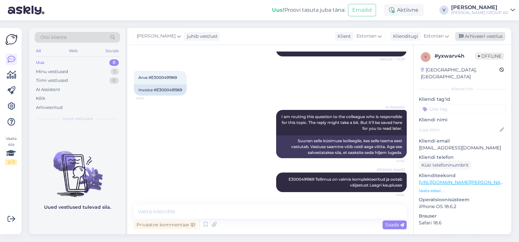
click at [480, 35] on div "Arhiveeri vestlus" at bounding box center [480, 36] width 50 height 9
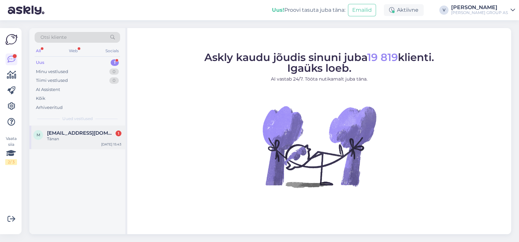
click at [73, 136] on div "Tänan" at bounding box center [84, 139] width 74 height 6
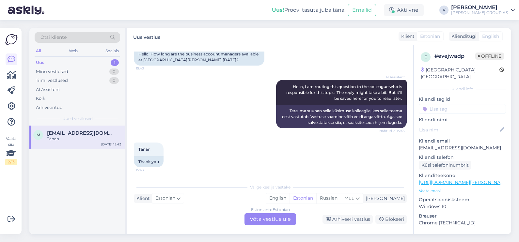
scroll to position [707, 0]
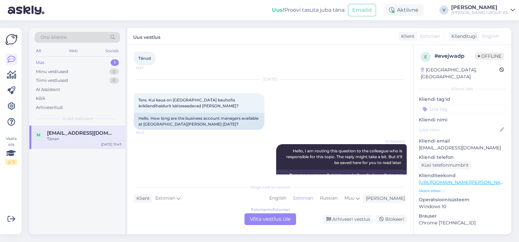
click at [264, 219] on div "Estonian to Estonian Võta vestlus üle" at bounding box center [270, 219] width 52 height 12
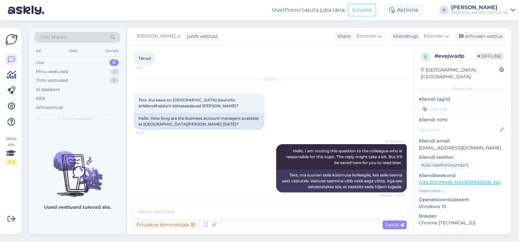
click at [188, 219] on div "Privaatne kommentaar Saada" at bounding box center [270, 225] width 273 height 12
click at [185, 214] on textarea at bounding box center [270, 212] width 273 height 14
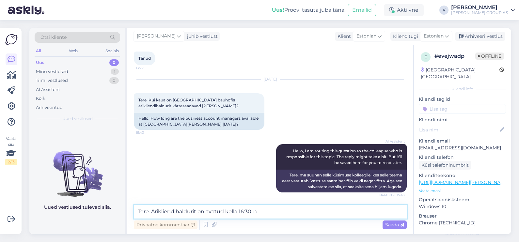
type textarea "Tere. Ärikliendihaldurit on avatud kella 16:30-ni"
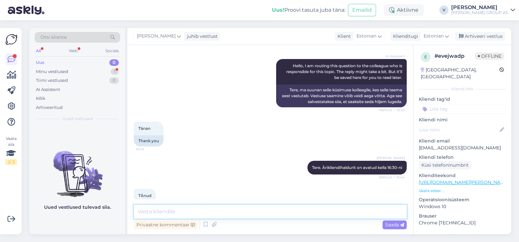
scroll to position [821, 0]
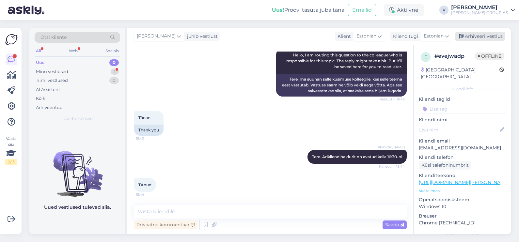
click at [496, 39] on div "Arhiveeri vestlus" at bounding box center [480, 36] width 50 height 9
